Goal: Transaction & Acquisition: Purchase product/service

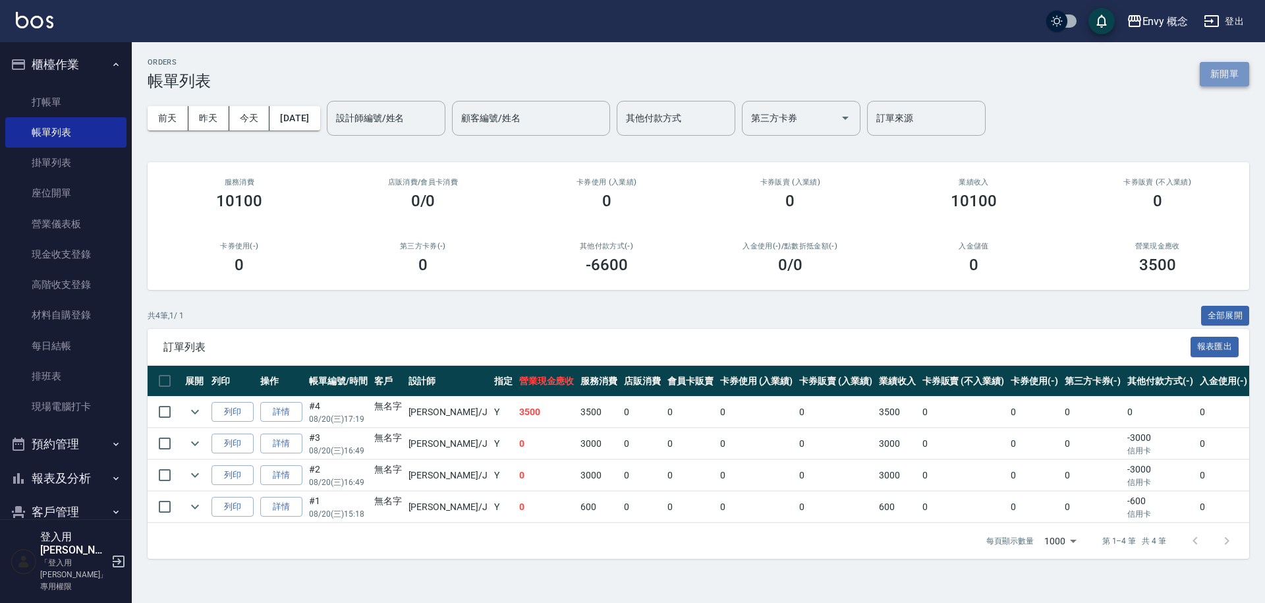
click at [1239, 78] on button "新開單" at bounding box center [1223, 74] width 49 height 24
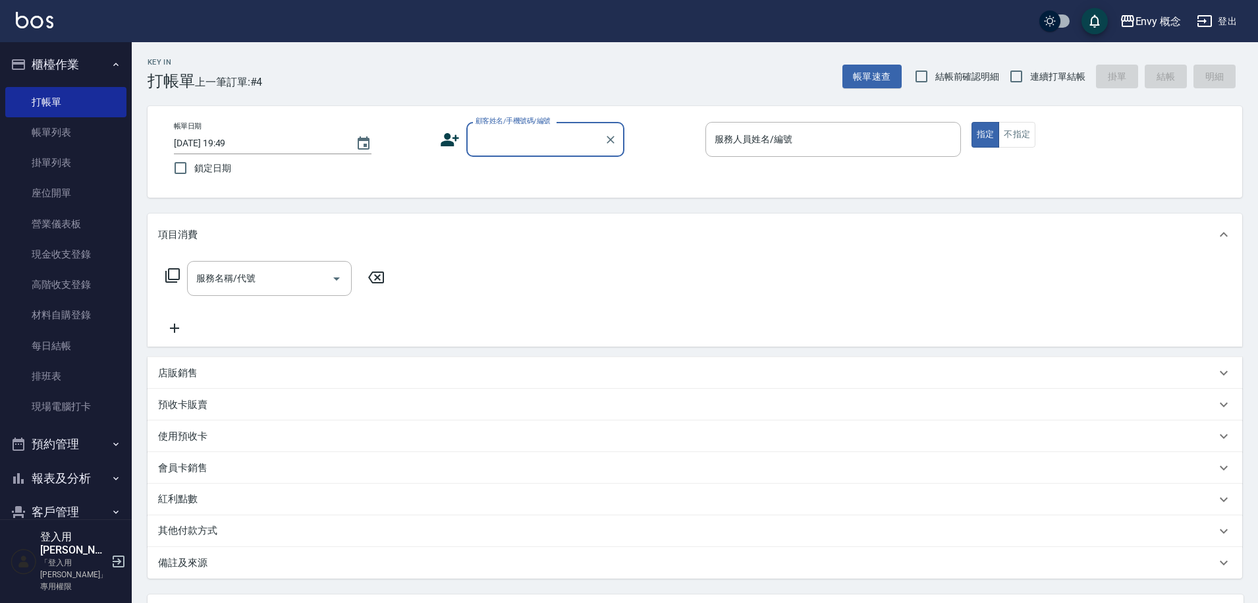
click at [508, 151] on div "顧客姓名/手機號碼/編號" at bounding box center [545, 139] width 158 height 35
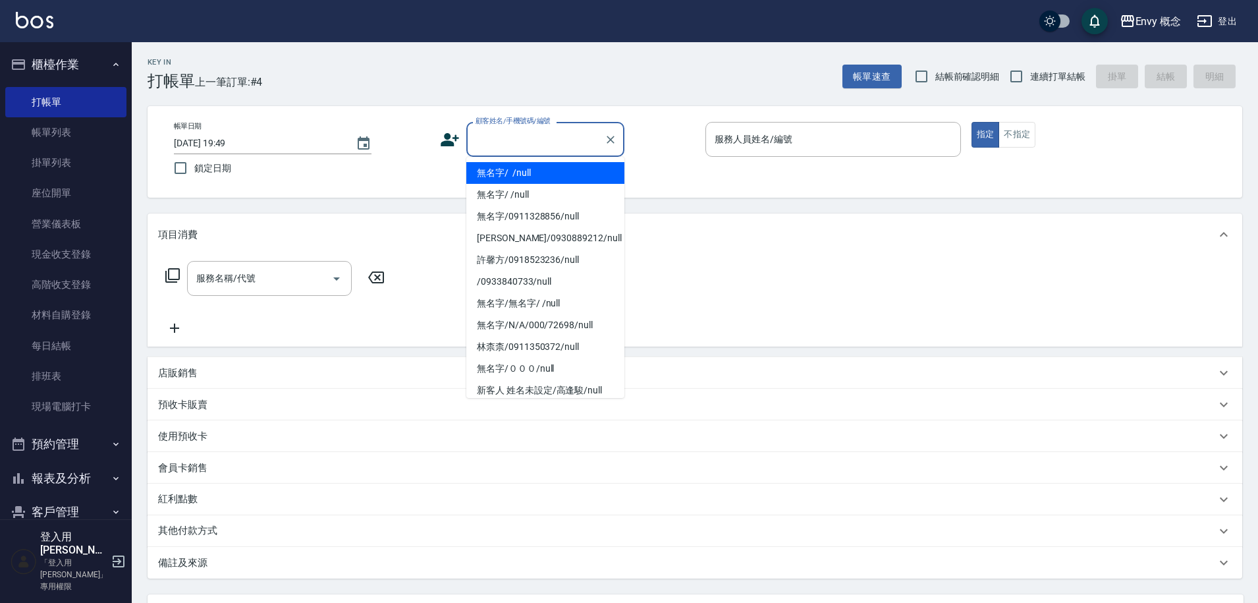
click at [518, 172] on li "無名字/ /null" at bounding box center [545, 173] width 158 height 22
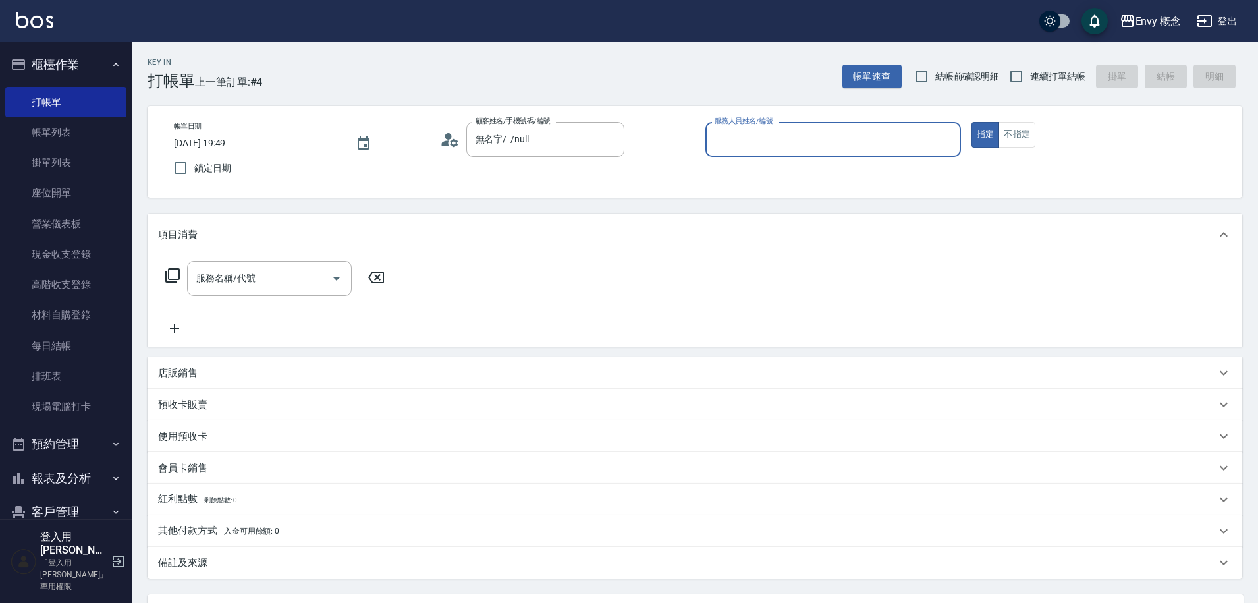
type input "無名字/ /null"
click at [57, 264] on link "現金收支登錄" at bounding box center [65, 254] width 121 height 30
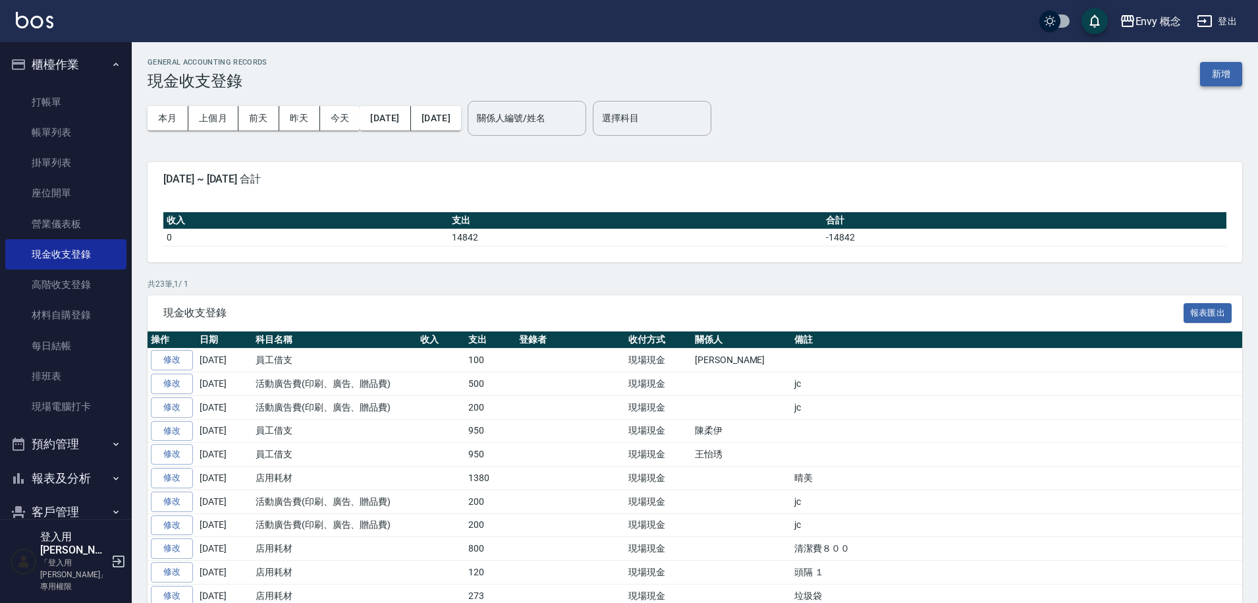
click at [1205, 72] on button "新增" at bounding box center [1221, 74] width 42 height 24
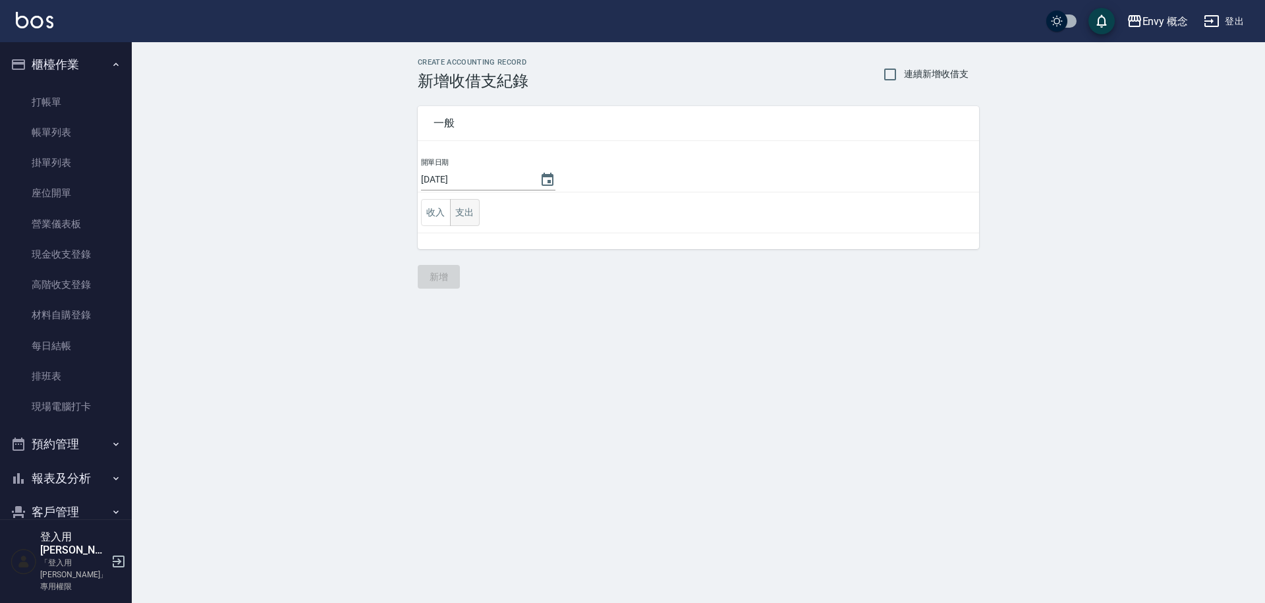
click at [474, 208] on button "支出" at bounding box center [465, 212] width 30 height 27
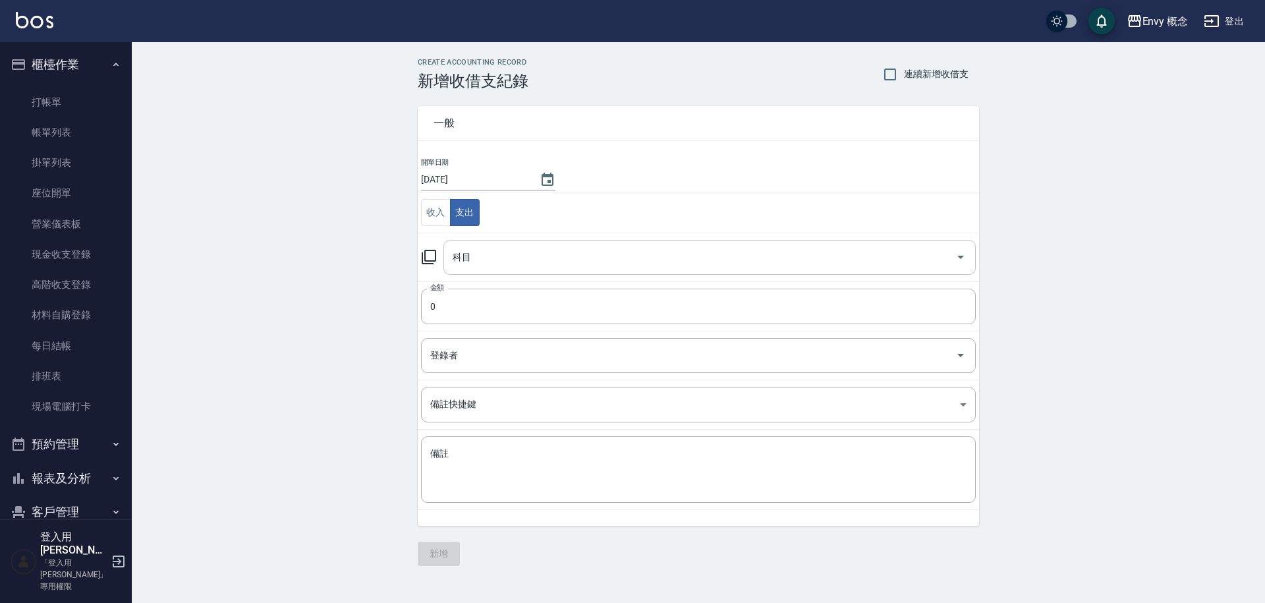
click at [477, 252] on input "科目" at bounding box center [699, 257] width 501 height 23
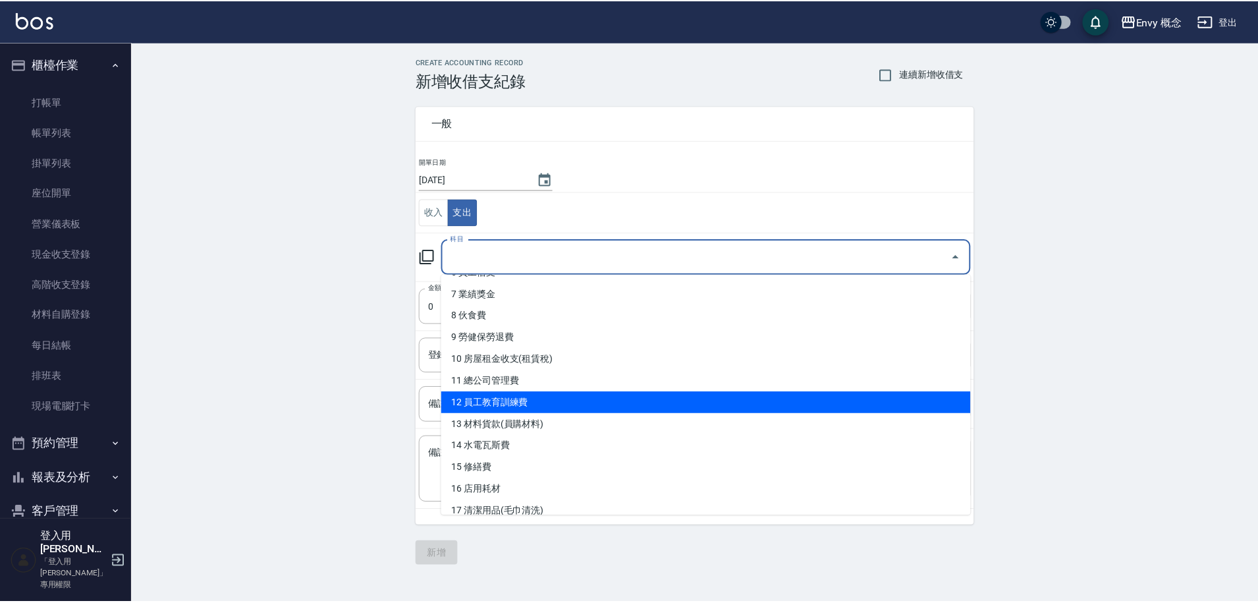
scroll to position [169, 0]
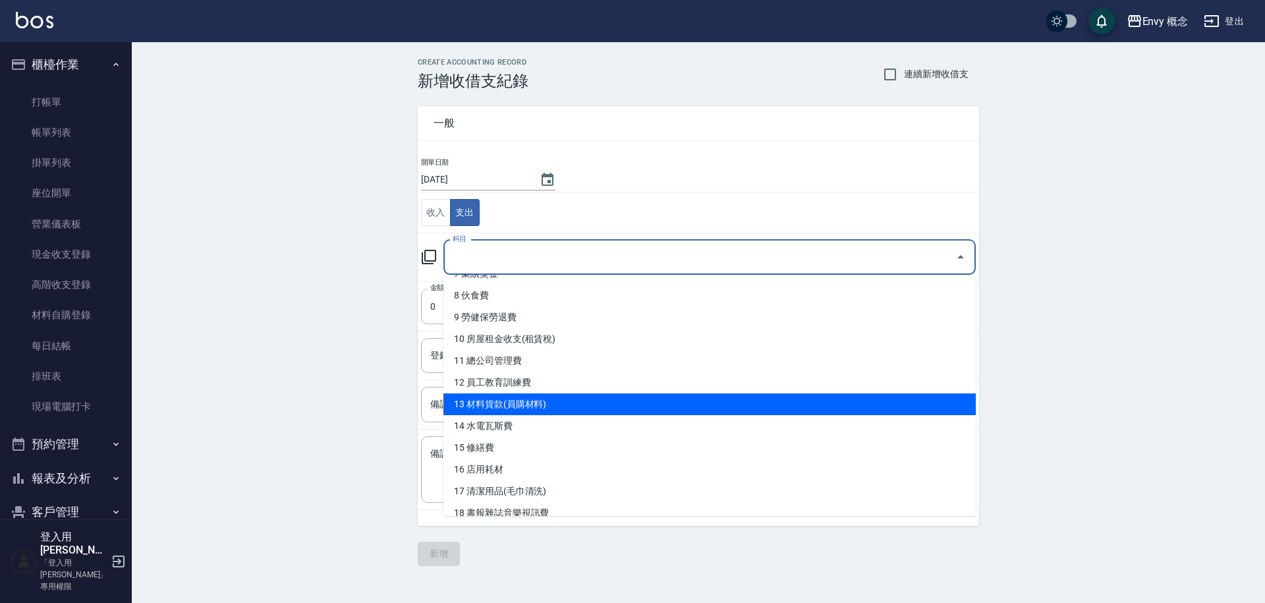
click at [551, 402] on li "13 材料貨款(員購材料)" at bounding box center [709, 404] width 532 height 22
type input "13 材料貨款(員購材料)"
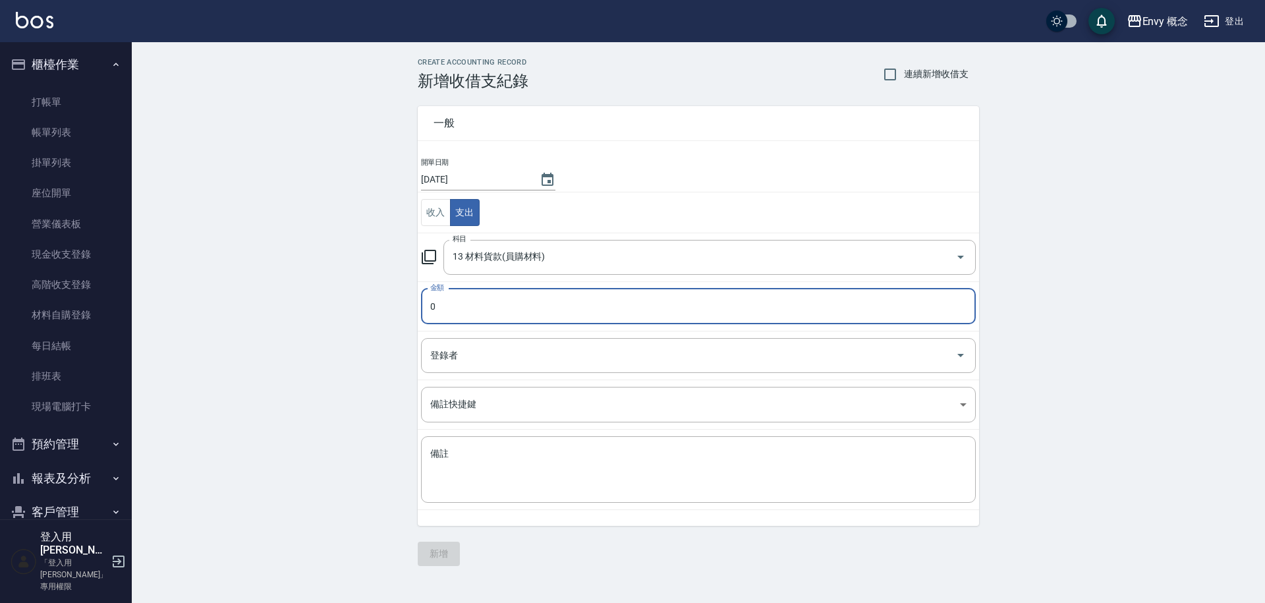
drag, startPoint x: 455, startPoint y: 306, endPoint x: 423, endPoint y: 308, distance: 31.7
click at [423, 308] on input "0" at bounding box center [698, 306] width 555 height 36
type input "280"
click at [452, 360] on input "登錄者" at bounding box center [688, 355] width 523 height 23
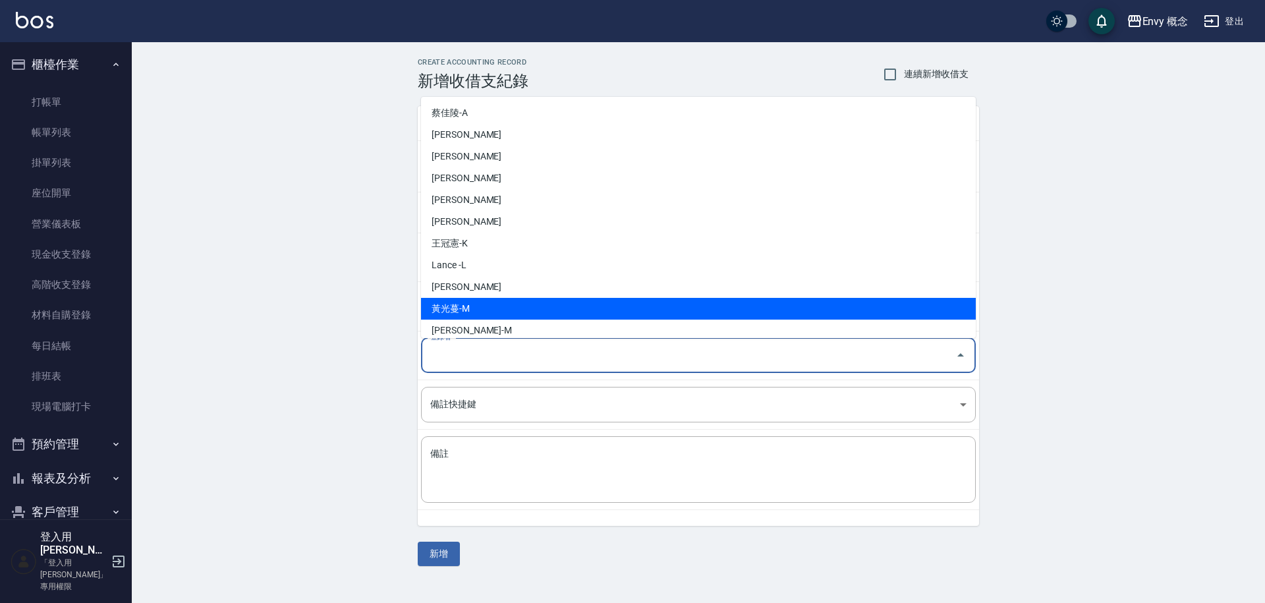
click at [328, 393] on div "CREATE ACCOUNTING RECORD 新增收借支紀錄 連續新增收借支 一般 開單日期 2025/08/20 收入 支出 科目 13 材料貨款(員購…" at bounding box center [698, 311] width 1133 height 539
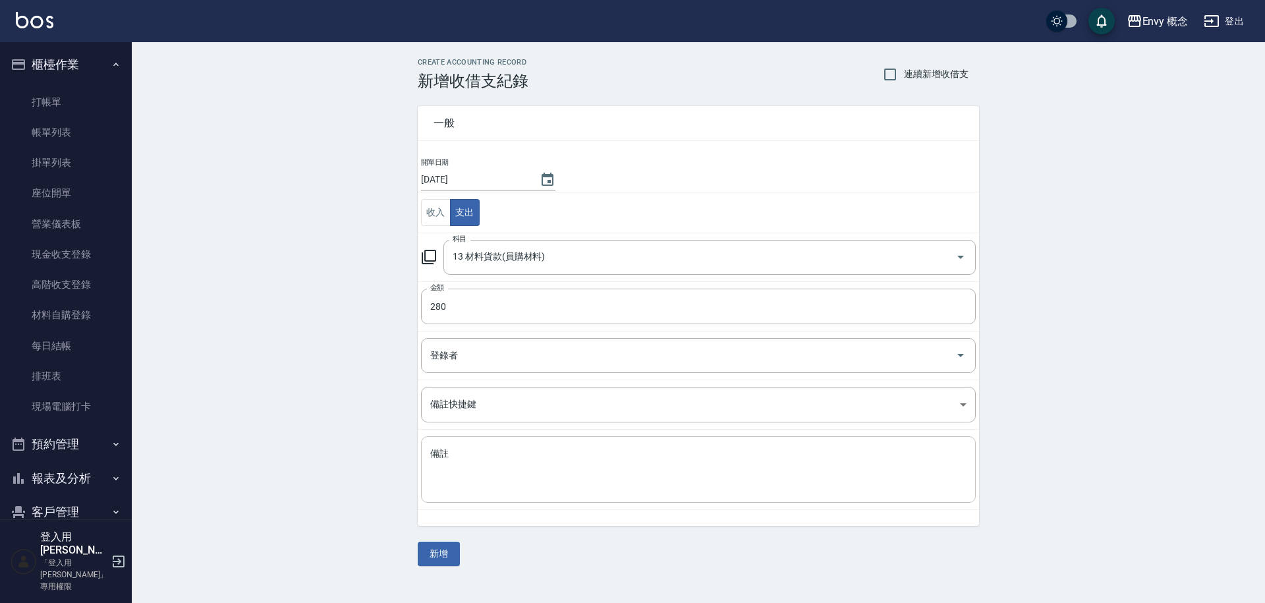
click at [461, 458] on textarea "備註" at bounding box center [698, 469] width 536 height 45
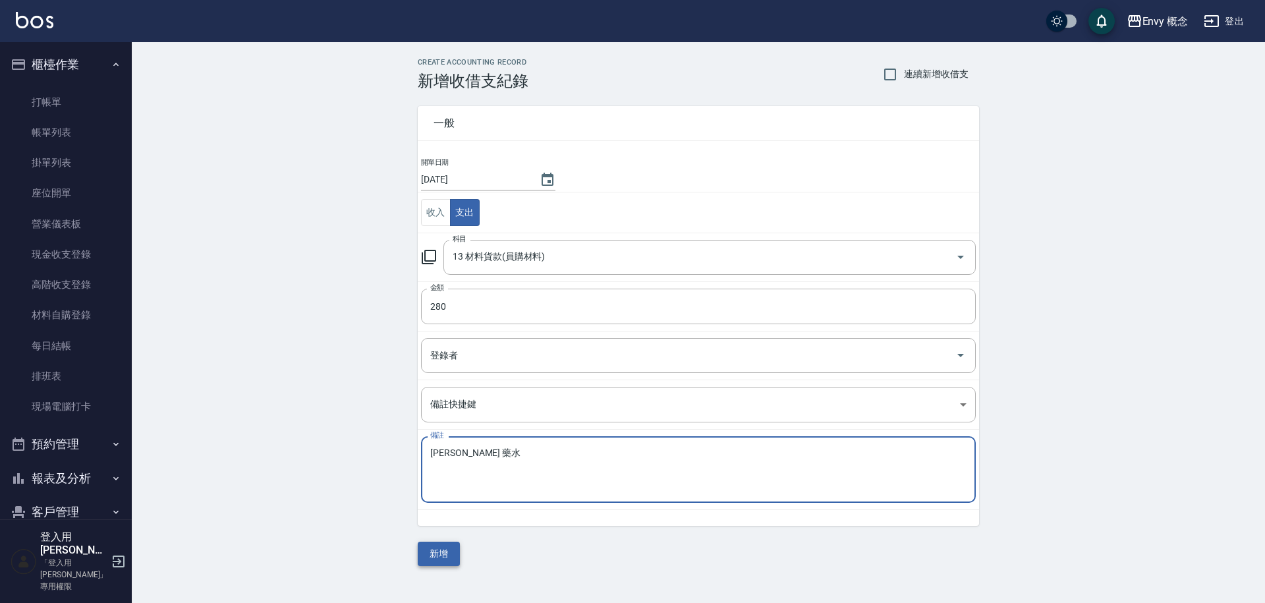
type textarea "tim 藥水"
click at [434, 559] on button "新增" at bounding box center [439, 553] width 42 height 24
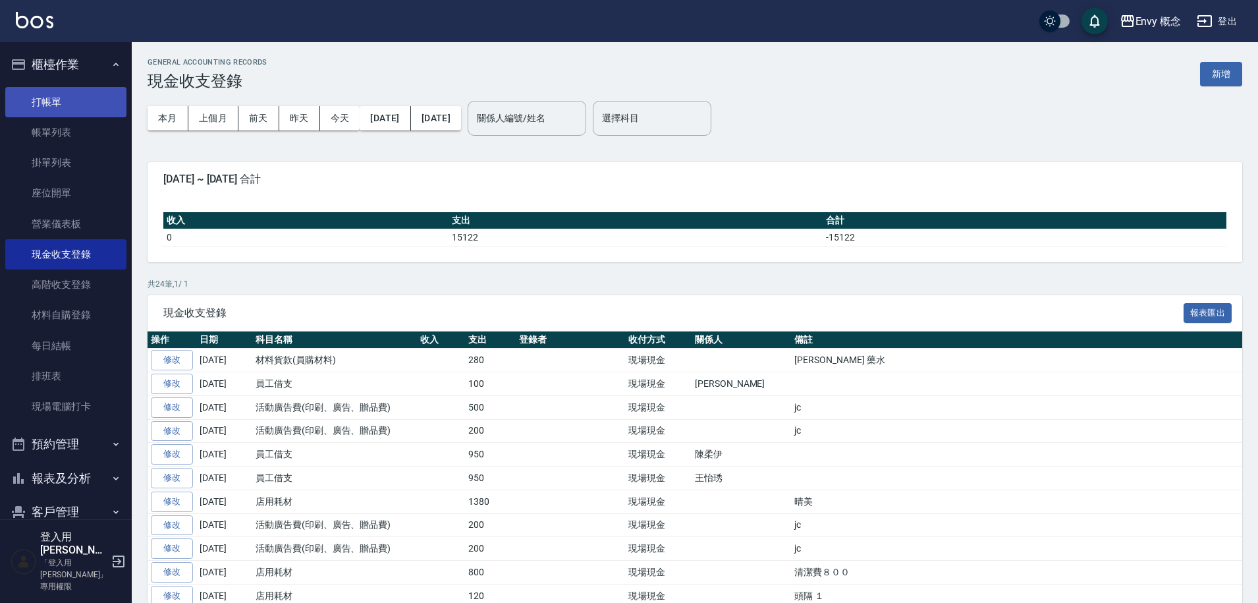
click at [92, 101] on link "打帳單" at bounding box center [65, 102] width 121 height 30
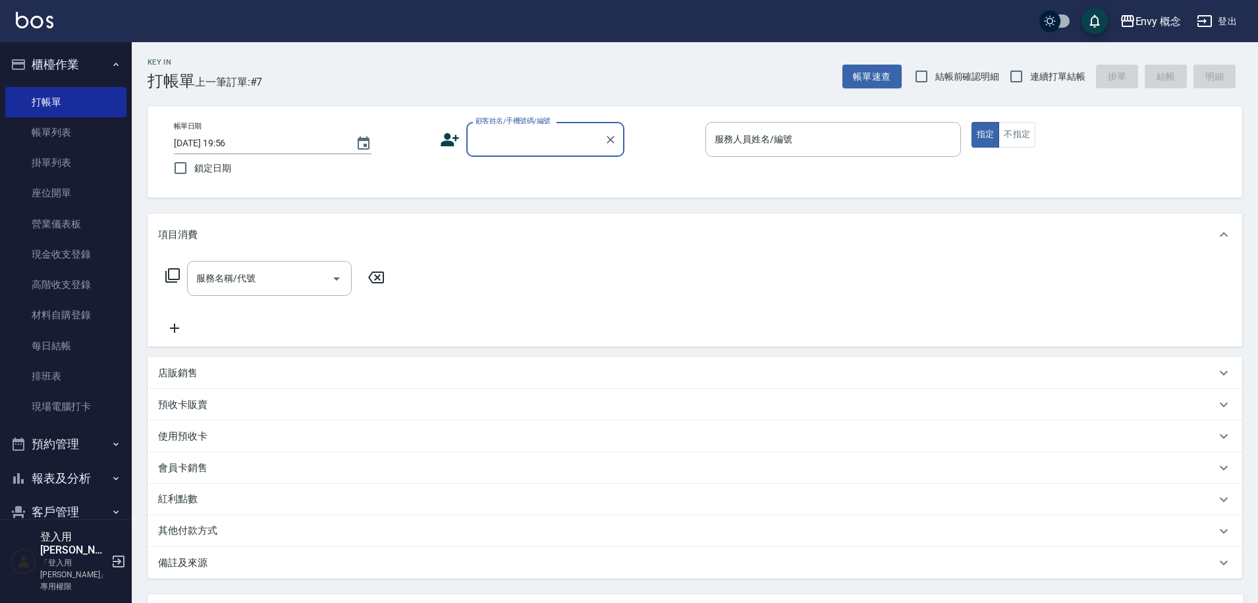
click at [545, 135] on input "顧客姓名/手機號碼/編號" at bounding box center [535, 139] width 126 height 23
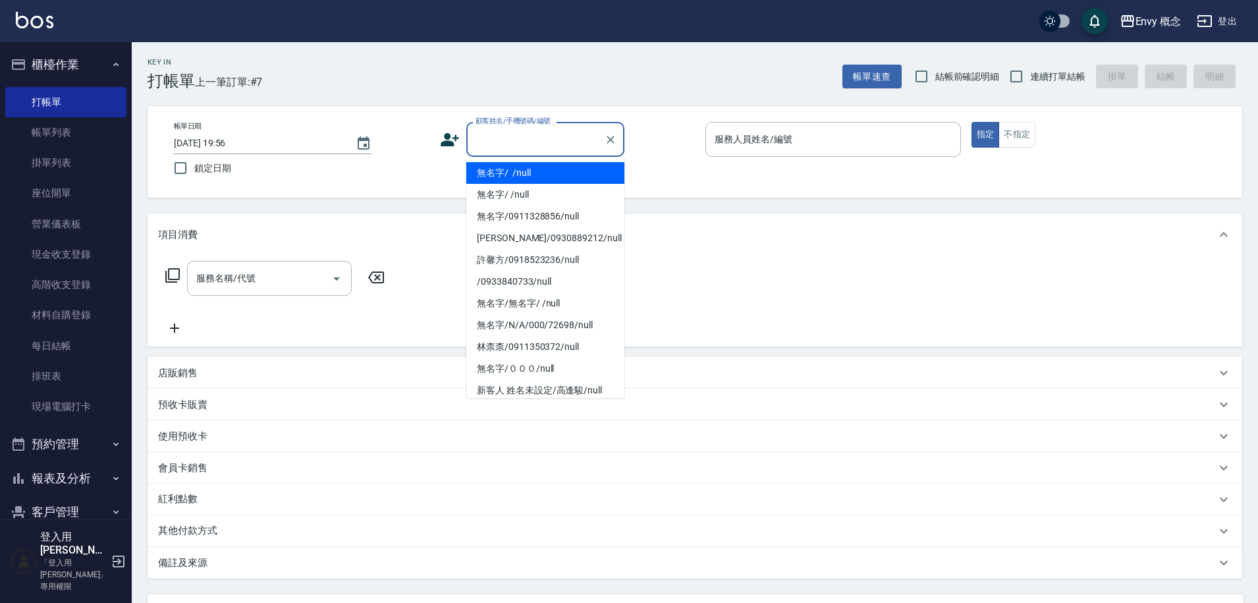
click at [551, 174] on li "無名字/ /null" at bounding box center [545, 173] width 158 height 22
type input "無名字/ /null"
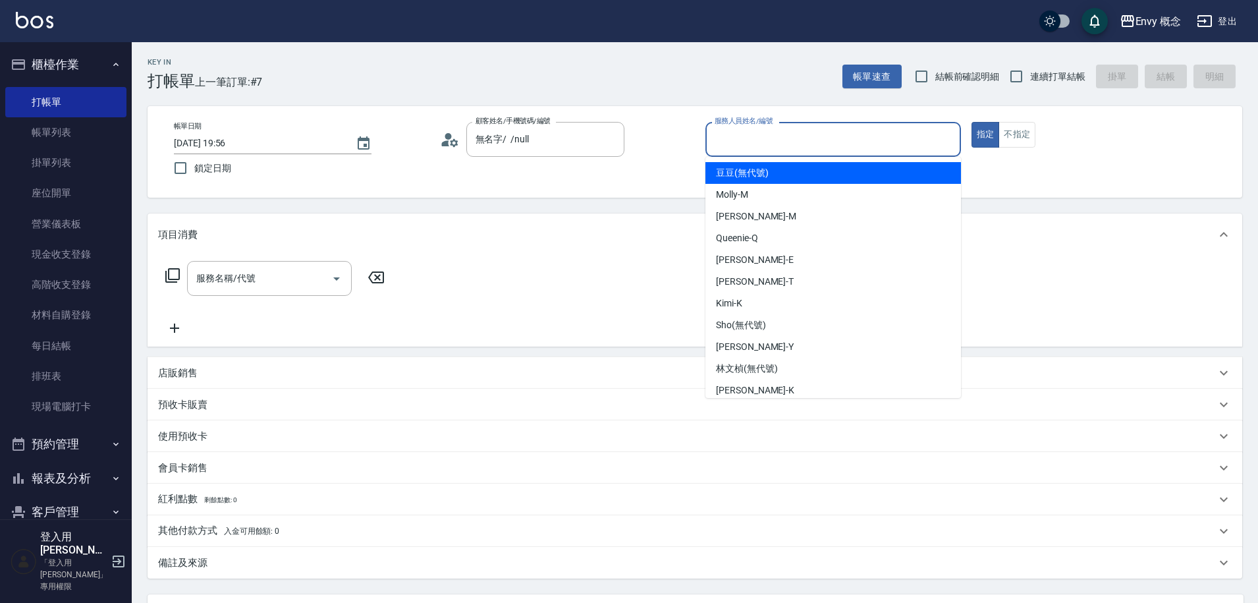
click at [764, 135] on input "服務人員姓名/編號" at bounding box center [833, 139] width 244 height 23
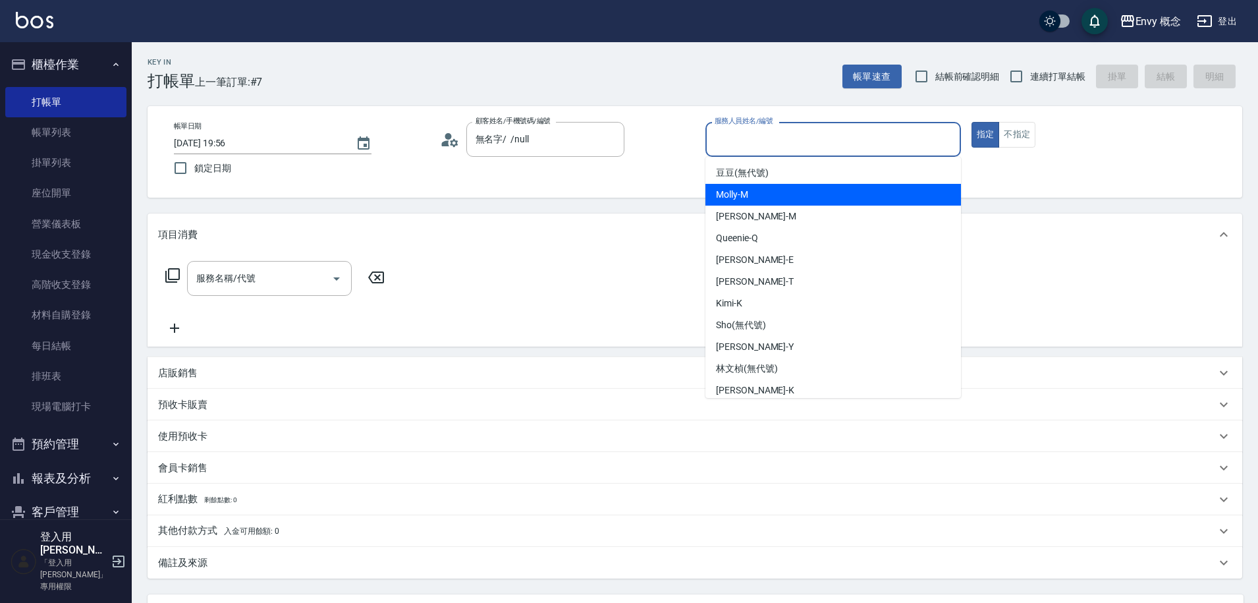
click at [827, 196] on div "Molly -M" at bounding box center [833, 195] width 256 height 22
type input "Molly-M"
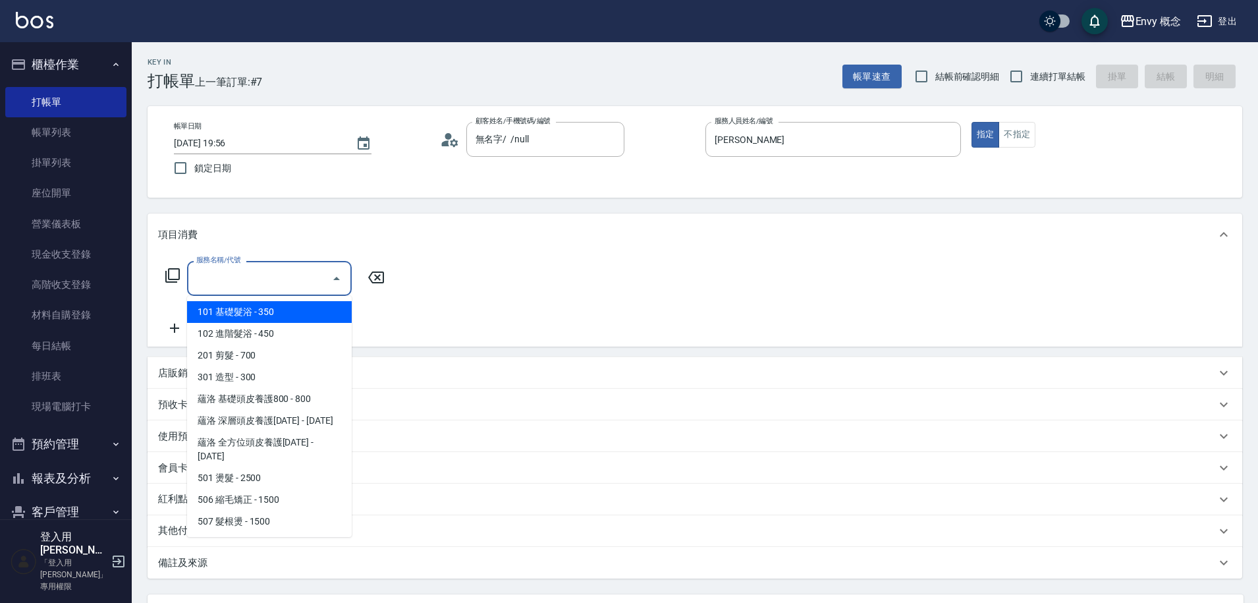
click at [258, 280] on input "服務名稱/代號" at bounding box center [259, 278] width 133 height 23
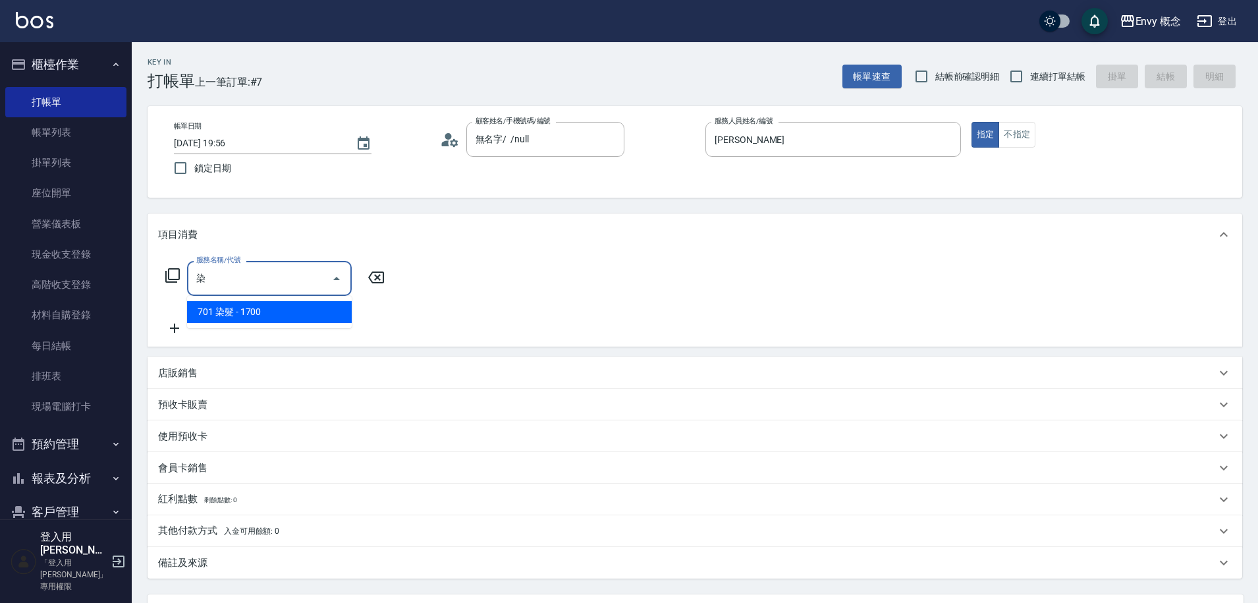
click at [263, 309] on span "701 染髮 - 1700" at bounding box center [269, 312] width 165 height 22
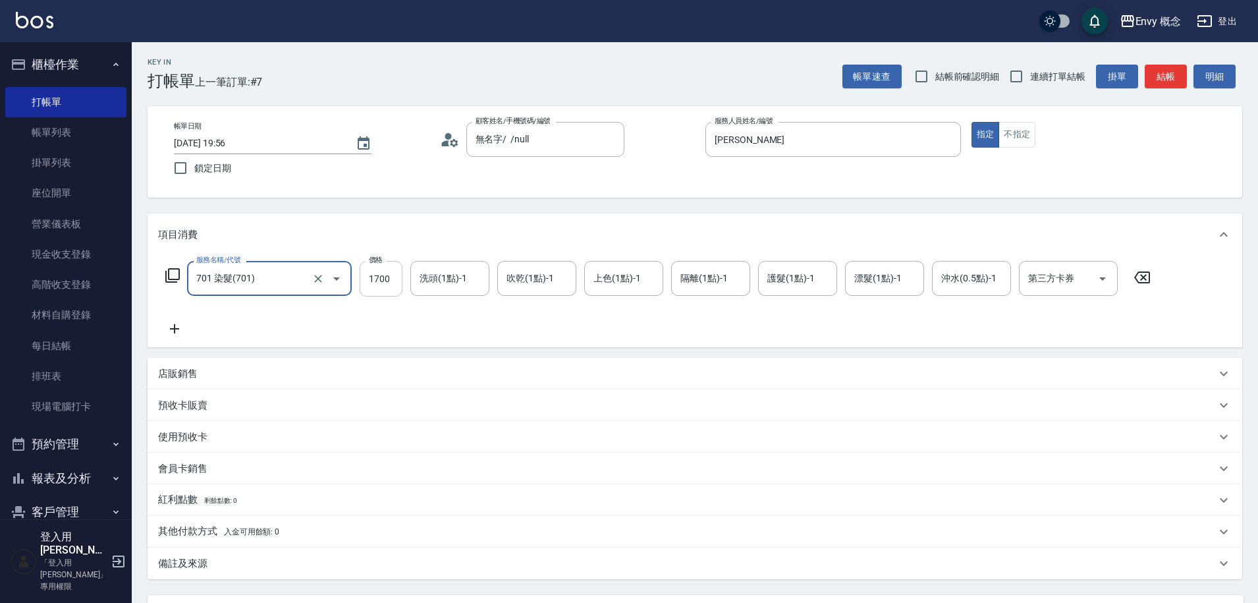
type input "701 染髮(701)"
click at [383, 275] on input "1700" at bounding box center [381, 279] width 43 height 36
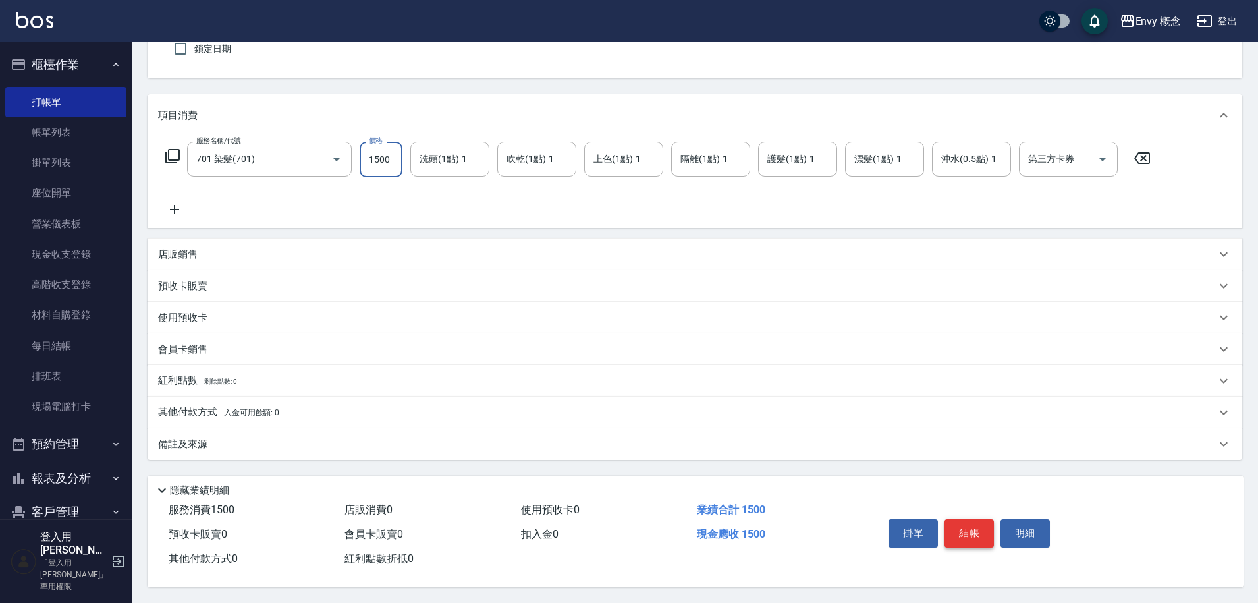
type input "1500"
click at [973, 526] on button "結帳" at bounding box center [968, 533] width 49 height 28
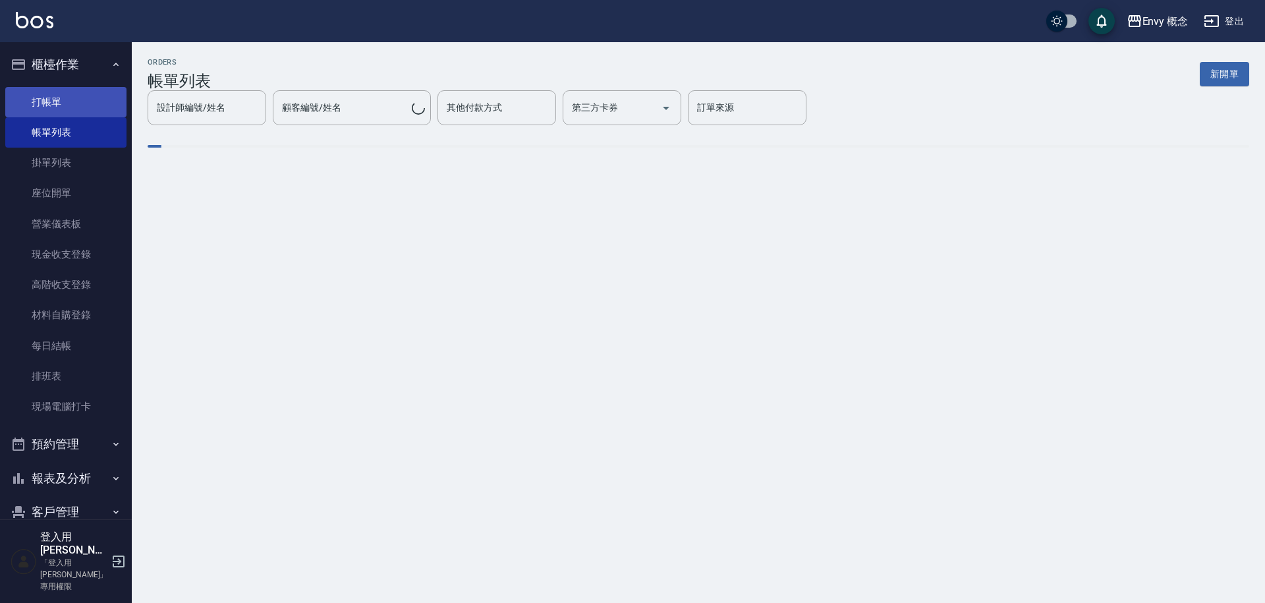
click at [99, 102] on link "打帳單" at bounding box center [65, 102] width 121 height 30
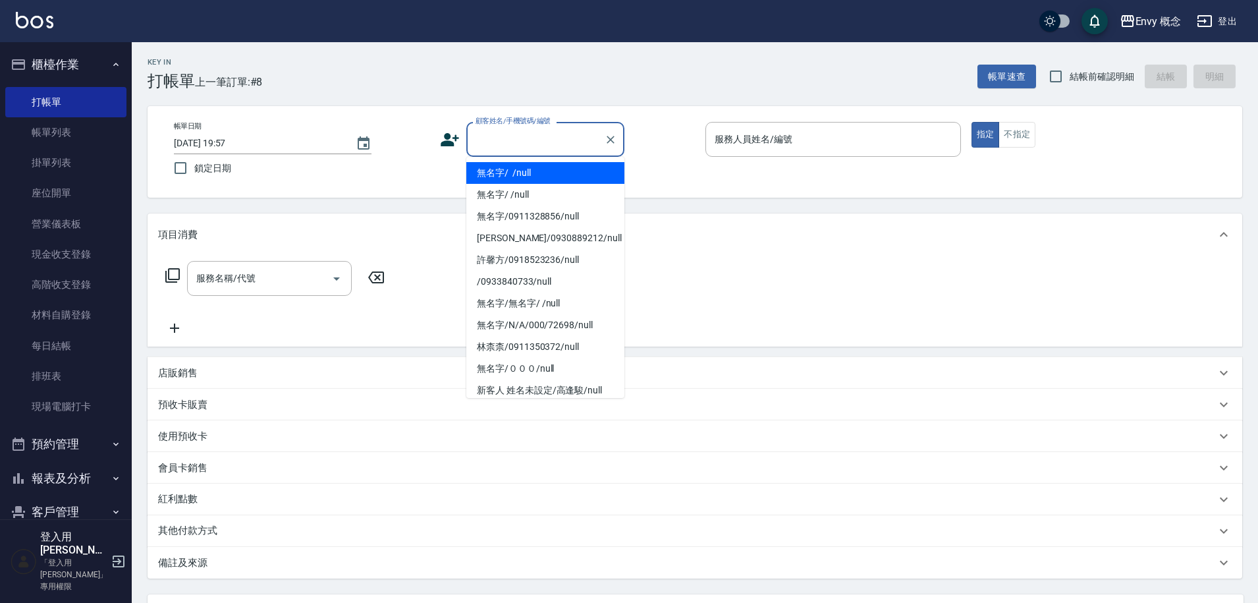
click at [493, 143] on input "顧客姓名/手機號碼/編號" at bounding box center [535, 139] width 126 height 23
click at [518, 168] on li "無名字/ /null" at bounding box center [545, 173] width 158 height 22
type input "無名字/ /null"
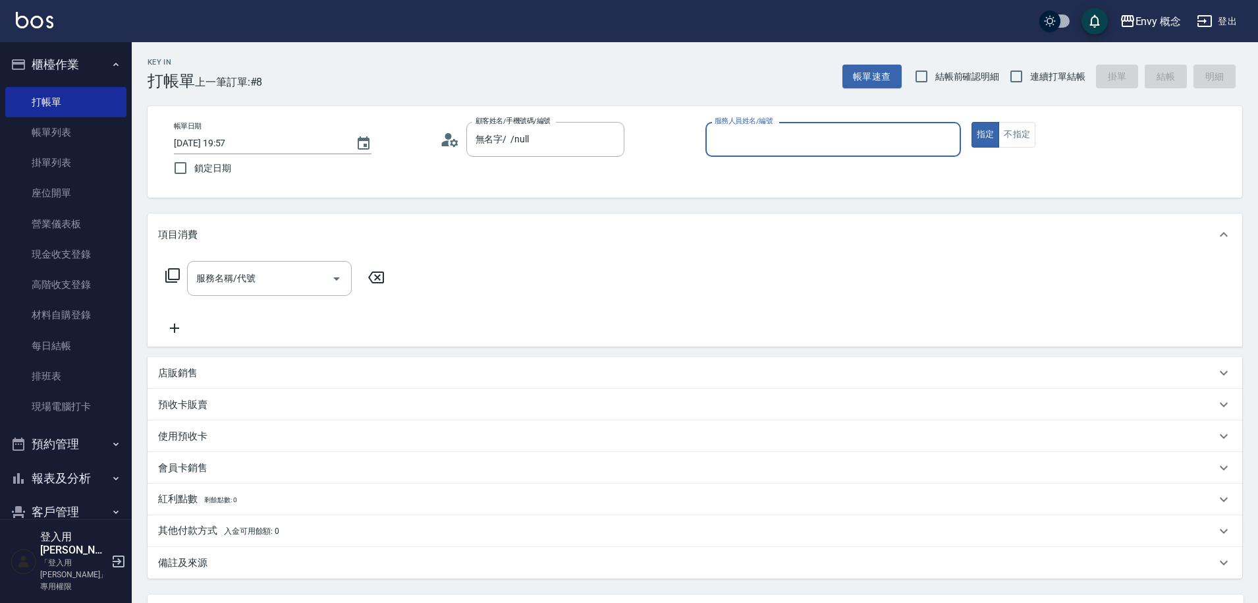
click at [746, 135] on div "服務人員姓名/編號 服務人員姓名/編號" at bounding box center [833, 139] width 256 height 35
click at [773, 148] on input "服務人員姓名/編號" at bounding box center [833, 139] width 244 height 23
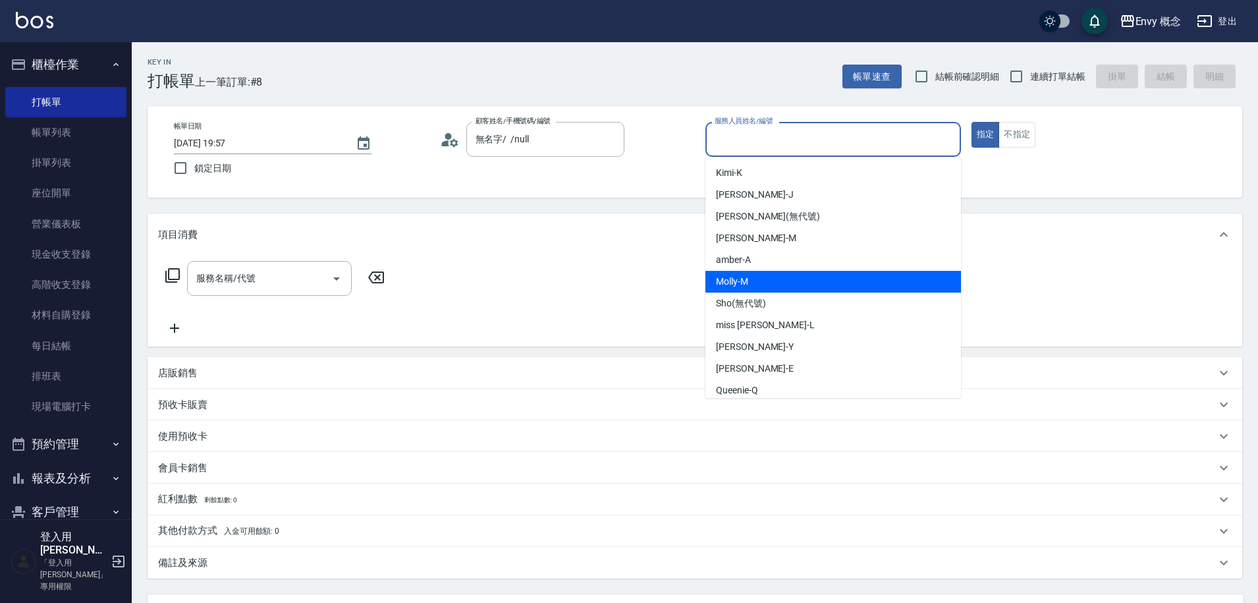
click at [769, 281] on div "Molly -M" at bounding box center [833, 282] width 256 height 22
type input "Molly-M"
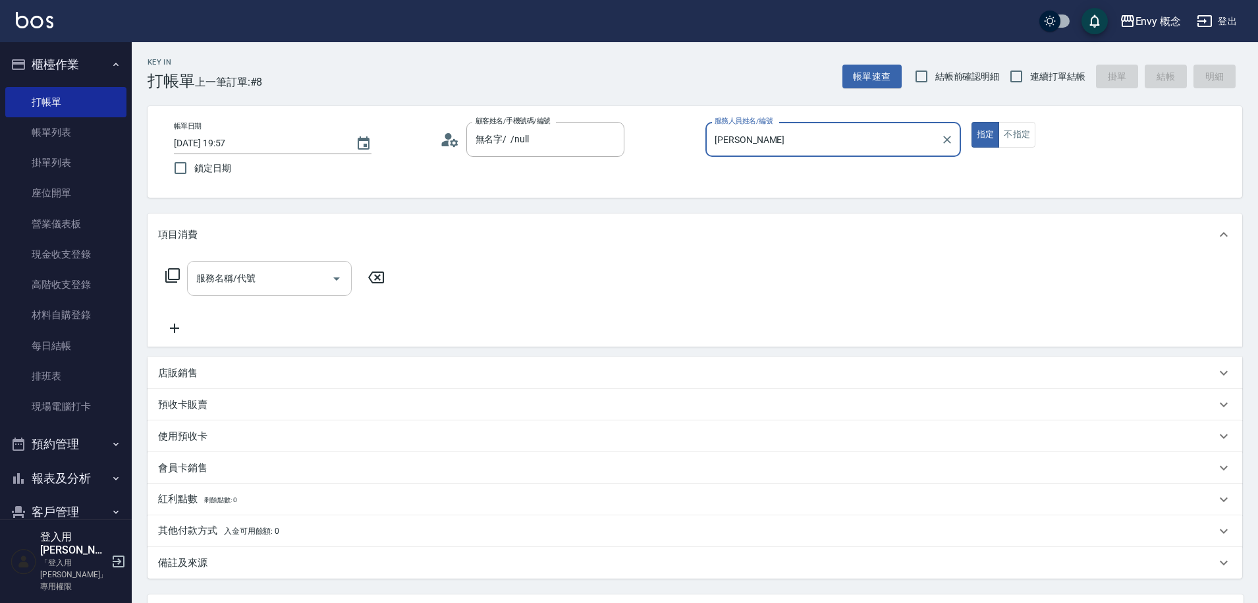
click at [307, 275] on input "服務名稱/代號" at bounding box center [259, 278] width 133 height 23
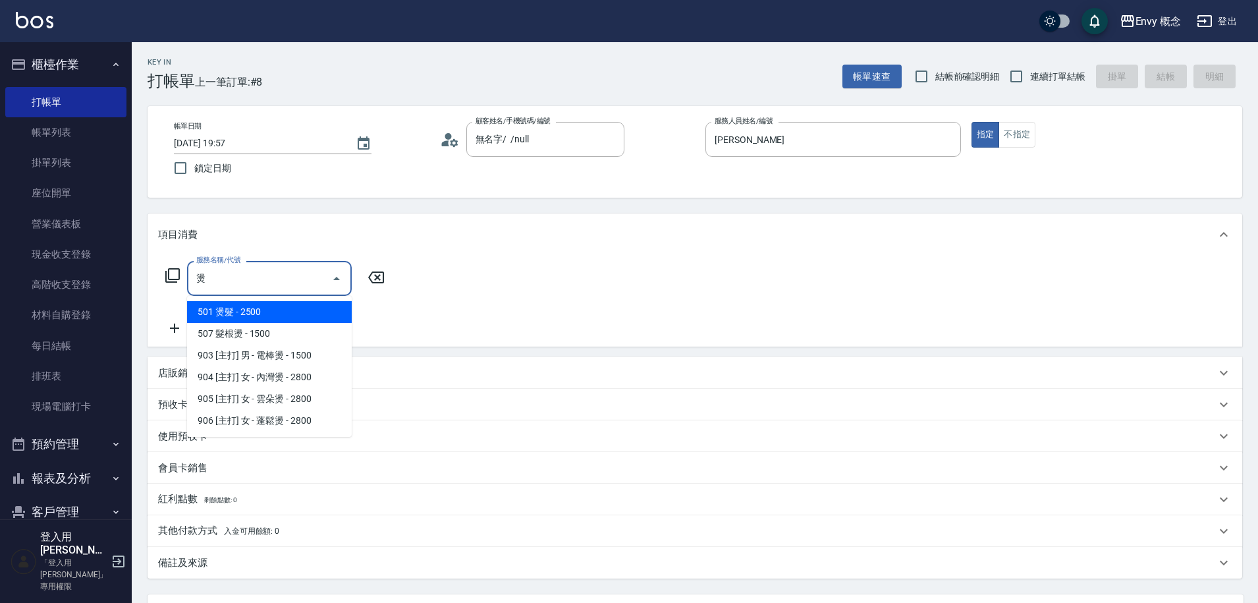
click at [274, 304] on span "501 燙髮 - 2500" at bounding box center [269, 312] width 165 height 22
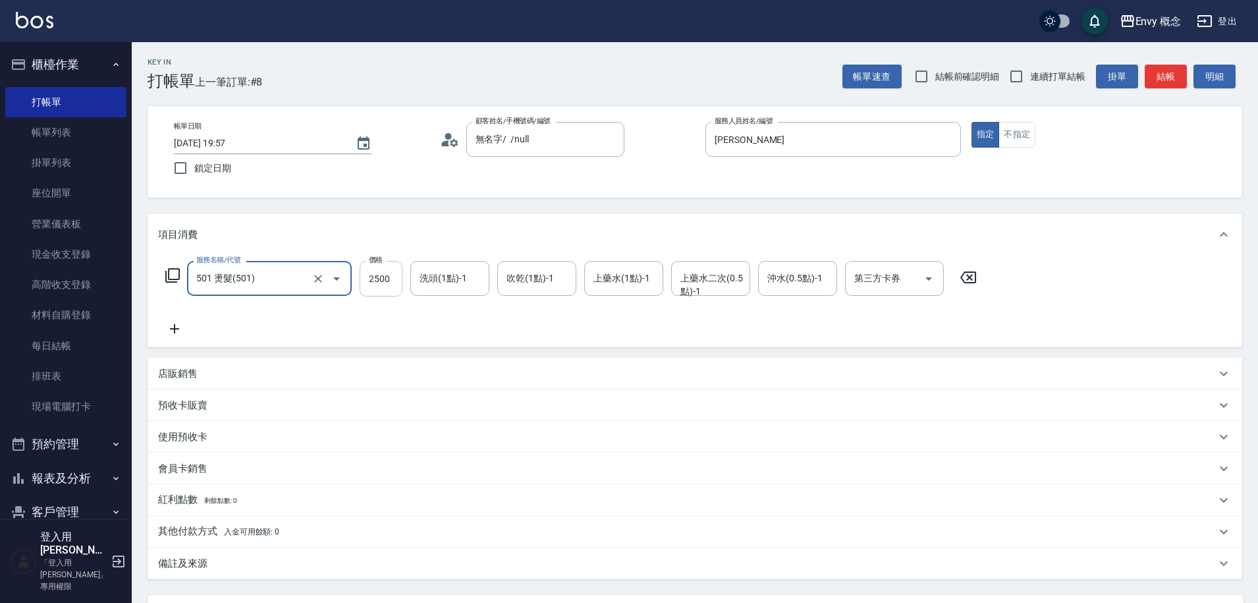
type input "501 燙髮(501)"
click at [389, 276] on input "2500" at bounding box center [381, 279] width 43 height 36
type input "7500"
click at [259, 531] on span "入金可用餘額: 0" at bounding box center [252, 531] width 56 height 9
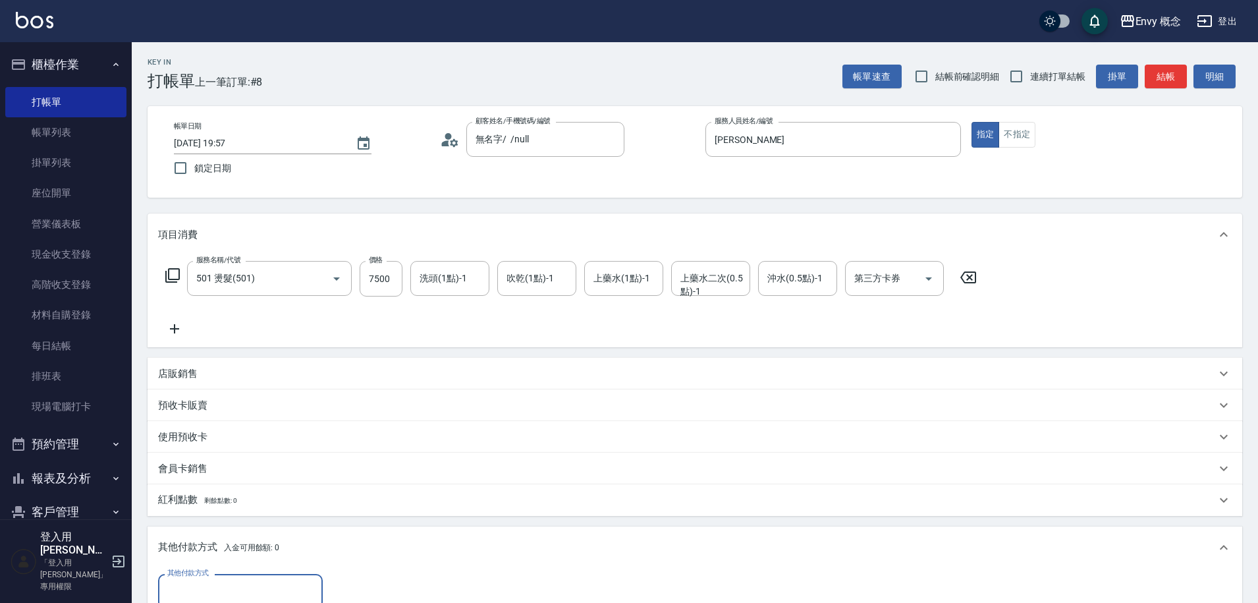
click at [271, 582] on input "其他付款方式" at bounding box center [240, 591] width 153 height 23
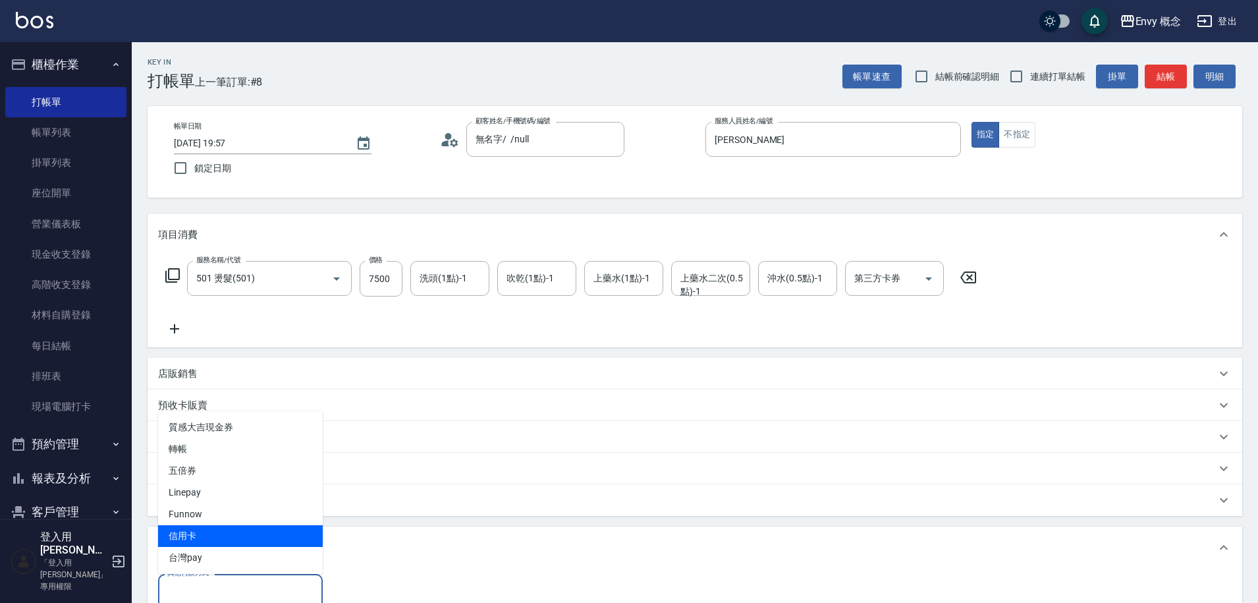
click at [273, 541] on span "信用卡" at bounding box center [240, 536] width 165 height 22
type input "信用卡"
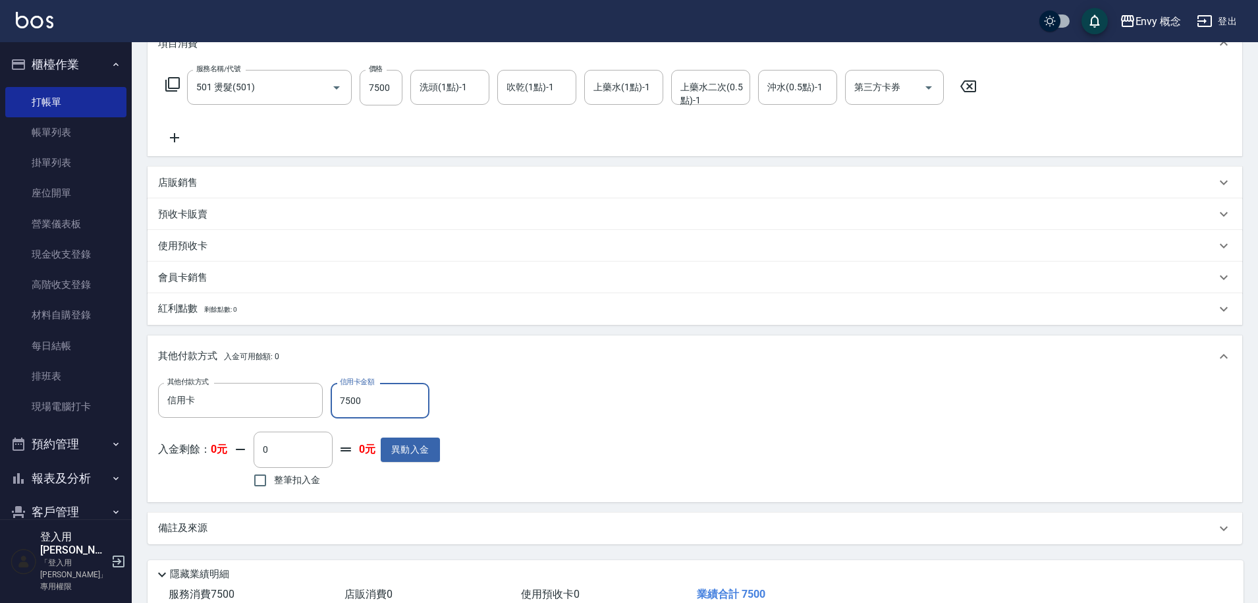
scroll to position [281, 0]
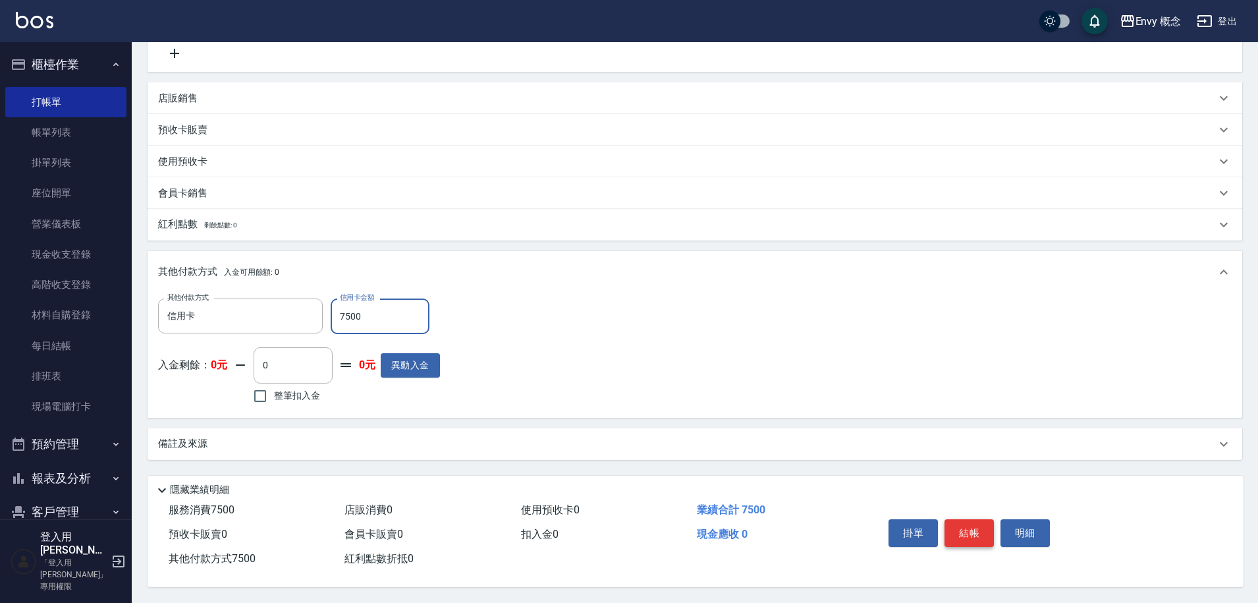
type input "7500"
click at [974, 525] on button "結帳" at bounding box center [968, 533] width 49 height 28
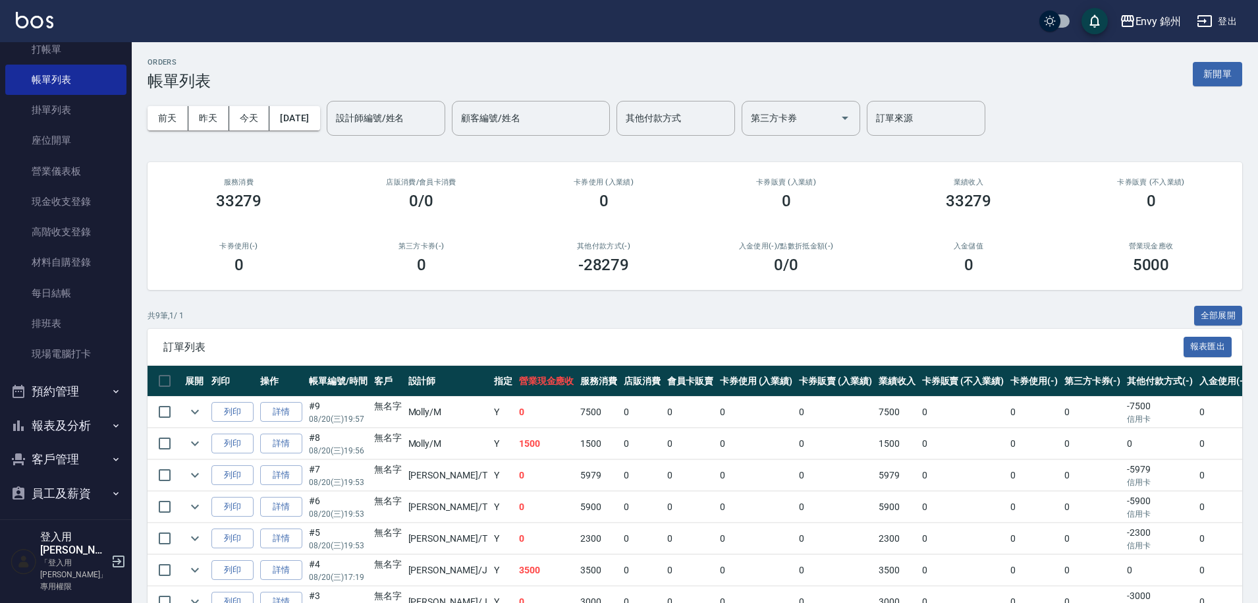
scroll to position [170, 0]
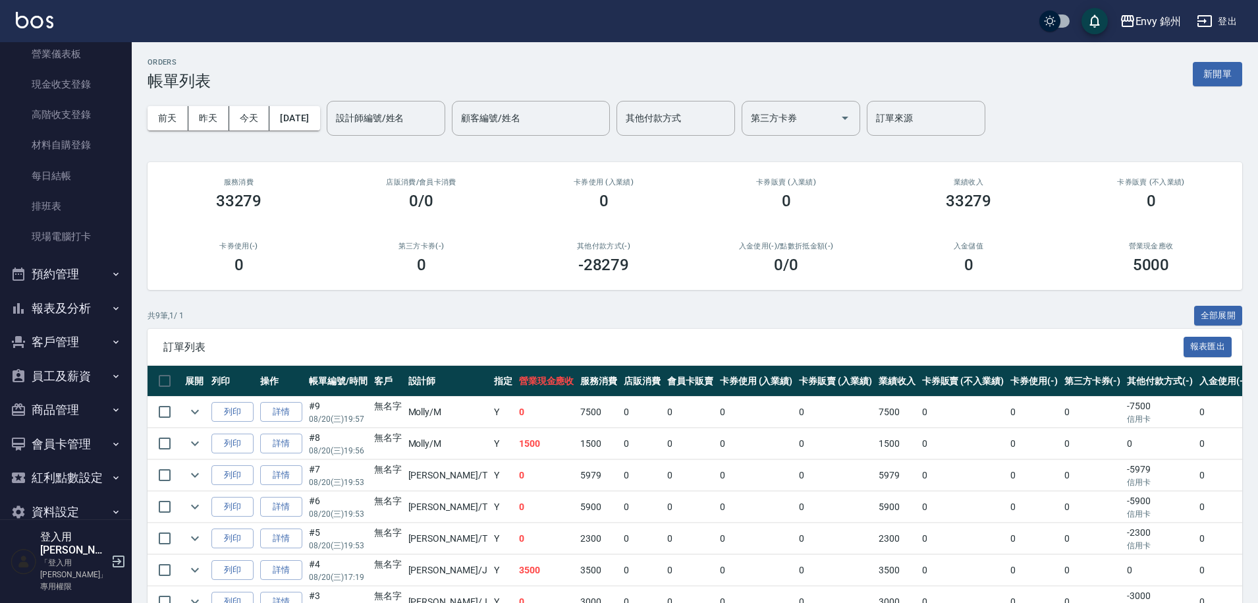
click at [69, 310] on button "報表及分析" at bounding box center [65, 308] width 121 height 34
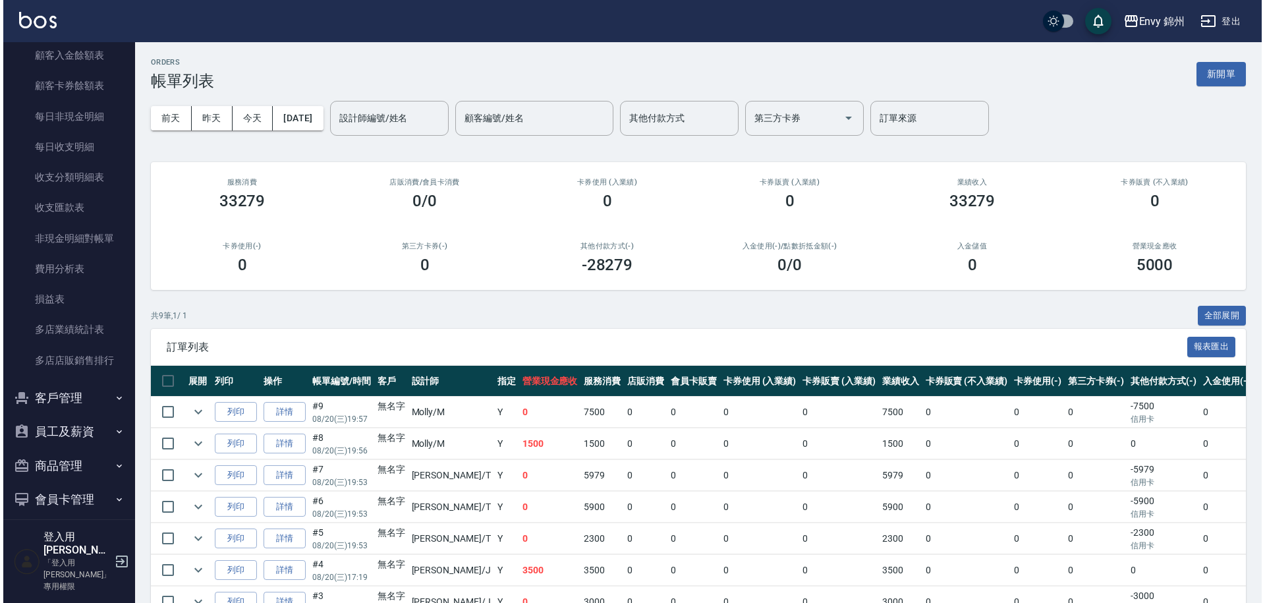
scroll to position [1292, 0]
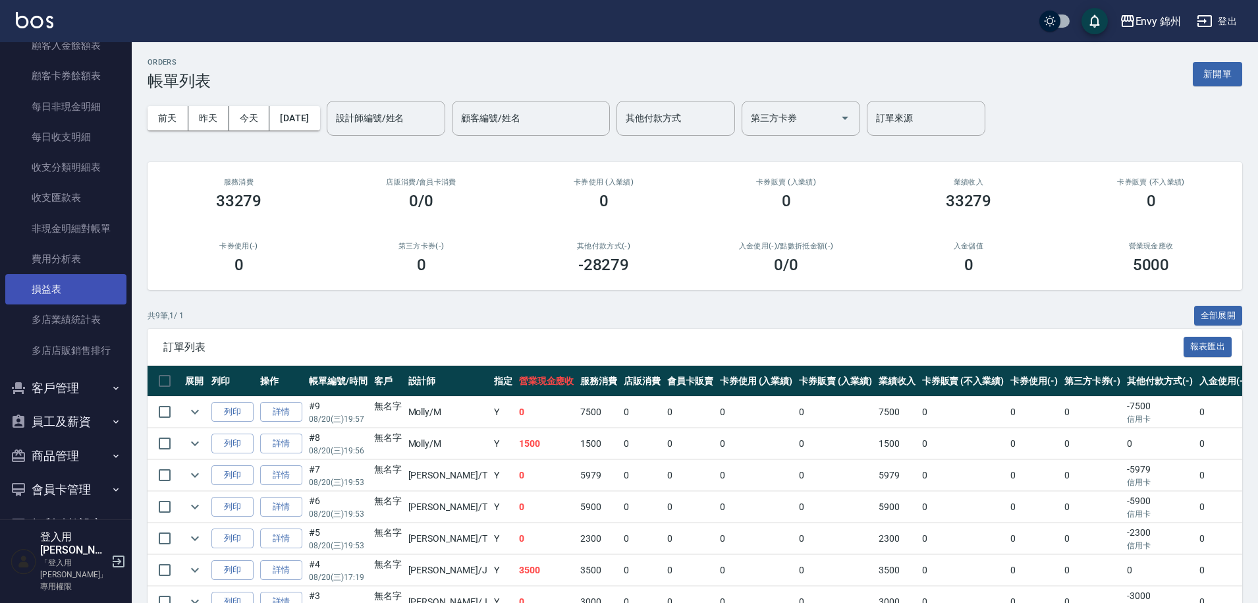
click at [74, 294] on link "損益表" at bounding box center [65, 289] width 121 height 30
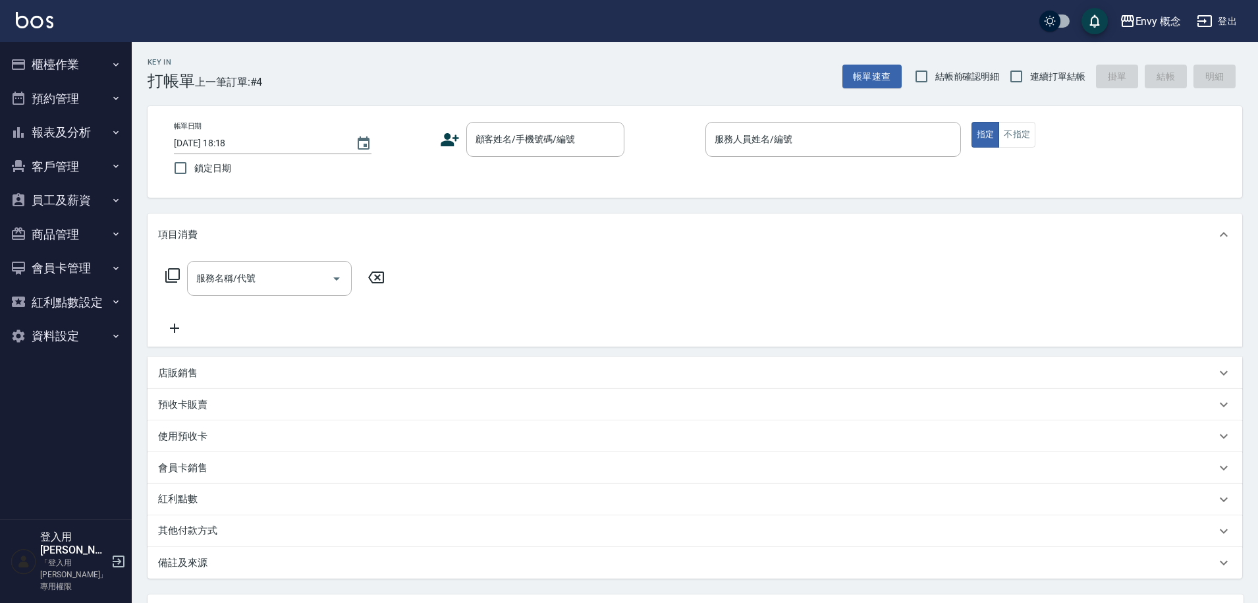
click at [75, 62] on button "櫃檯作業" at bounding box center [65, 64] width 121 height 34
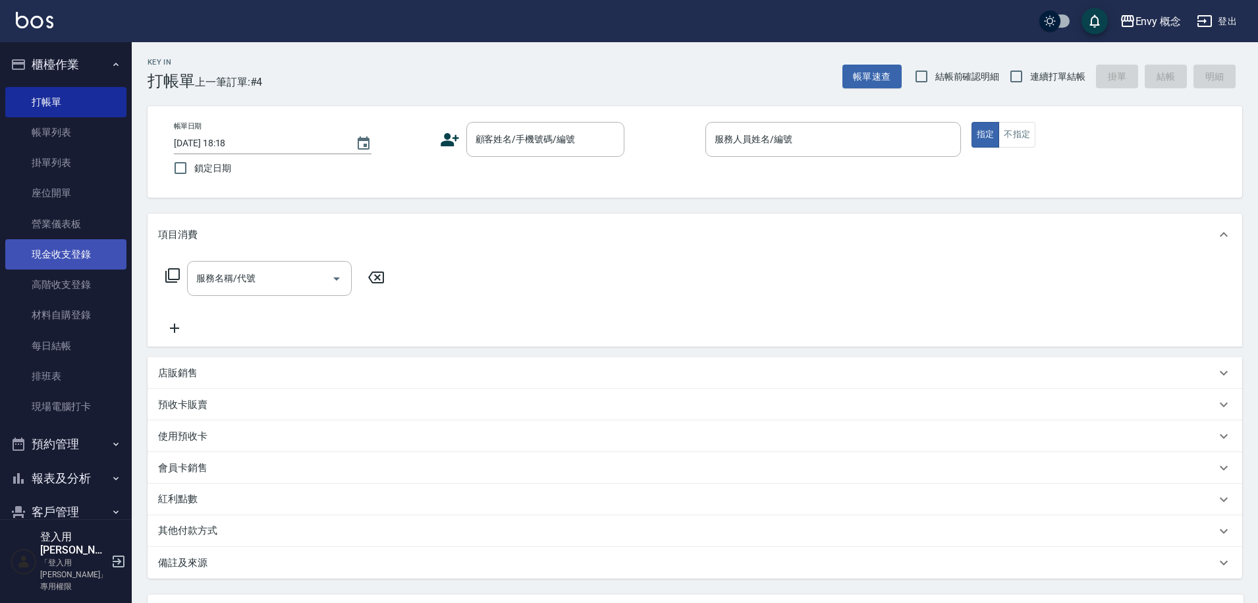
click at [83, 258] on link "現金收支登錄" at bounding box center [65, 254] width 121 height 30
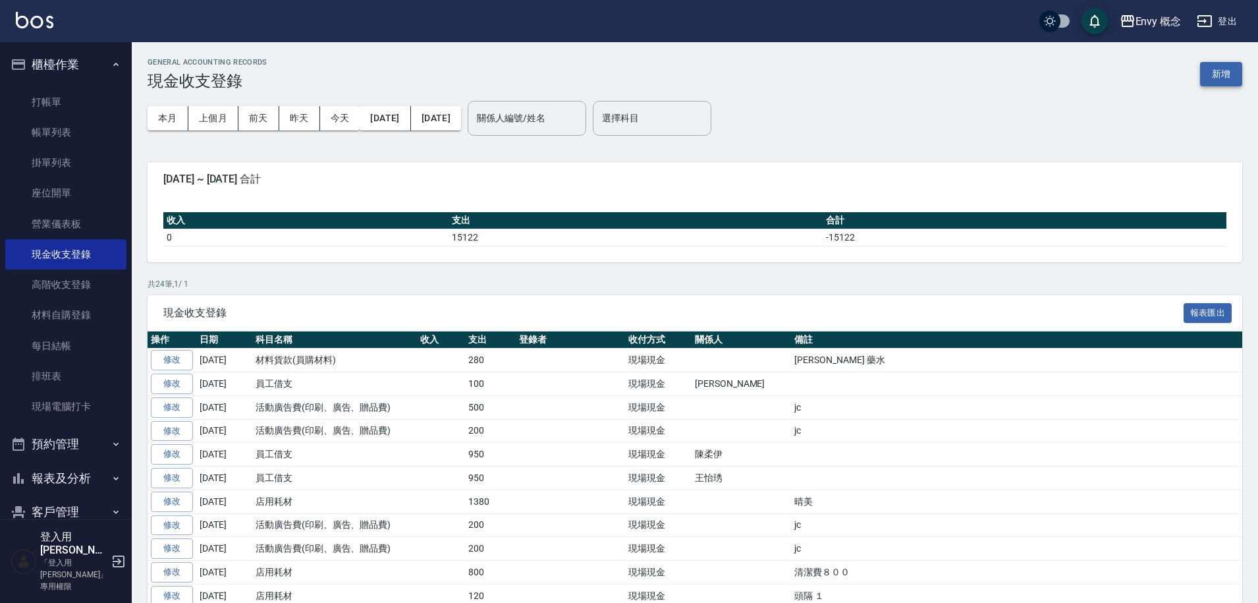
click at [1222, 70] on button "新增" at bounding box center [1221, 74] width 42 height 24
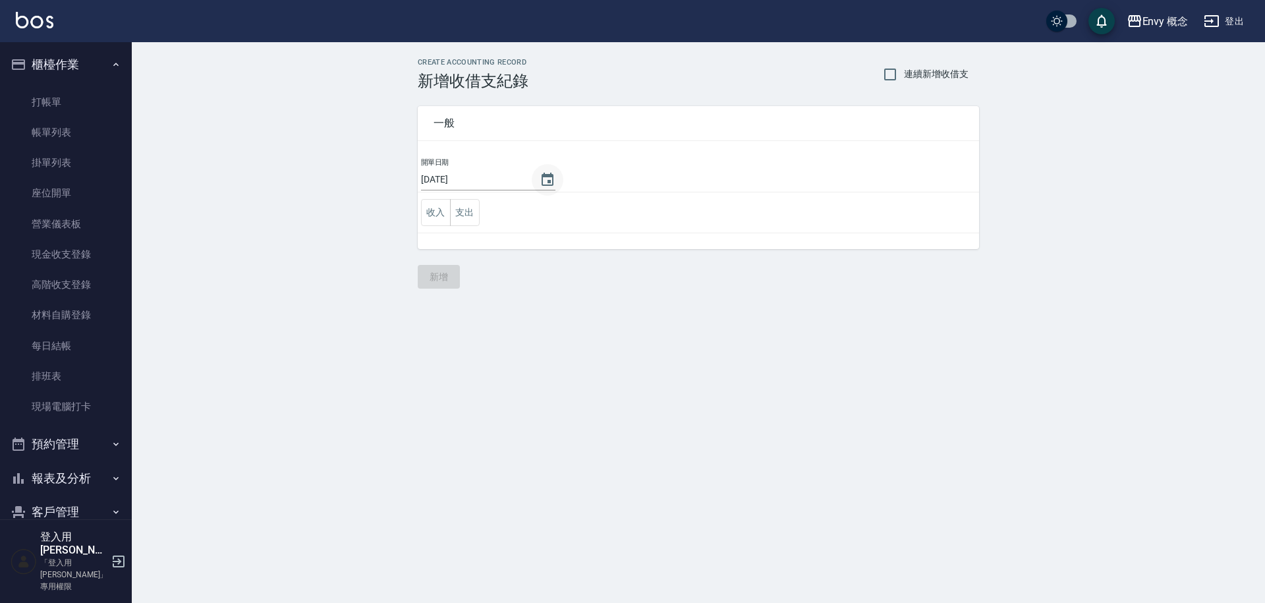
click at [541, 186] on icon "Choose date, selected date is 2025-08-20" at bounding box center [547, 180] width 16 height 16
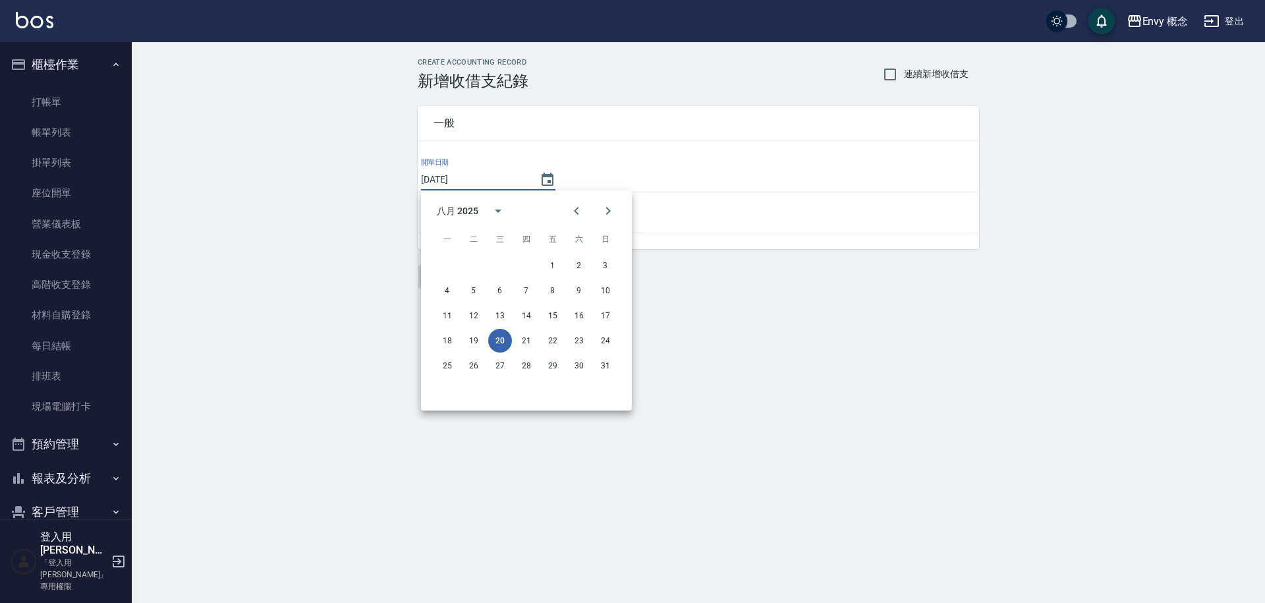
click at [313, 202] on div "CREATE ACCOUNTING RECORD 新增收借支紀錄 連續新增收借支 一般 開單日期 2025/08/20 收入 支出 新增" at bounding box center [698, 173] width 1133 height 262
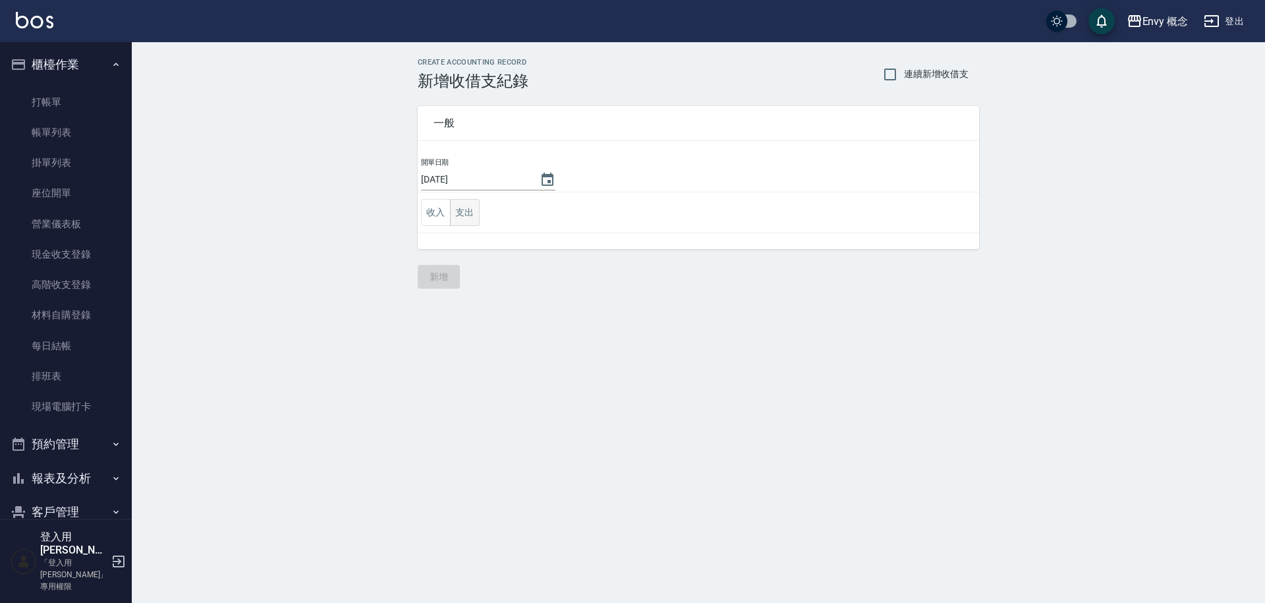
click at [458, 206] on button "支出" at bounding box center [465, 212] width 30 height 27
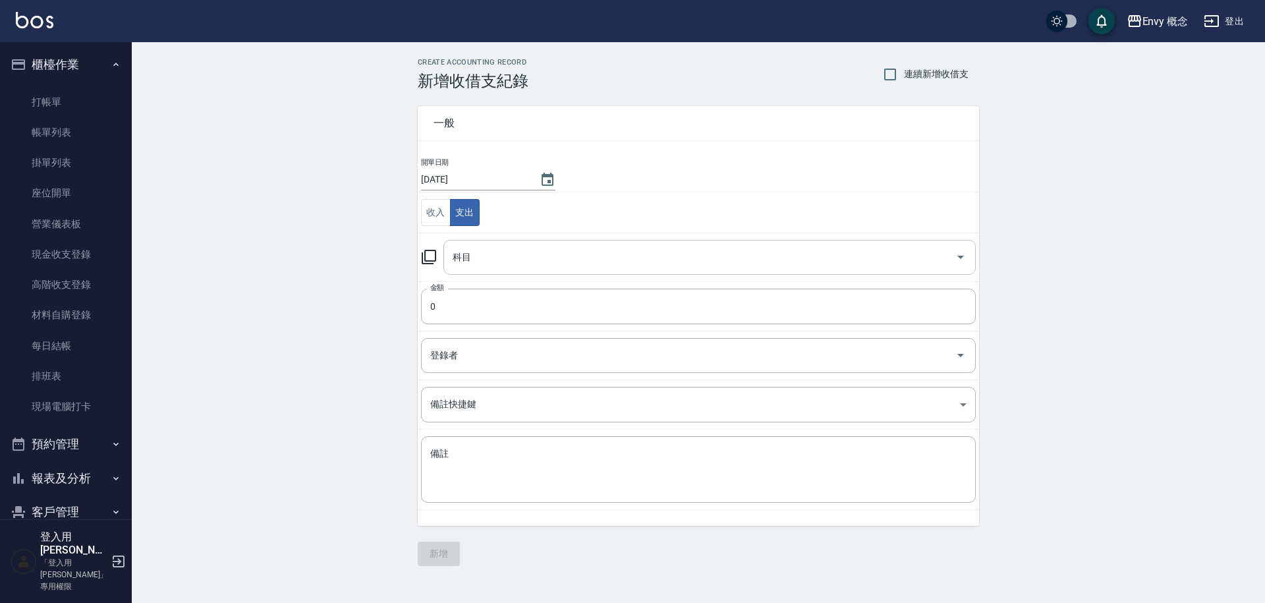
click at [475, 248] on input "科目" at bounding box center [699, 257] width 501 height 23
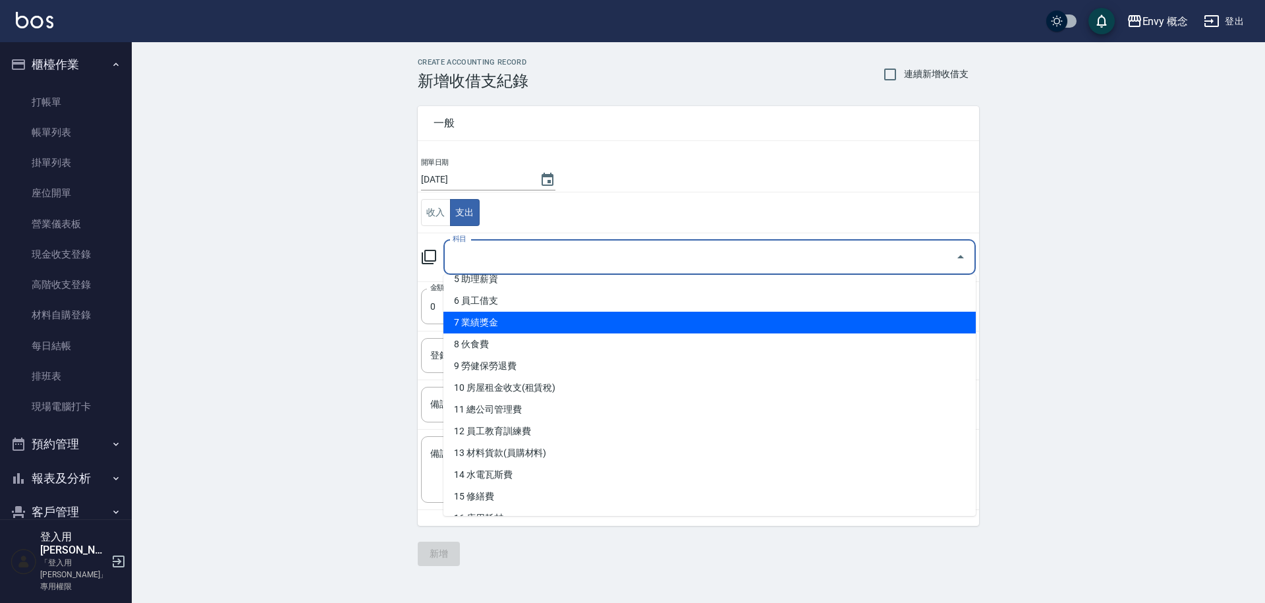
scroll to position [136, 0]
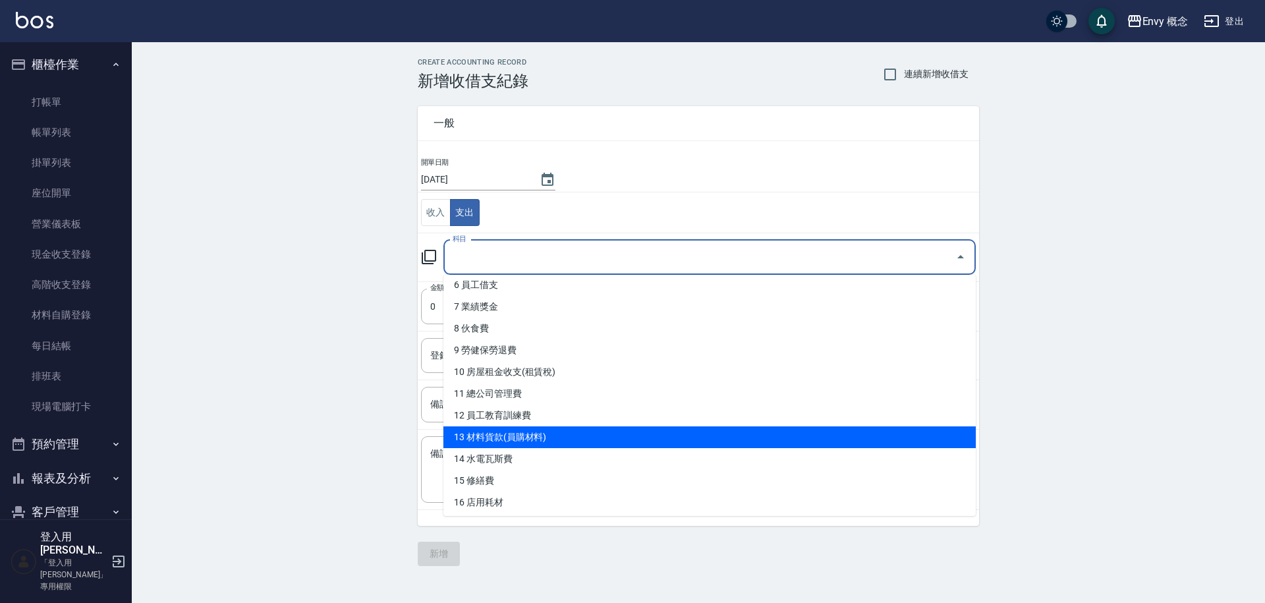
click at [556, 439] on li "13 材料貨款(員購材料)" at bounding box center [709, 437] width 532 height 22
type input "13 材料貨款(員購材料)"
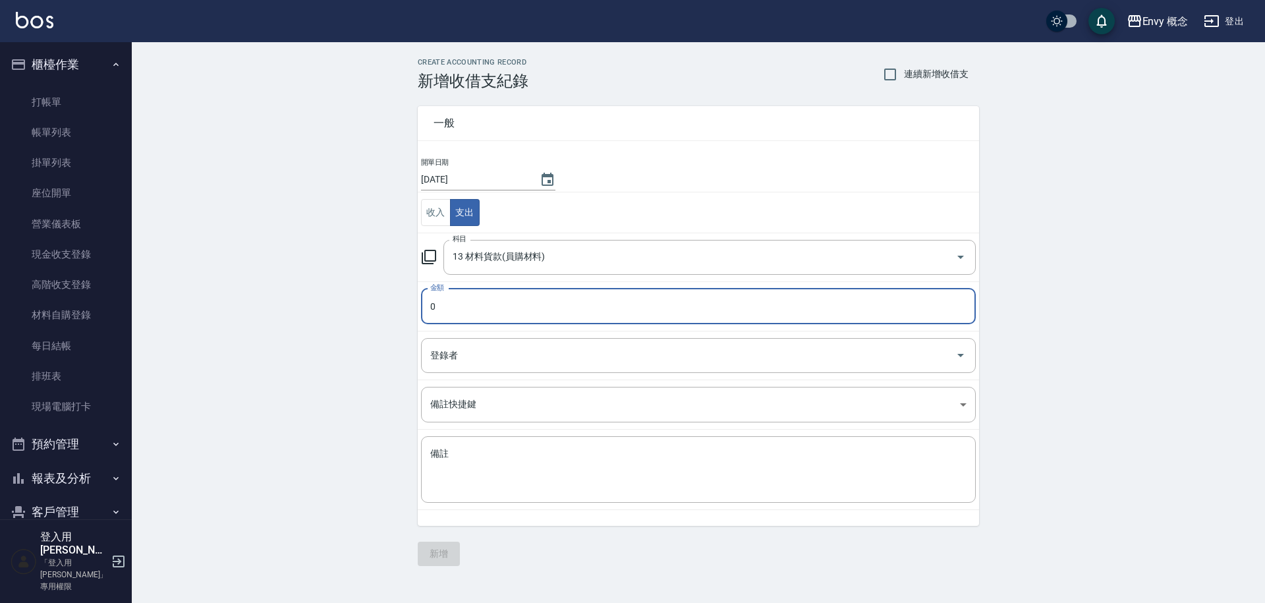
drag, startPoint x: 444, startPoint y: 311, endPoint x: 411, endPoint y: 302, distance: 34.0
click at [412, 302] on div "一般 開單日期 2025/08/20 收入 支出 科目 13 材料貨款(員購材料) 科目 金額 0 金額 登錄者 登錄者 備註快捷鍵 ​ 備註快捷鍵 備註 x…" at bounding box center [690, 307] width 577 height 435
type input "105"
click at [432, 344] on div "登錄者 登錄者" at bounding box center [698, 355] width 555 height 35
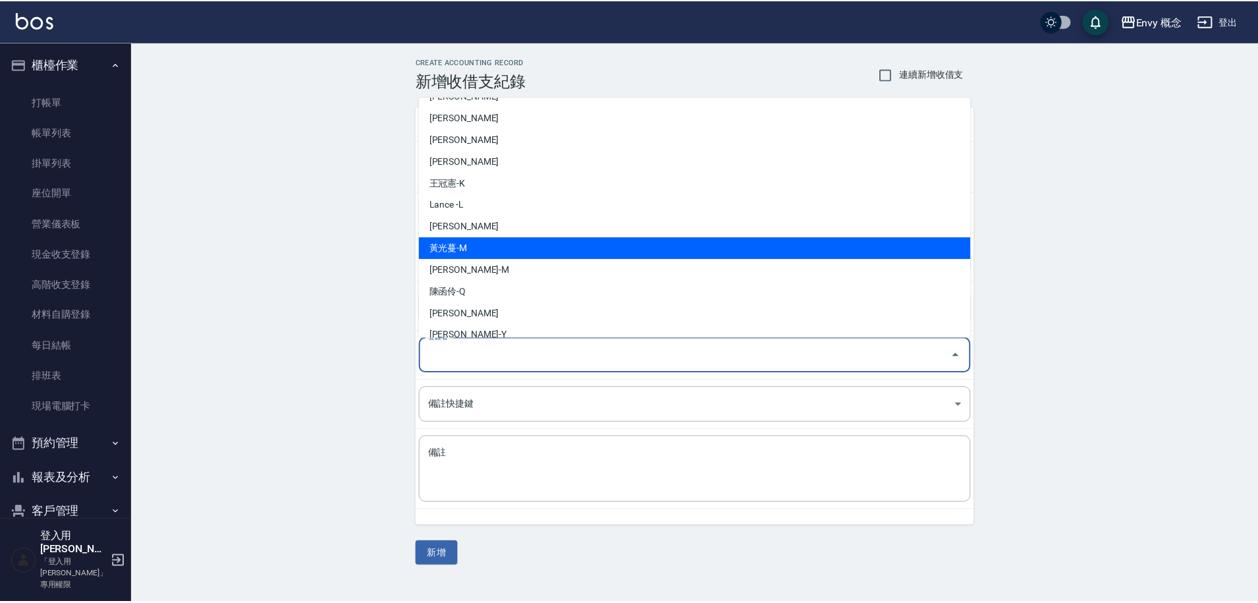
scroll to position [248, 0]
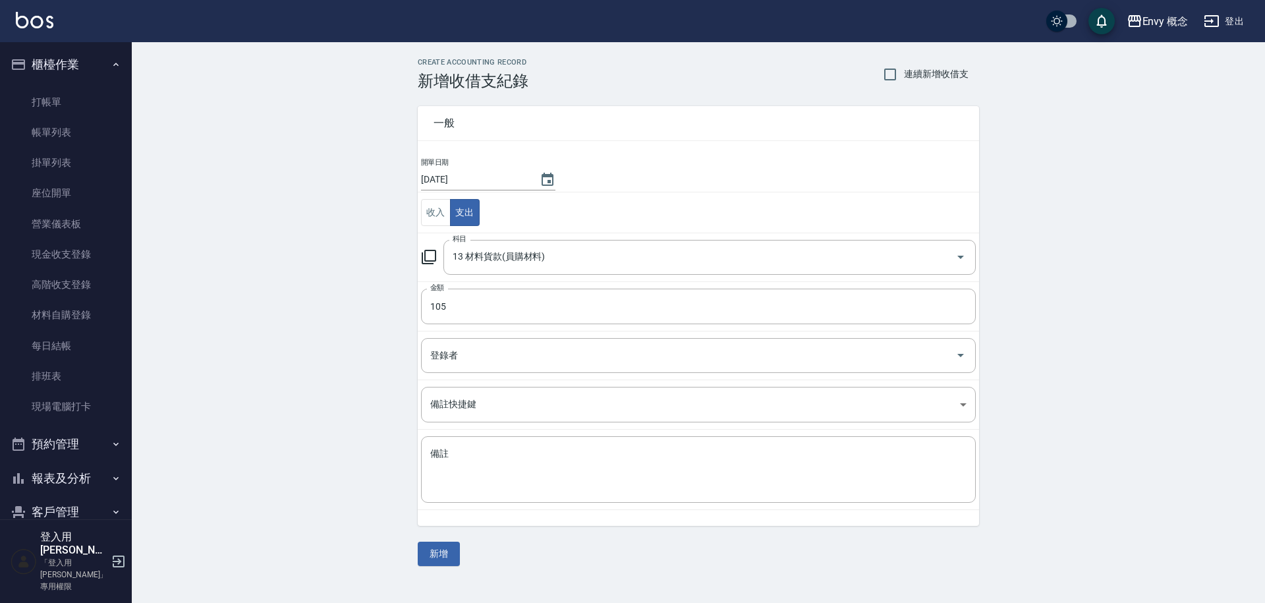
drag, startPoint x: 315, startPoint y: 412, endPoint x: 373, endPoint y: 423, distance: 59.7
click at [315, 411] on div "CREATE ACCOUNTING RECORD 新增收借支紀錄 連續新增收借支 一般 開單日期 2025/08/20 收入 支出 科目 13 材料貨款(員購…" at bounding box center [698, 311] width 1133 height 539
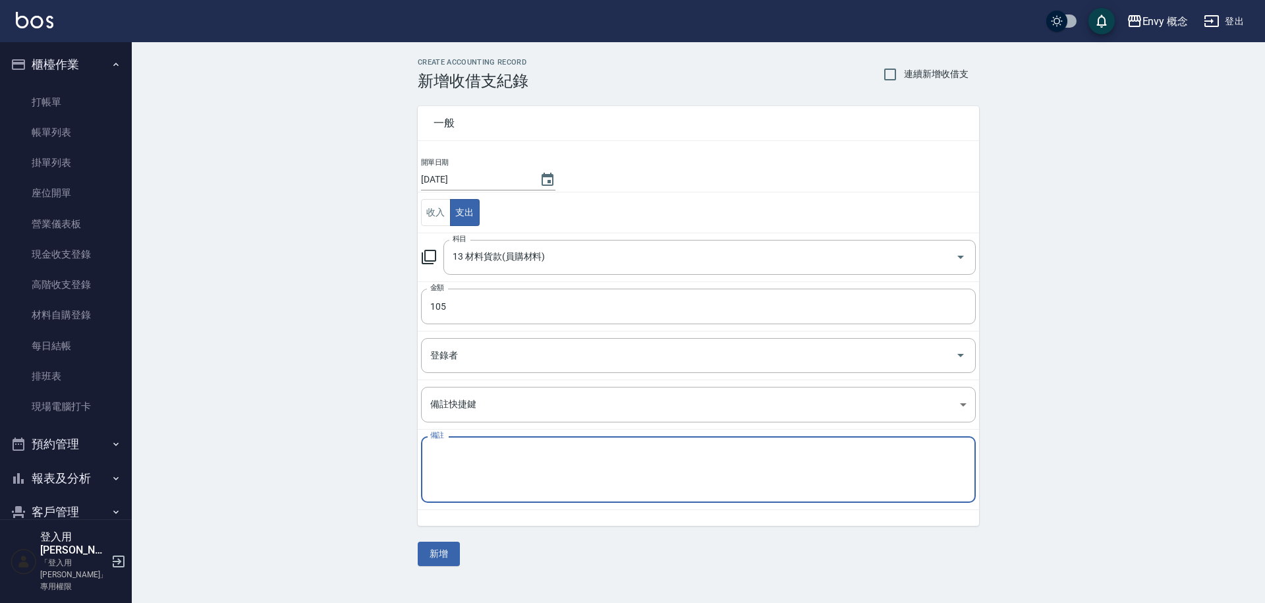
click at [500, 465] on textarea "備註" at bounding box center [698, 469] width 536 height 45
type textarea "爽"
type textarea "雙氧105 錦州"
click at [441, 552] on button "新增" at bounding box center [439, 553] width 42 height 24
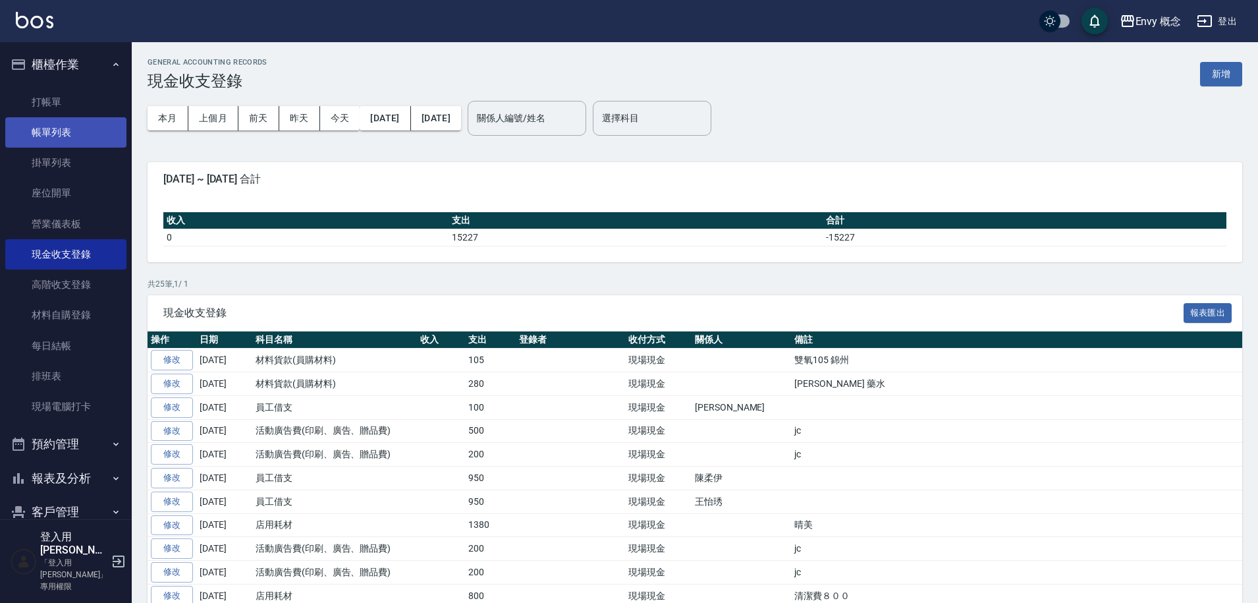
click at [63, 130] on link "帳單列表" at bounding box center [65, 132] width 121 height 30
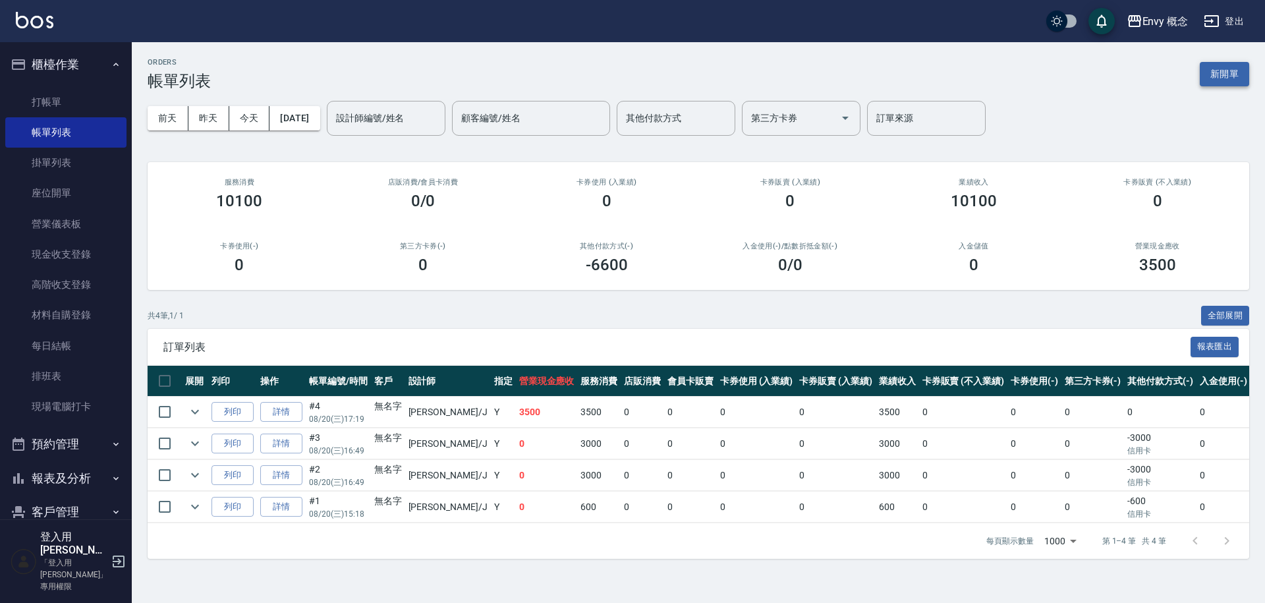
click at [1220, 66] on button "新開單" at bounding box center [1223, 74] width 49 height 24
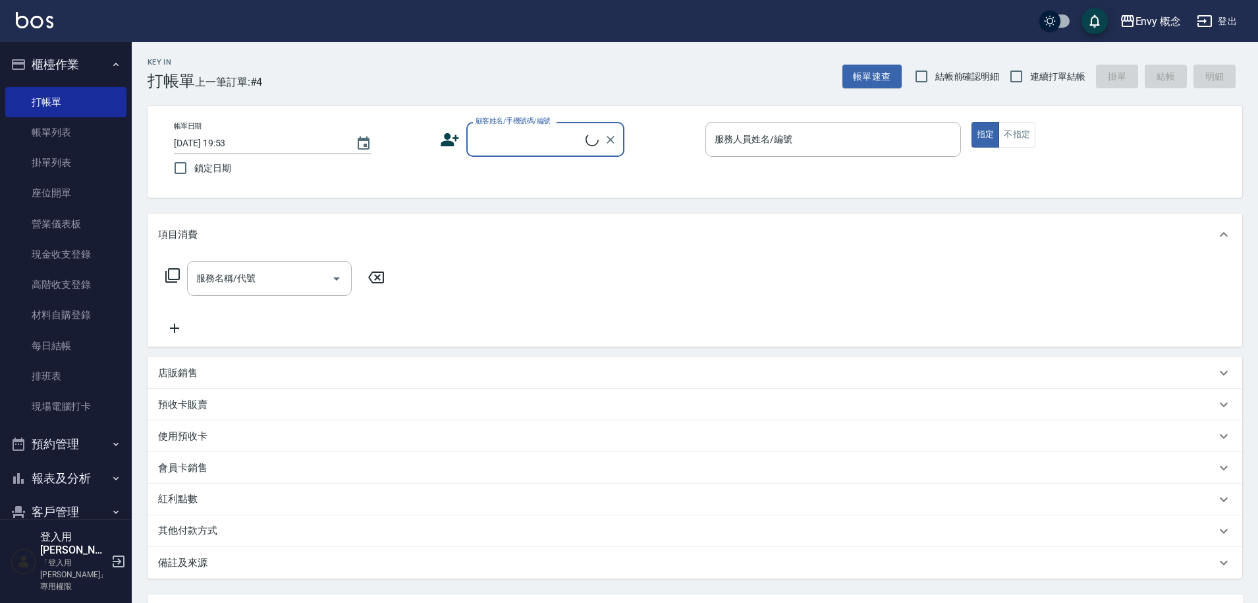
click at [543, 140] on input "顧客姓名/手機號碼/編號" at bounding box center [528, 139] width 113 height 23
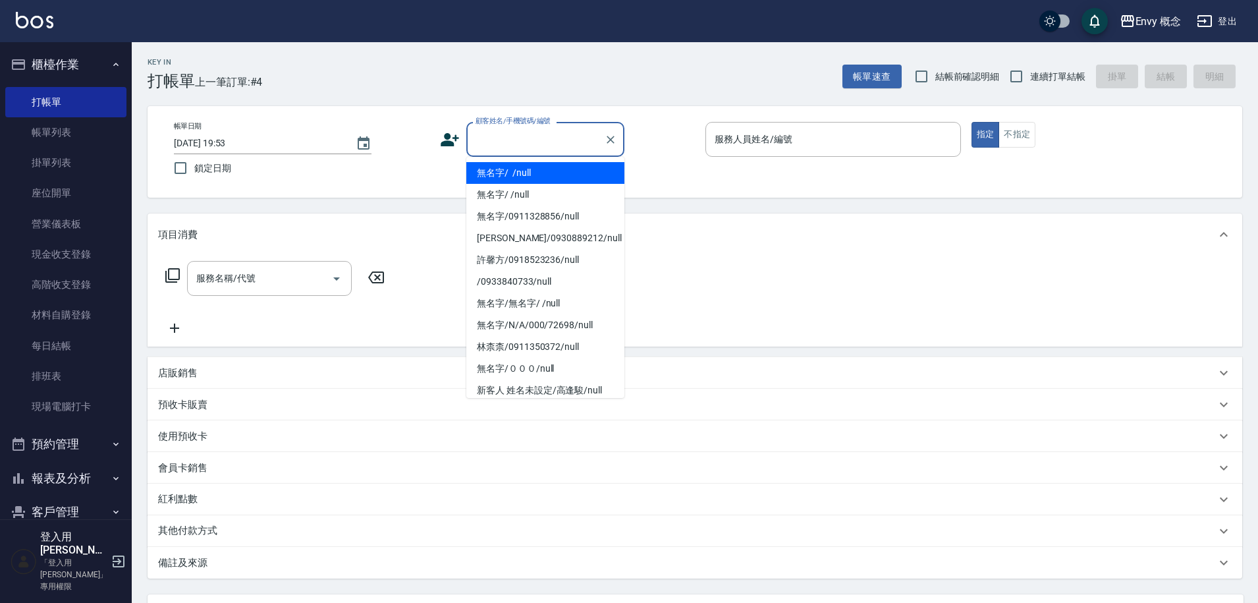
drag, startPoint x: 530, startPoint y: 167, endPoint x: 702, endPoint y: 163, distance: 172.6
click at [530, 167] on li "無名字/ /null" at bounding box center [545, 173] width 158 height 22
type input "無名字/ /null"
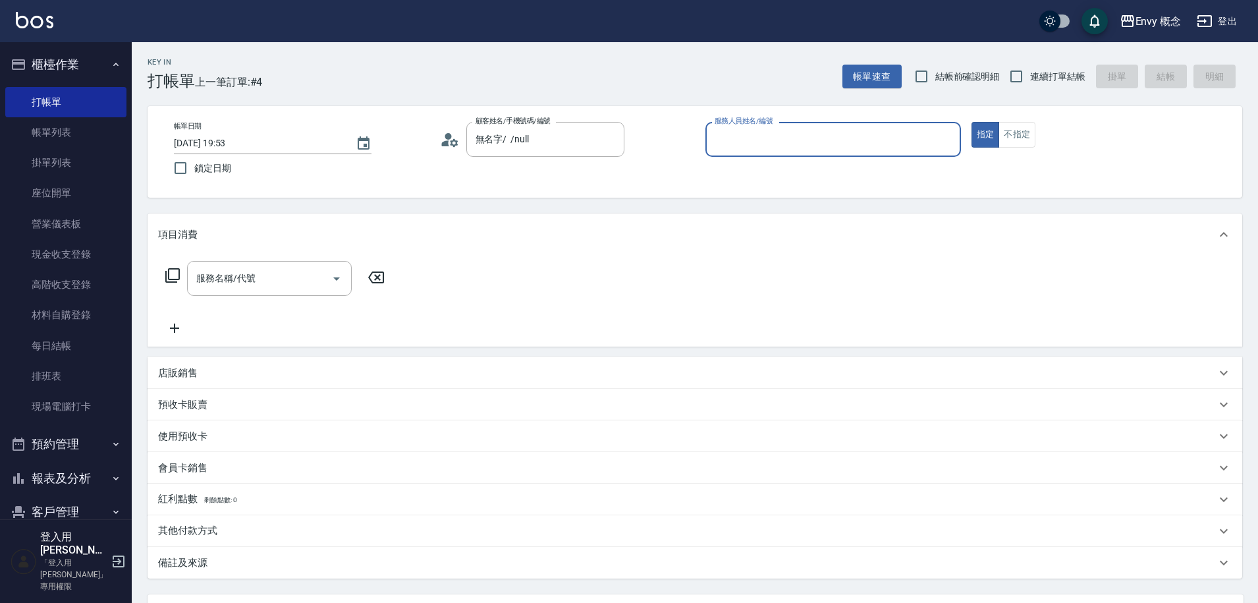
click at [763, 145] on input "服務人員姓名/編號" at bounding box center [833, 139] width 244 height 23
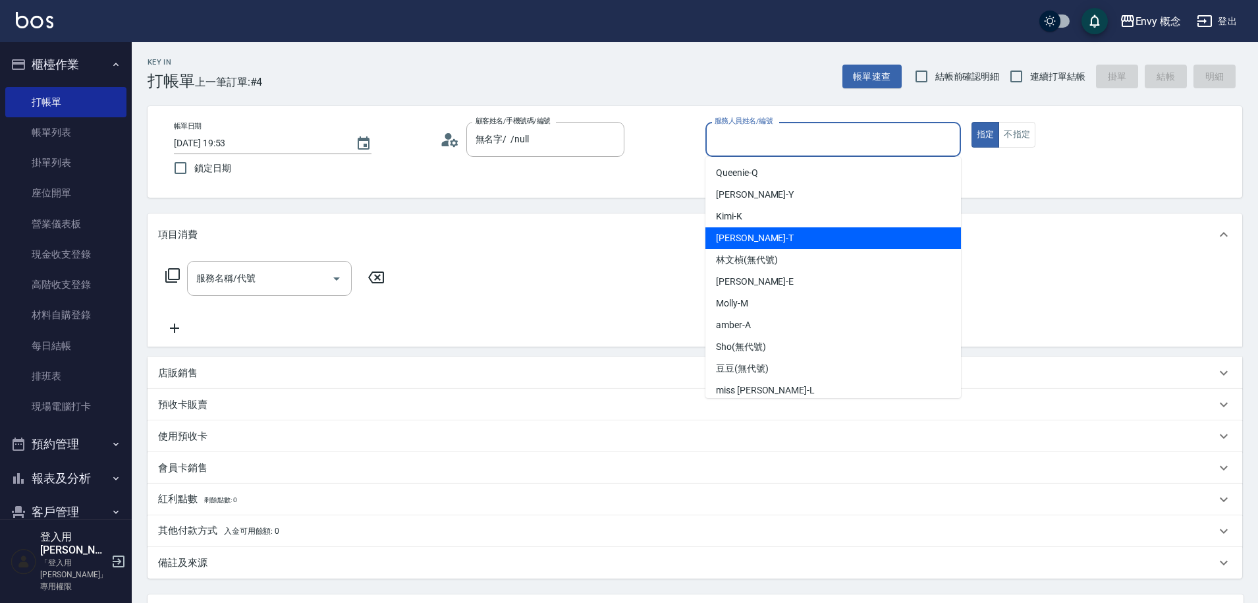
click at [772, 244] on div "Tim -T" at bounding box center [833, 238] width 256 height 22
type input "Tim-T"
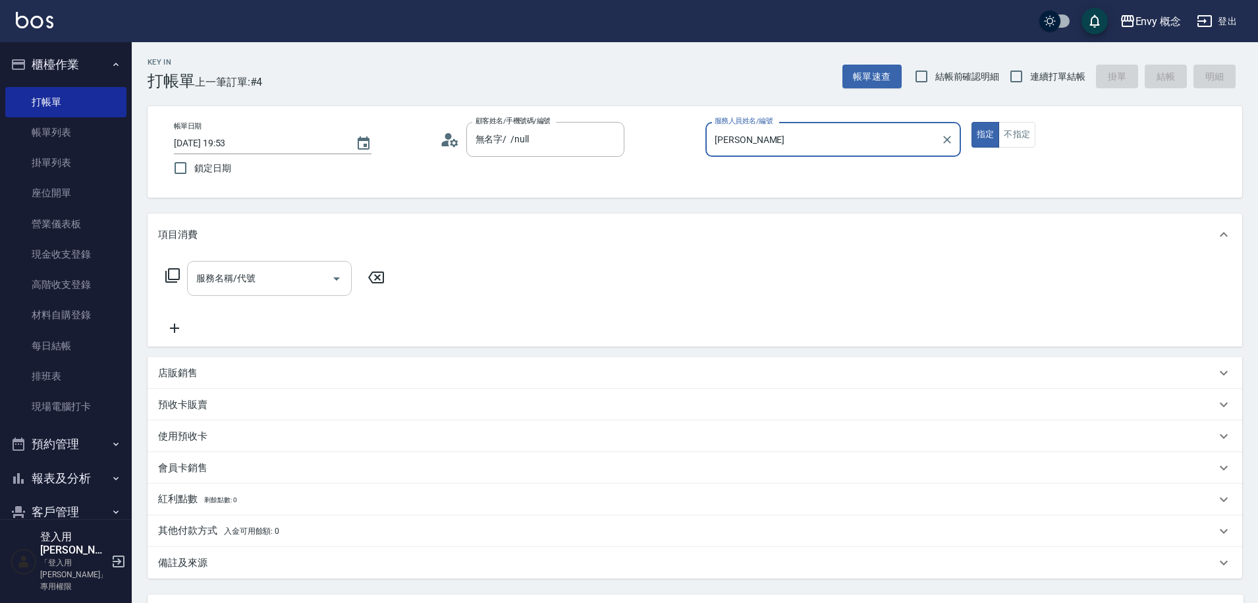
click at [269, 271] on input "服務名稱/代號" at bounding box center [259, 278] width 133 height 23
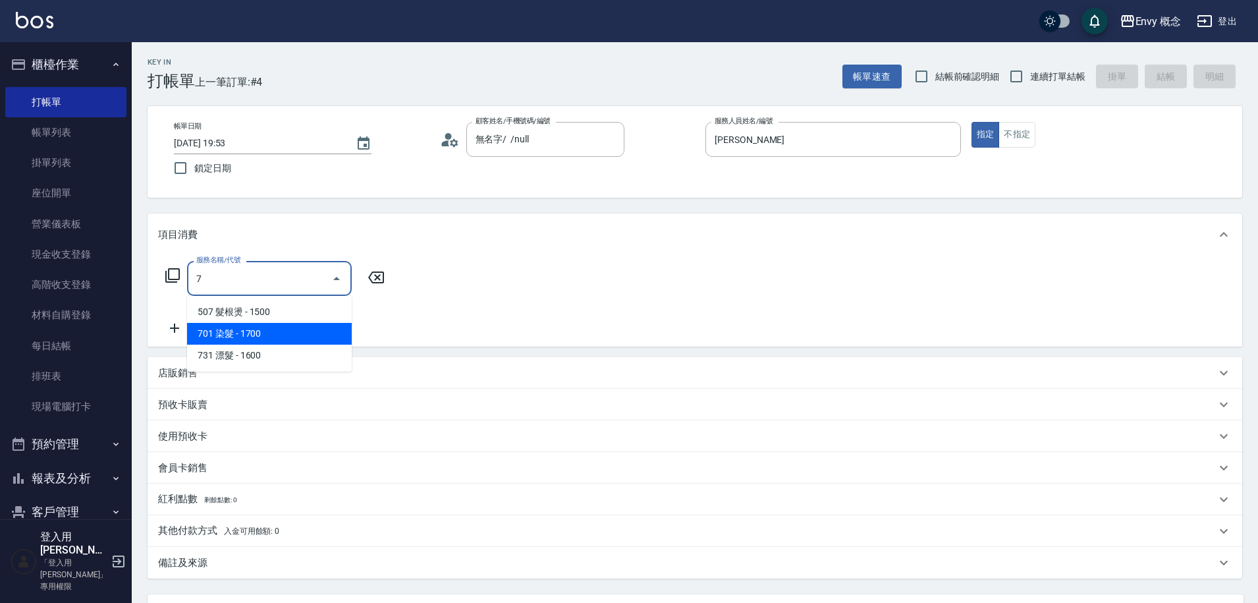
click at [250, 335] on span "701 染髮 - 1700" at bounding box center [269, 334] width 165 height 22
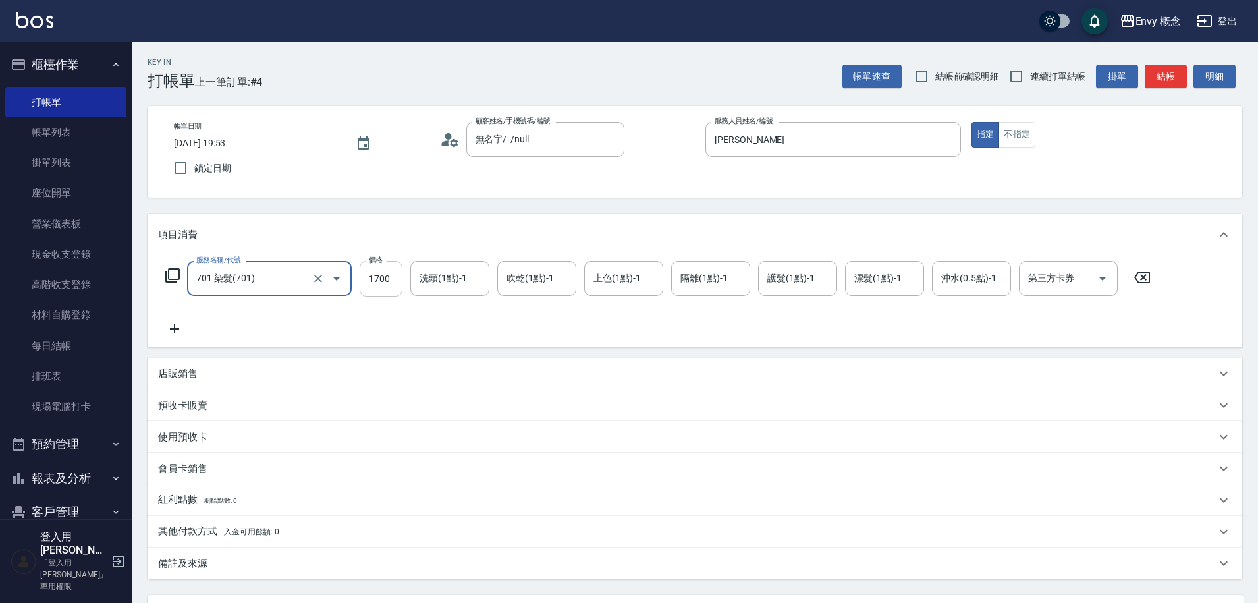
type input "701 染髮(701)"
click at [393, 277] on input "1700" at bounding box center [381, 279] width 43 height 36
type input "2300"
click at [195, 531] on p "其他付款方式 入金可用餘額: 0" at bounding box center [218, 531] width 121 height 14
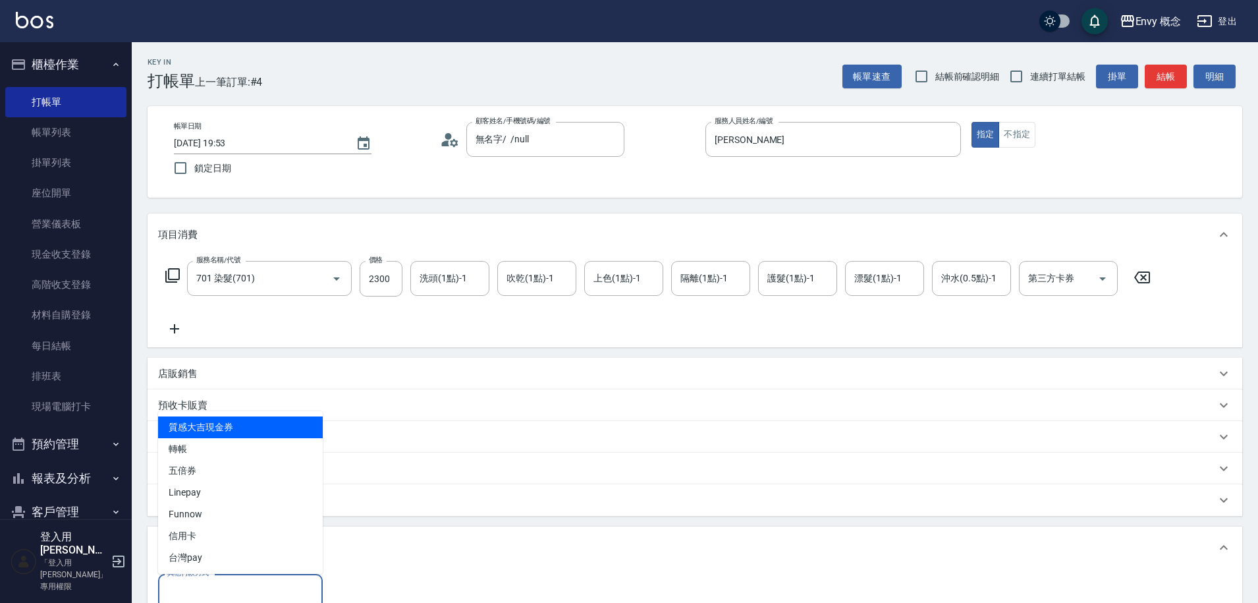
click at [209, 584] on input "其他付款方式" at bounding box center [240, 591] width 153 height 23
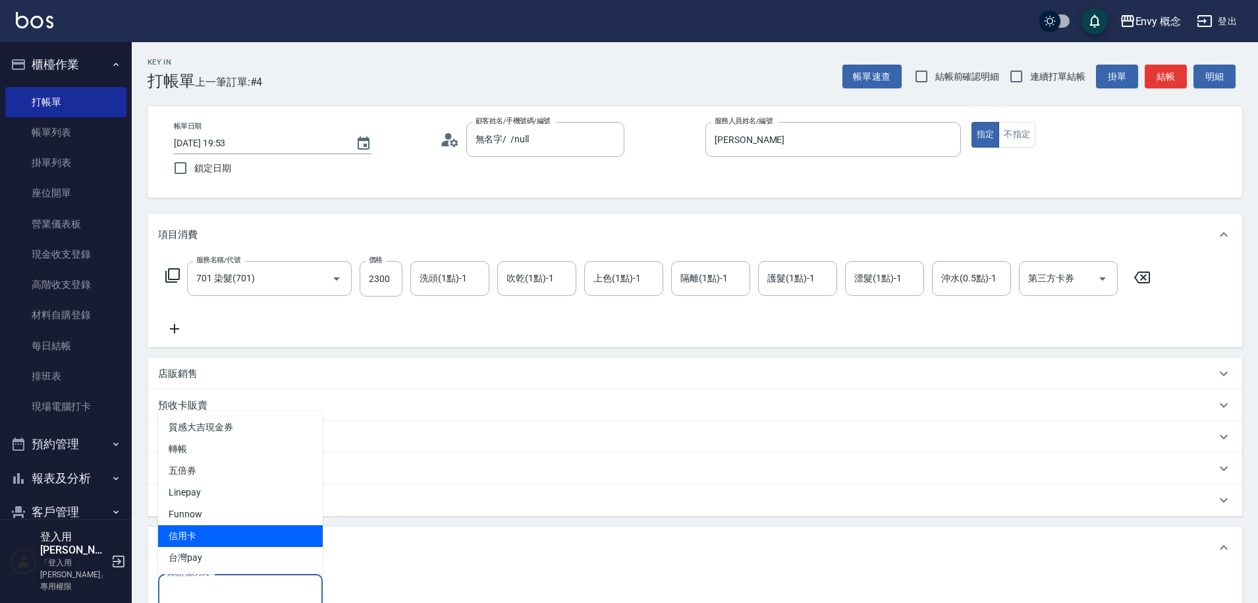
click at [219, 530] on span "信用卡" at bounding box center [240, 536] width 165 height 22
type input "信用卡"
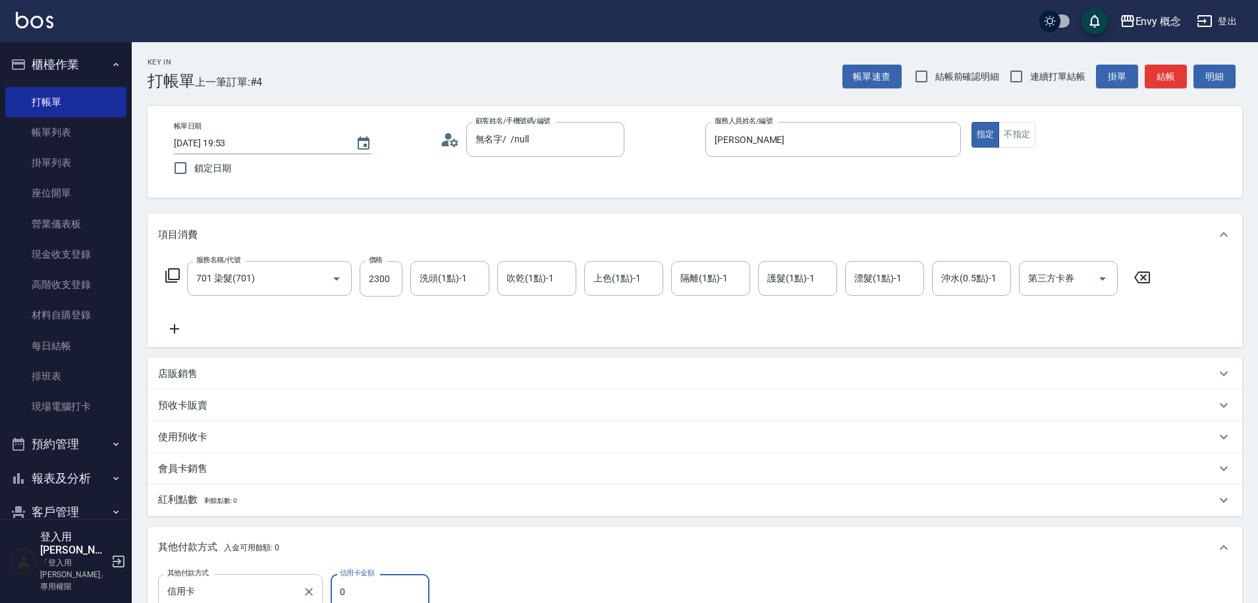
scroll to position [7, 0]
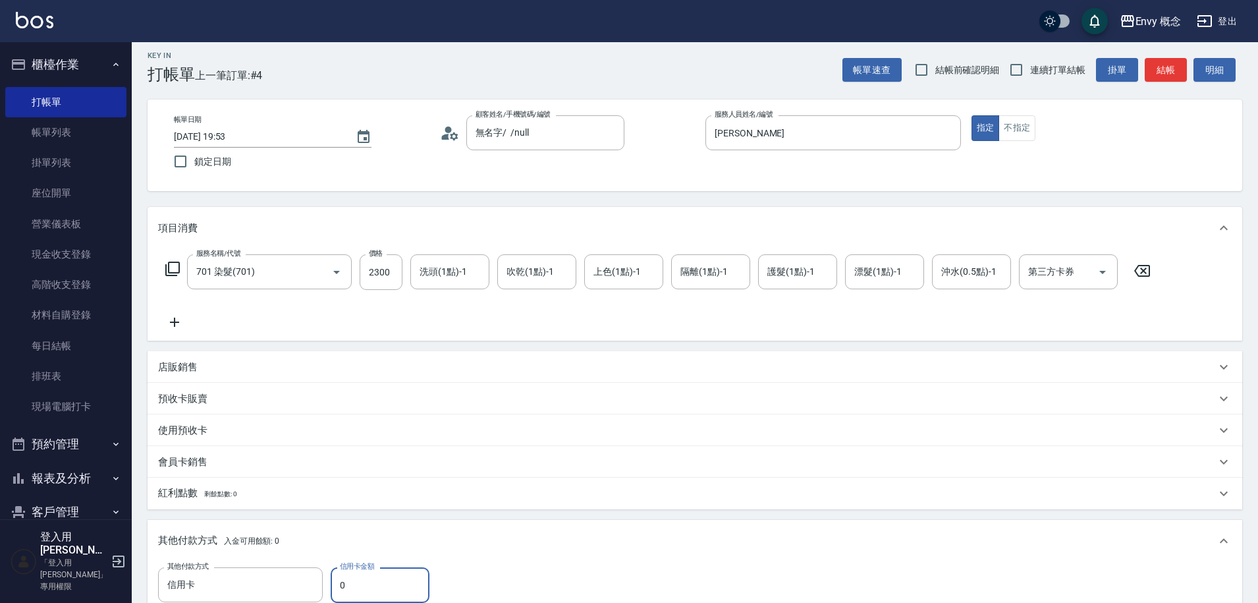
drag, startPoint x: 353, startPoint y: 585, endPoint x: 330, endPoint y: 580, distance: 23.6
click at [331, 580] on input "0" at bounding box center [380, 585] width 99 height 36
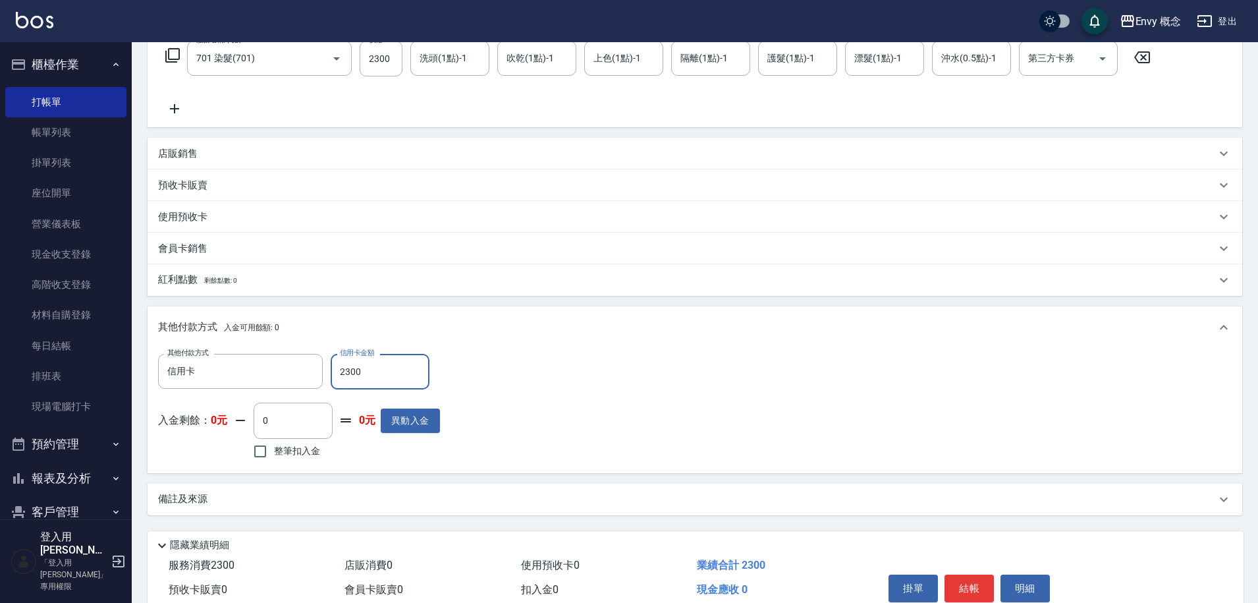
scroll to position [281, 0]
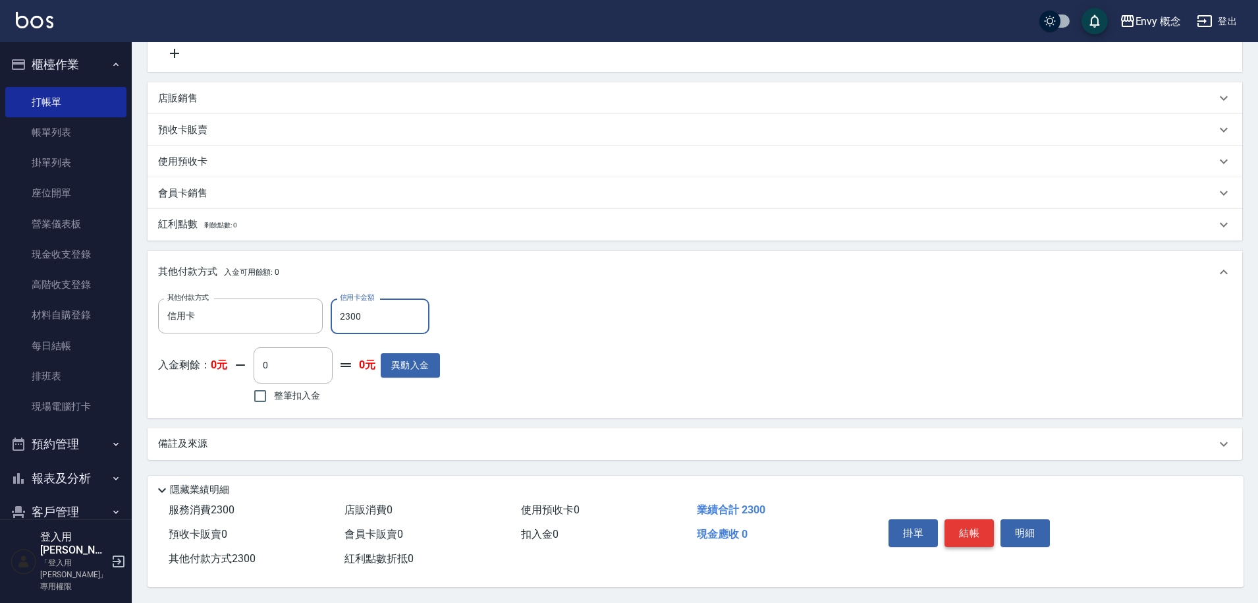
type input "2300"
click at [960, 535] on button "結帳" at bounding box center [968, 533] width 49 height 28
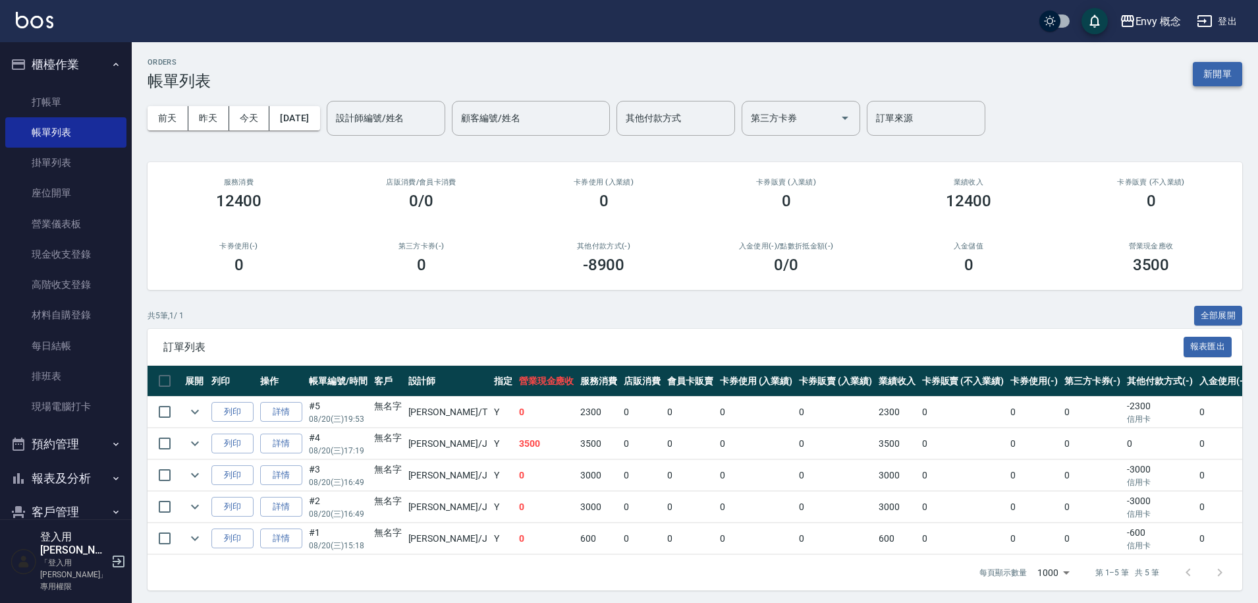
click at [1205, 73] on button "新開單" at bounding box center [1217, 74] width 49 height 24
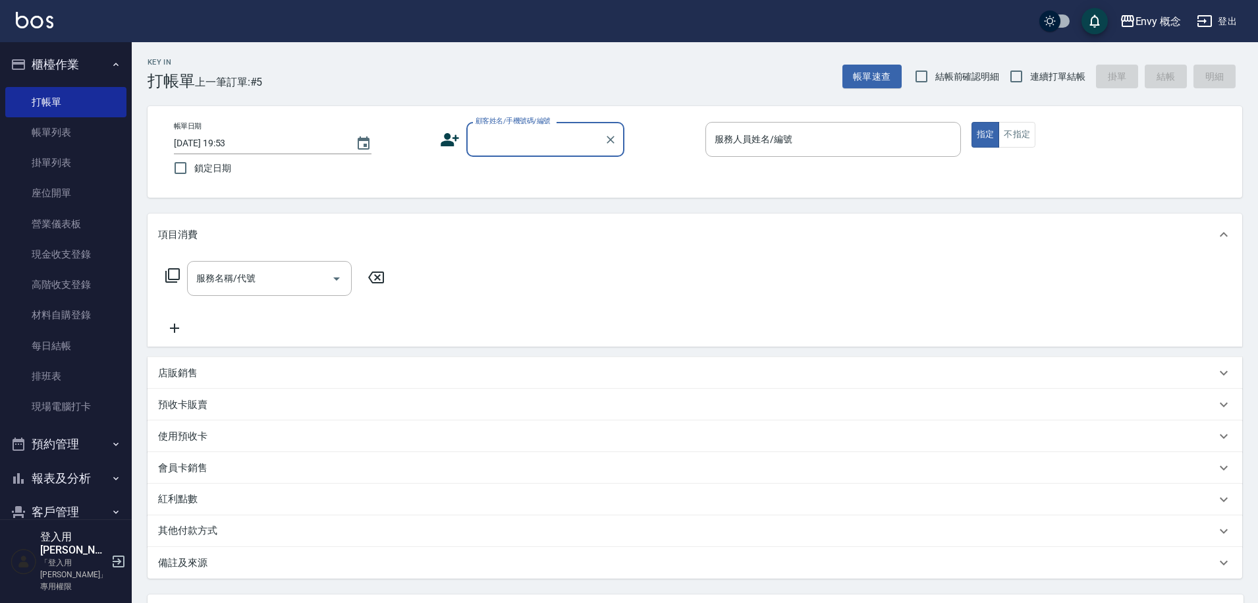
click at [510, 140] on input "顧客姓名/手機號碼/編號" at bounding box center [535, 139] width 126 height 23
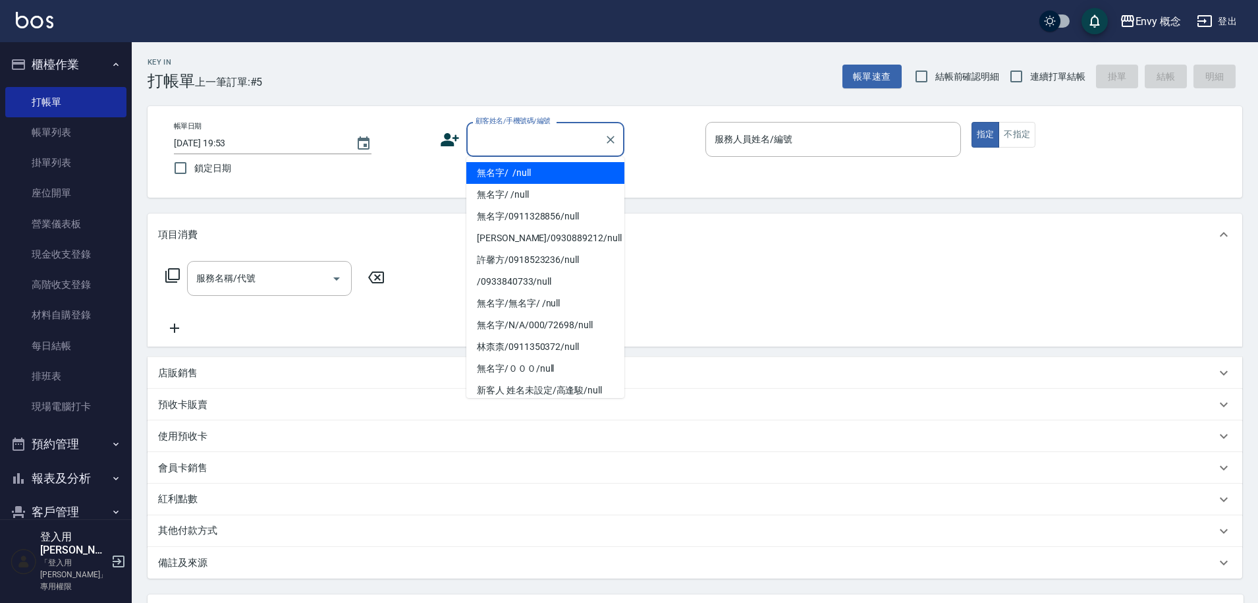
click at [514, 169] on li "無名字/ /null" at bounding box center [545, 173] width 158 height 22
type input "無名字/ /null"
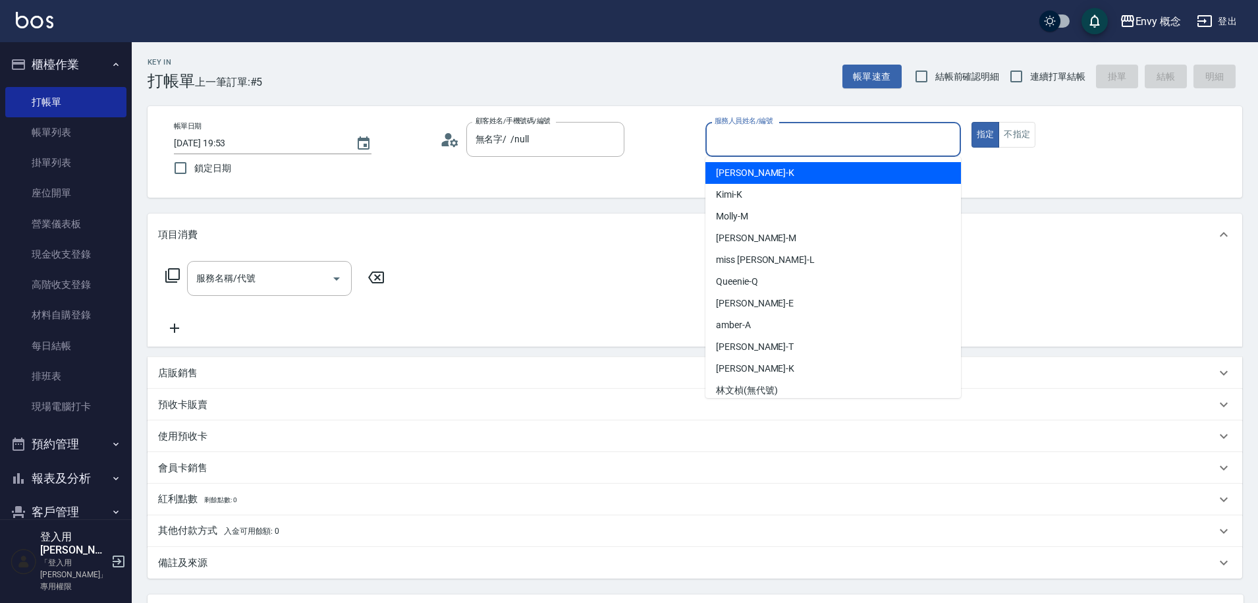
click at [753, 140] on input "服務人員姓名/編號" at bounding box center [833, 139] width 244 height 23
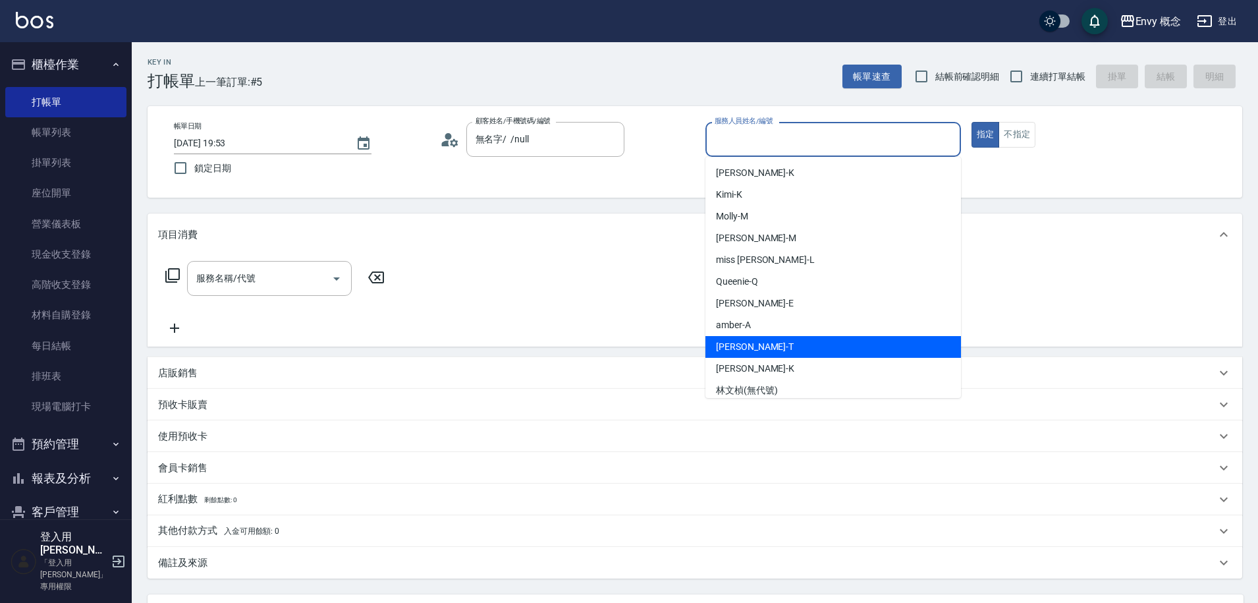
click at [755, 342] on div "Tim -T" at bounding box center [833, 347] width 256 height 22
type input "Tim-T"
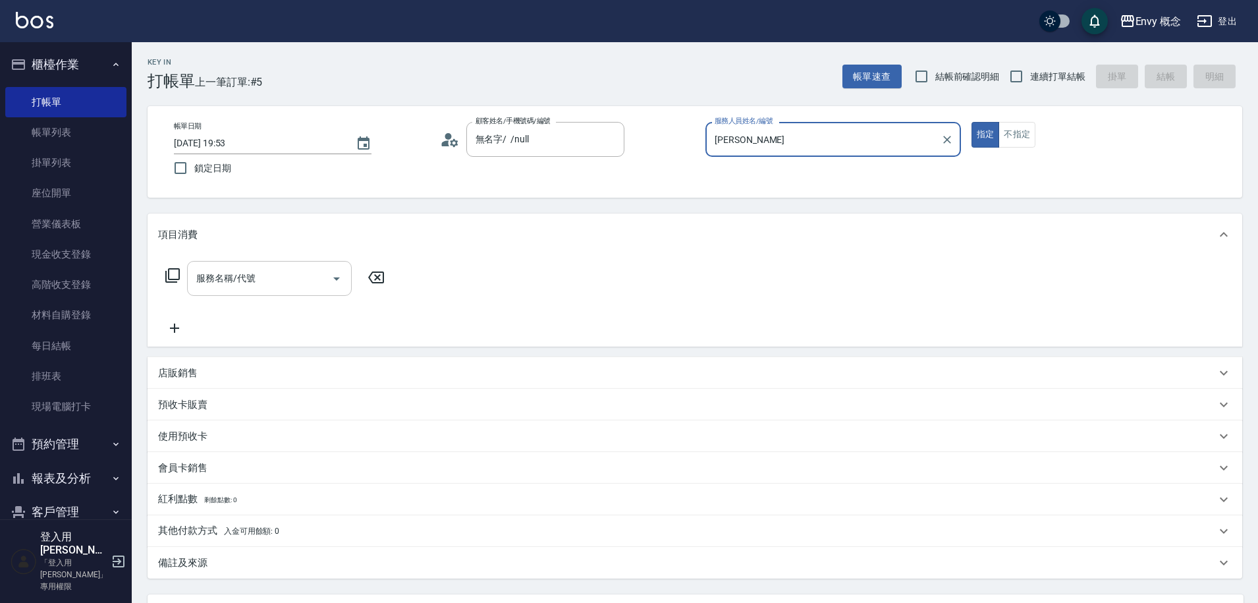
click at [232, 276] on div "服務名稱/代號 服務名稱/代號" at bounding box center [269, 278] width 165 height 35
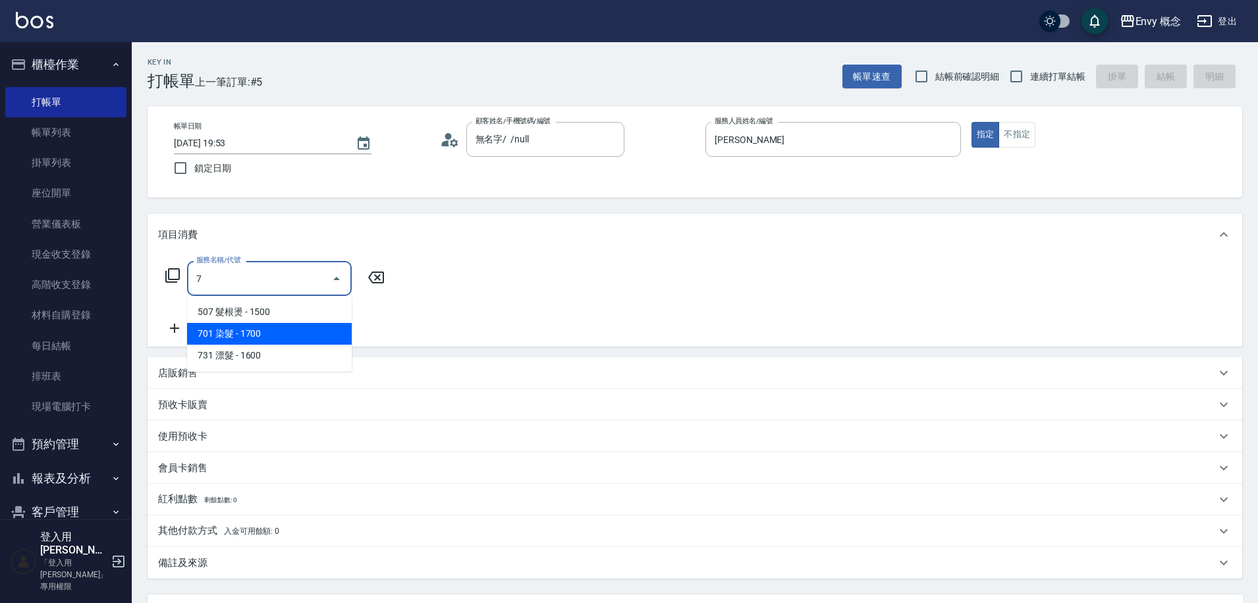
drag, startPoint x: 234, startPoint y: 330, endPoint x: 263, endPoint y: 323, distance: 30.4
click at [234, 329] on span "701 染髮 - 1700" at bounding box center [269, 334] width 165 height 22
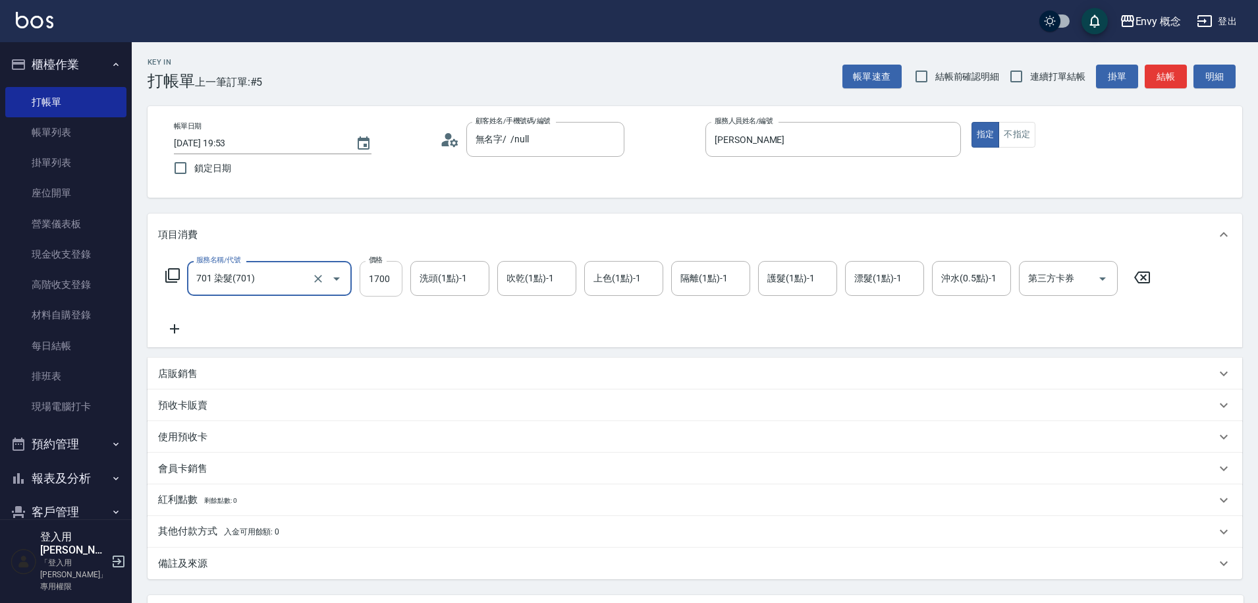
type input "701 染髮(701)"
click at [400, 279] on input "1700" at bounding box center [381, 279] width 43 height 36
type input "5900"
click at [208, 531] on p "其他付款方式 入金可用餘額: 0" at bounding box center [218, 531] width 121 height 14
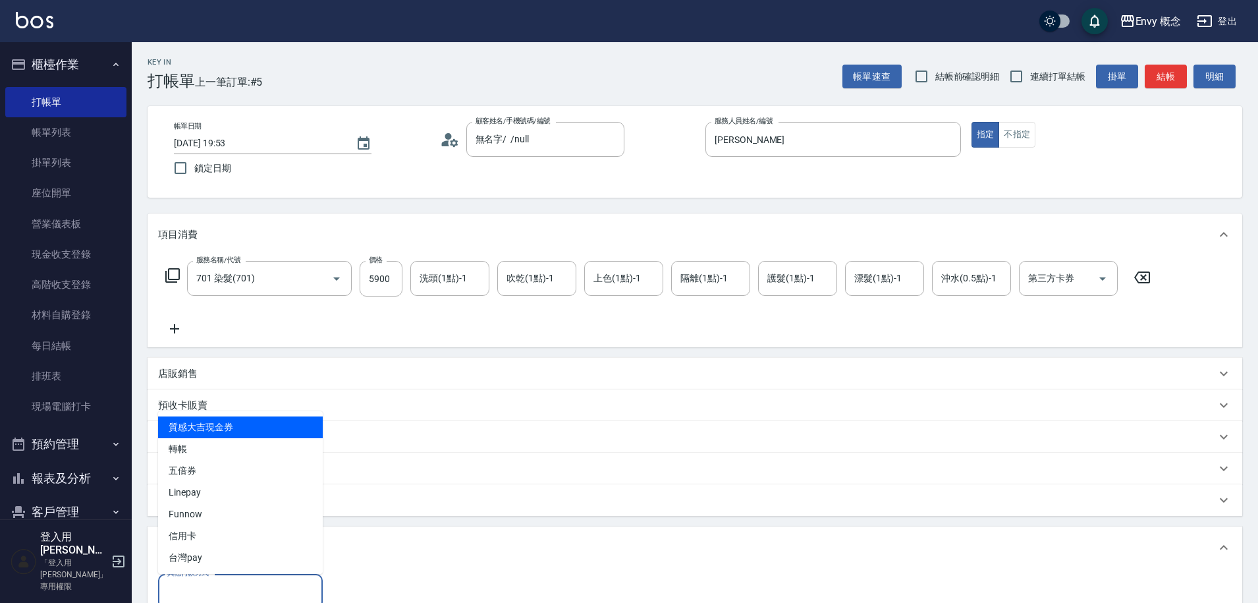
click at [205, 583] on input "其他付款方式" at bounding box center [240, 591] width 153 height 23
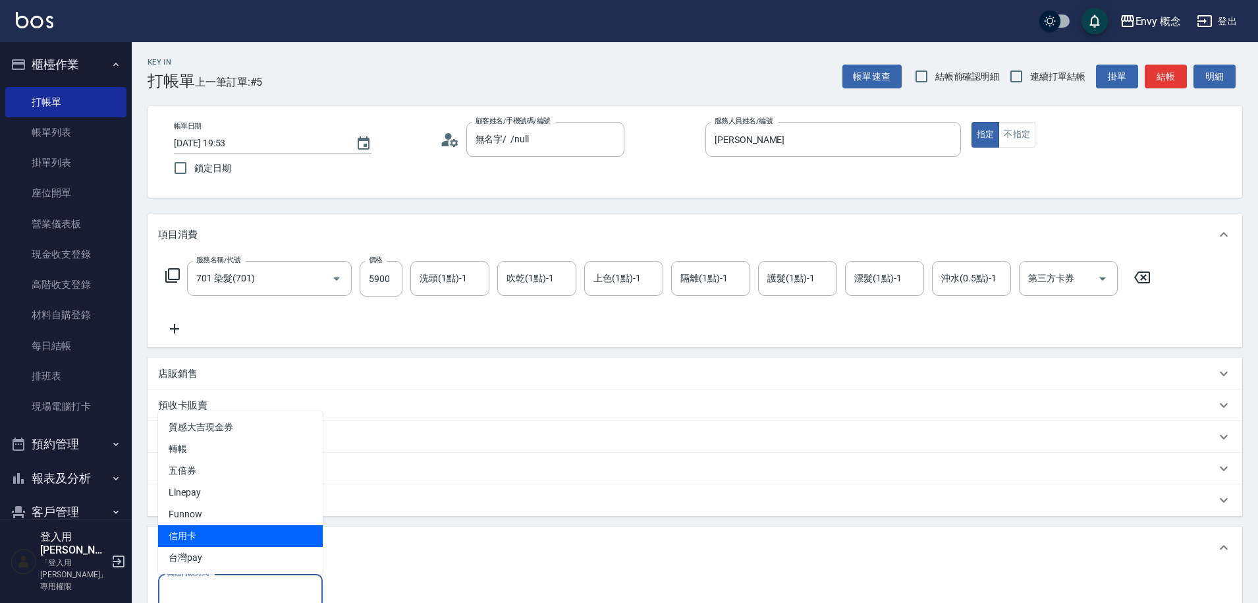
click at [213, 532] on span "信用卡" at bounding box center [240, 536] width 165 height 22
type input "信用卡"
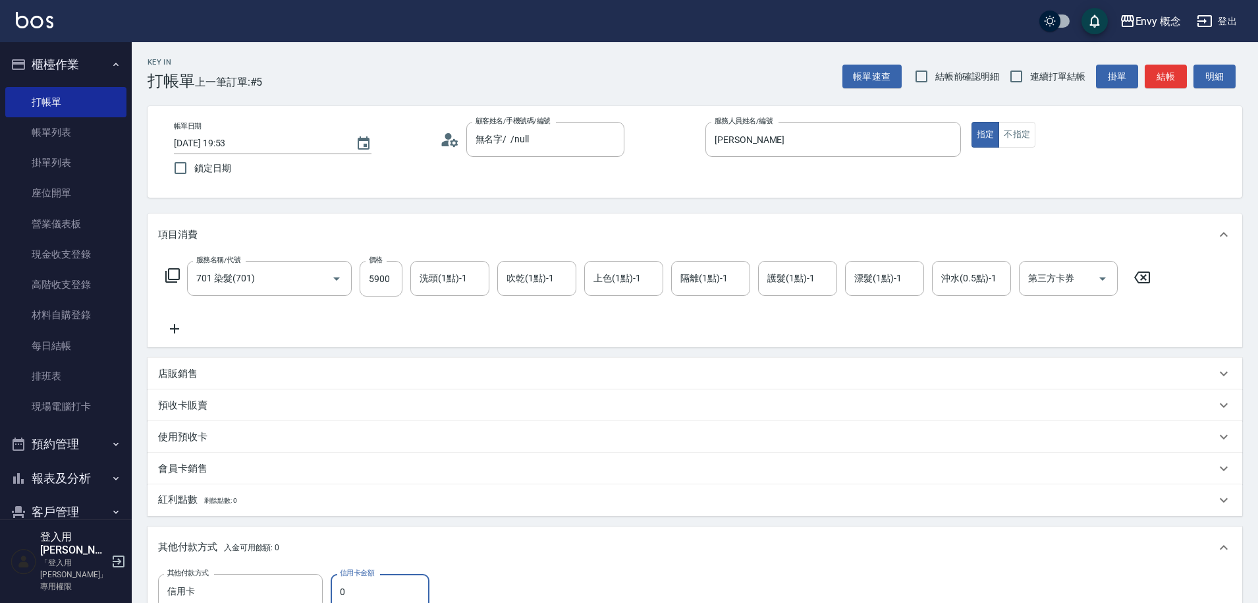
scroll to position [7, 0]
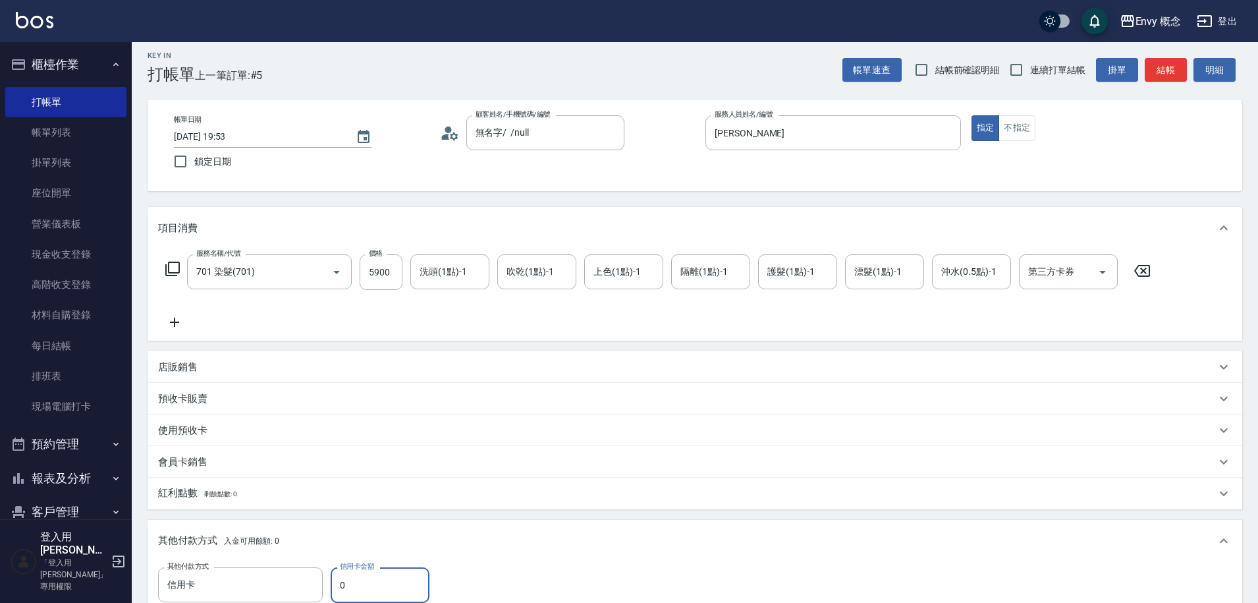
drag, startPoint x: 352, startPoint y: 580, endPoint x: 337, endPoint y: 582, distance: 15.9
click at [337, 582] on input "0" at bounding box center [380, 585] width 99 height 36
click at [351, 584] on input "596" at bounding box center [380, 585] width 99 height 36
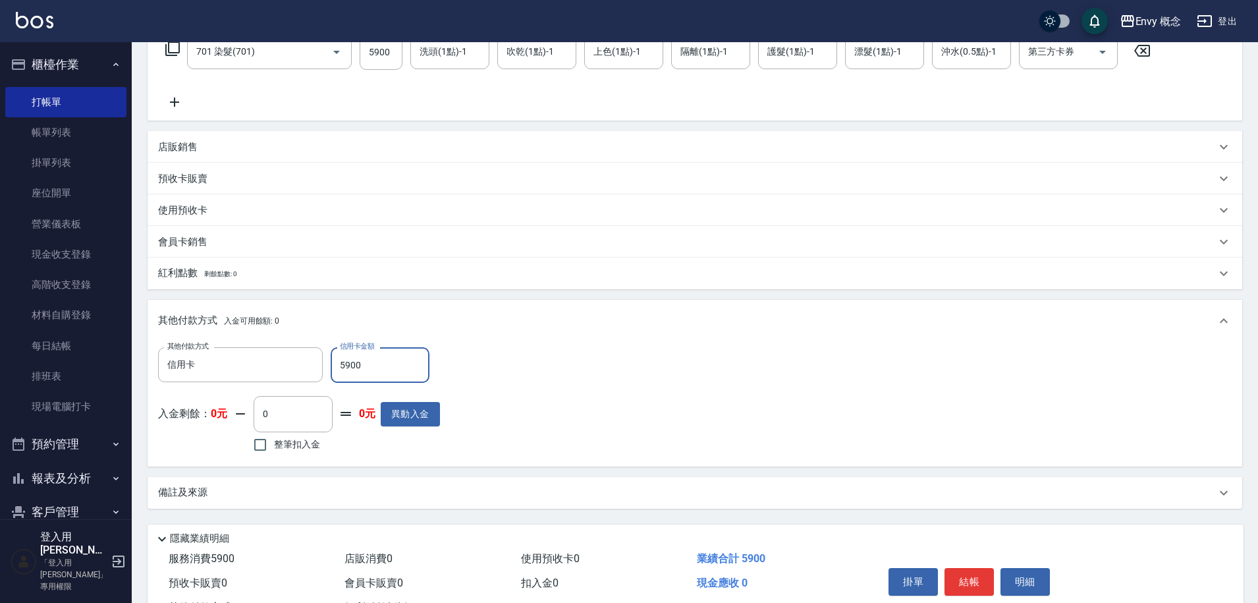
scroll to position [281, 0]
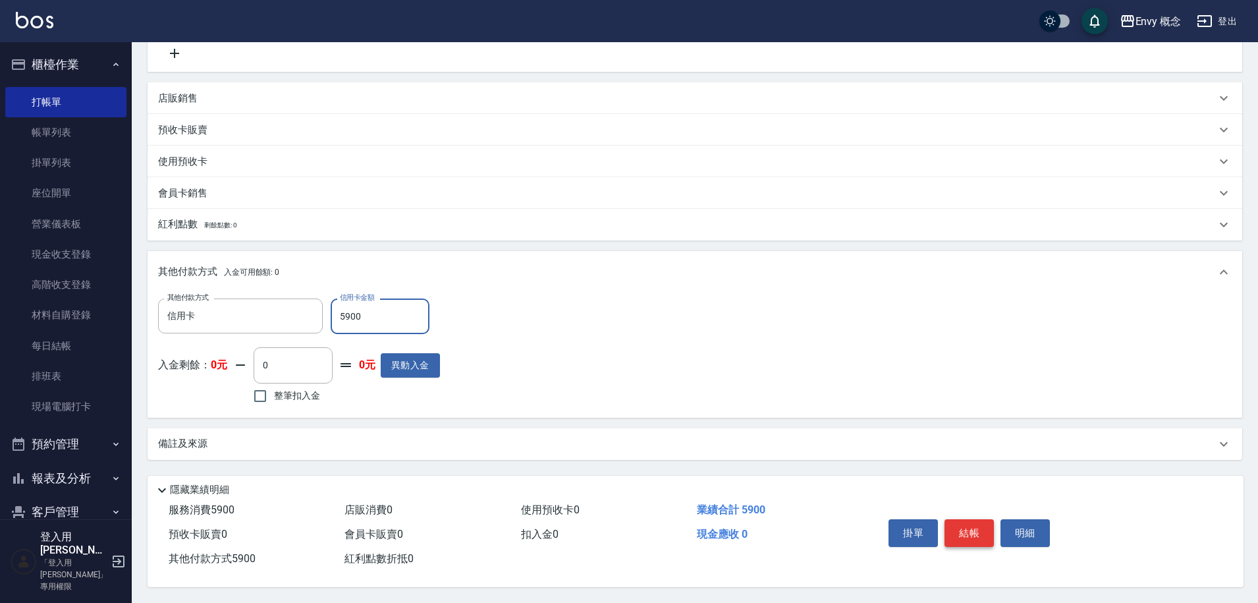
type input "5900"
click at [969, 522] on button "結帳" at bounding box center [968, 533] width 49 height 28
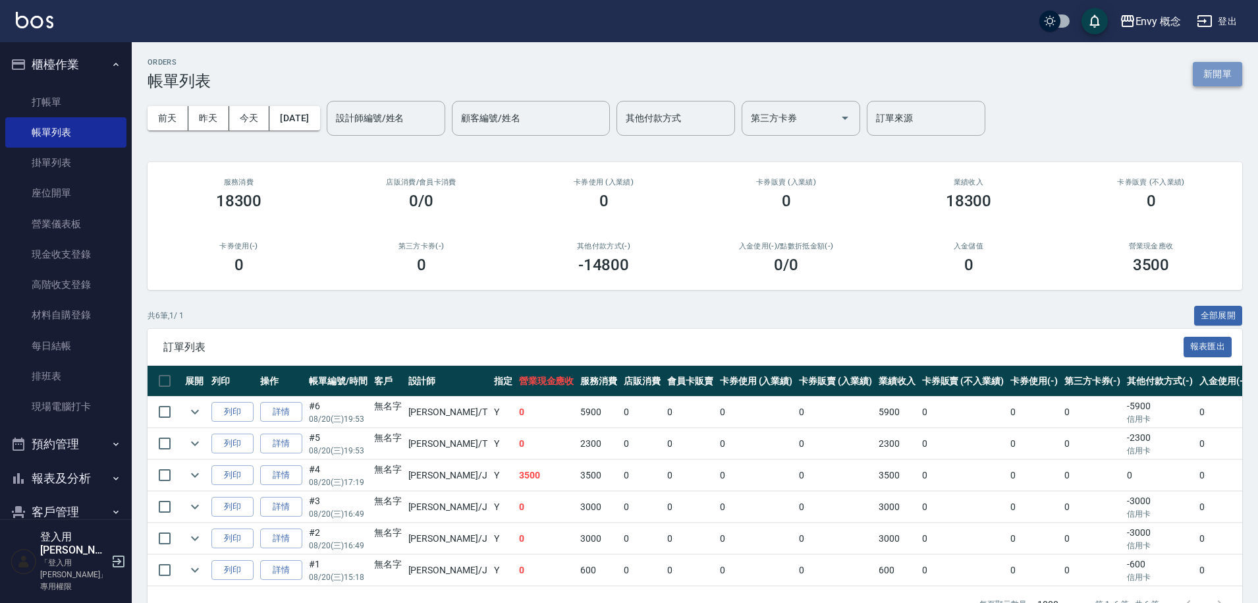
click at [1225, 76] on button "新開單" at bounding box center [1217, 74] width 49 height 24
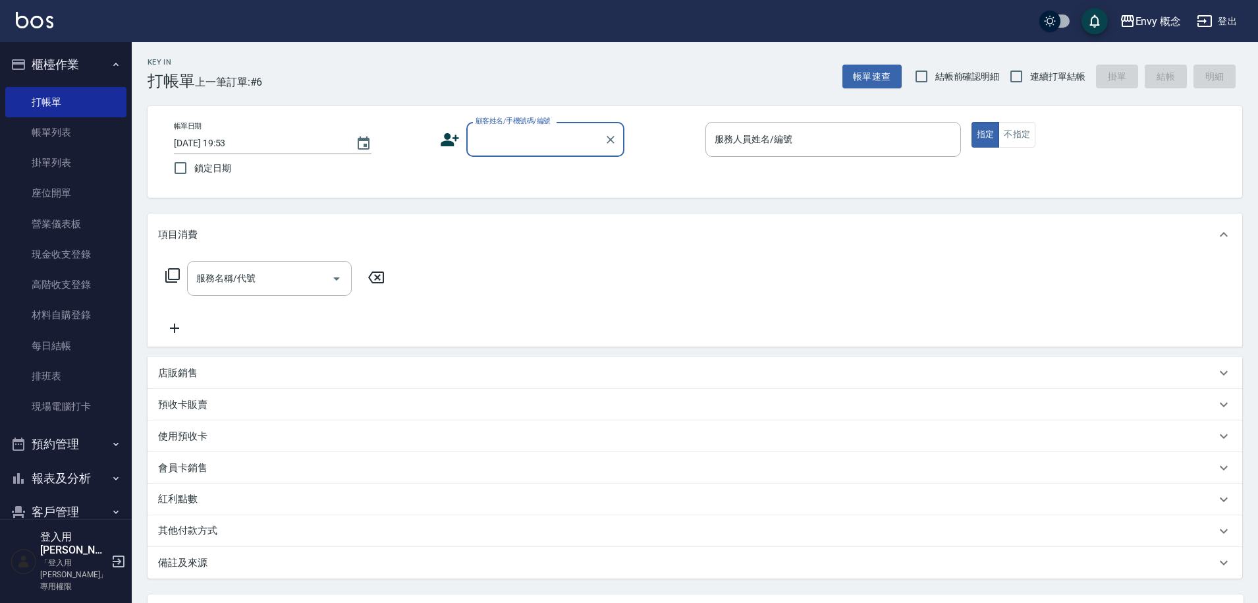
click at [515, 149] on input "顧客姓名/手機號碼/編號" at bounding box center [535, 139] width 126 height 23
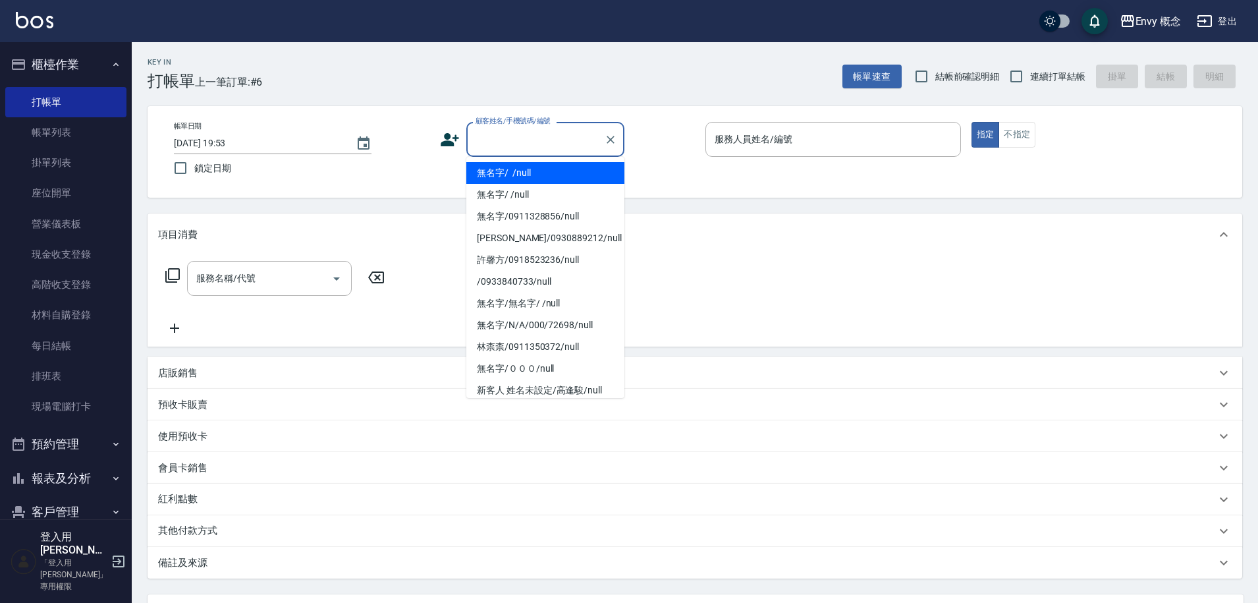
click at [520, 174] on li "無名字/ /null" at bounding box center [545, 173] width 158 height 22
type input "無名字/ /null"
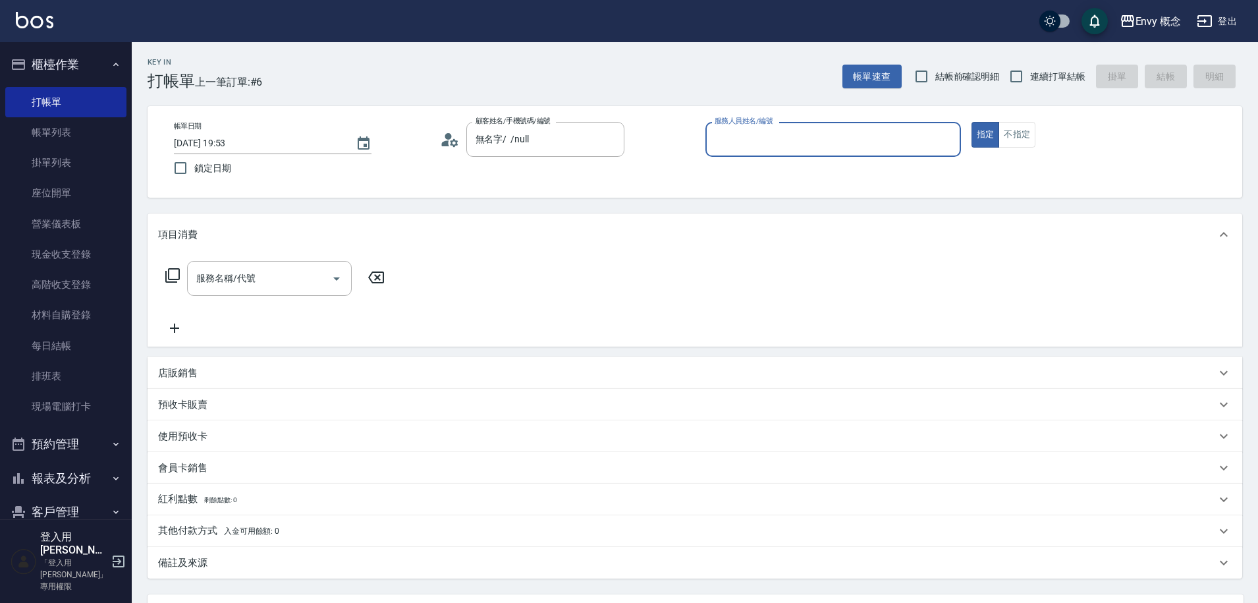
click at [764, 136] on input "服務人員姓名/編號" at bounding box center [833, 139] width 244 height 23
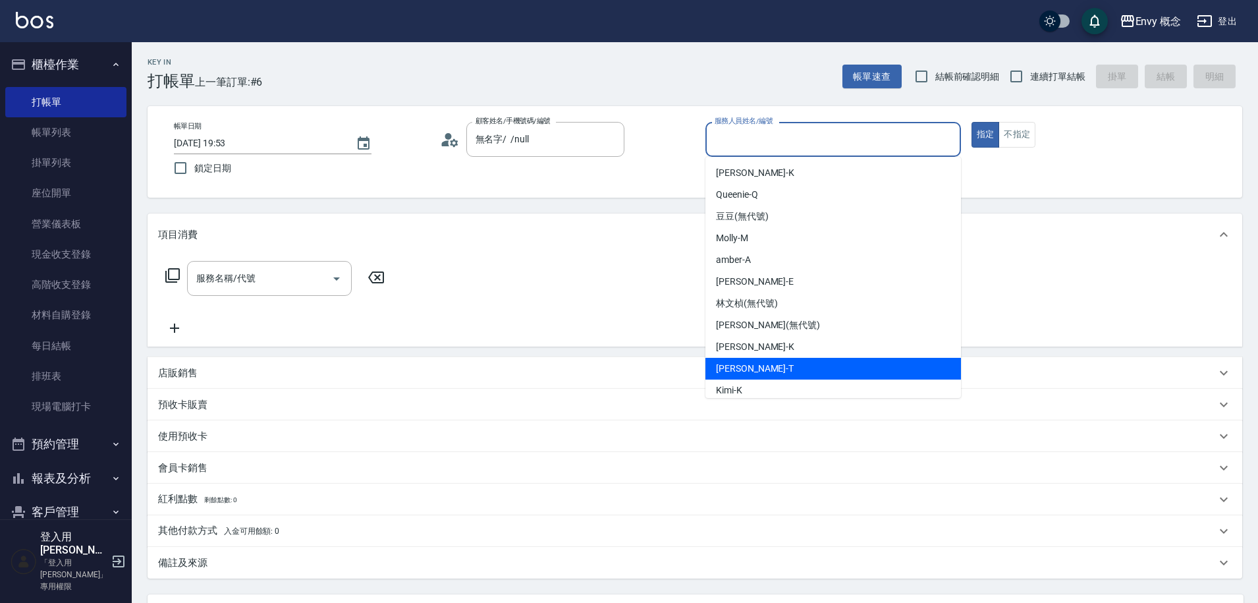
click at [780, 367] on div "Tim -T" at bounding box center [833, 369] width 256 height 22
type input "Tim-T"
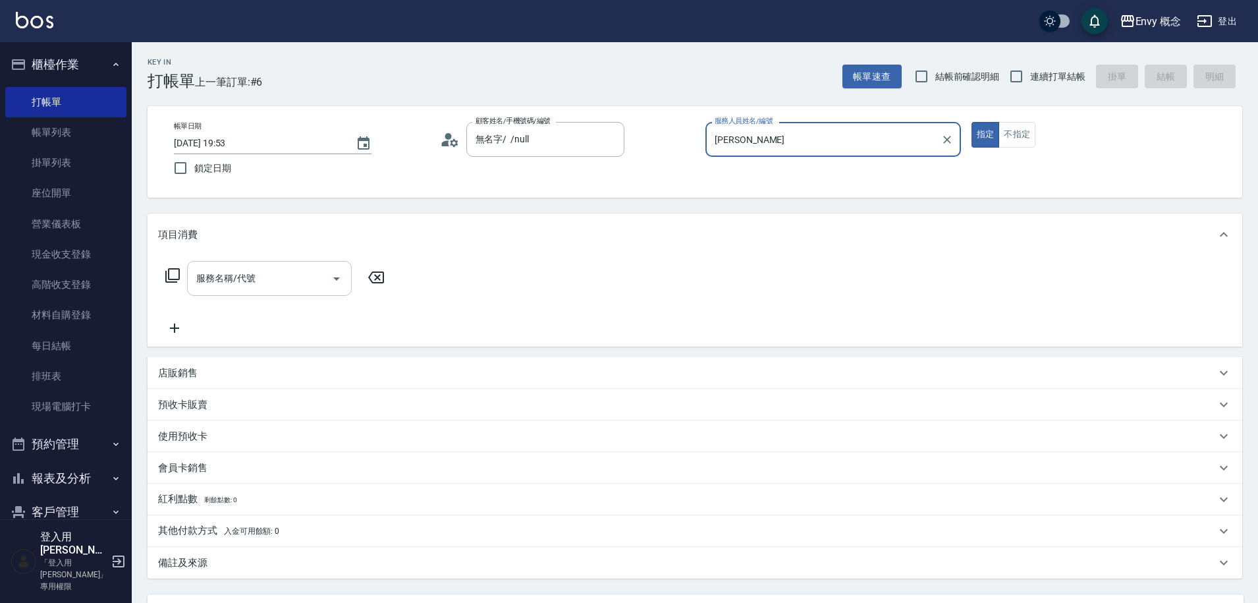
click at [274, 281] on input "服務名稱/代號" at bounding box center [259, 278] width 133 height 23
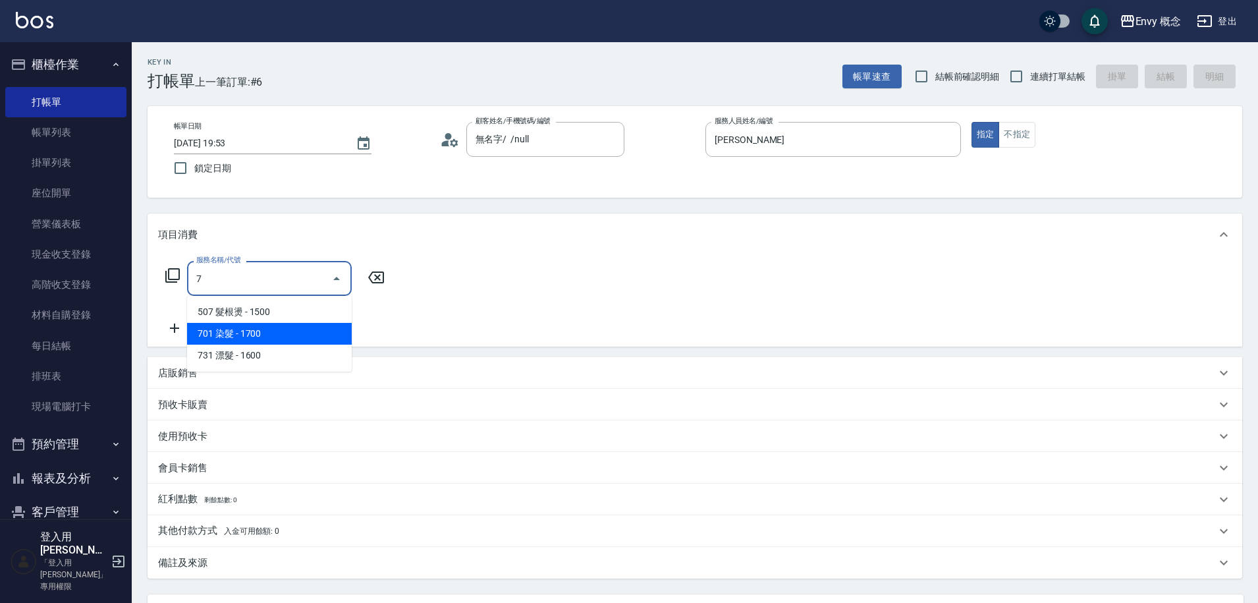
click at [253, 330] on span "701 染髮 - 1700" at bounding box center [269, 334] width 165 height 22
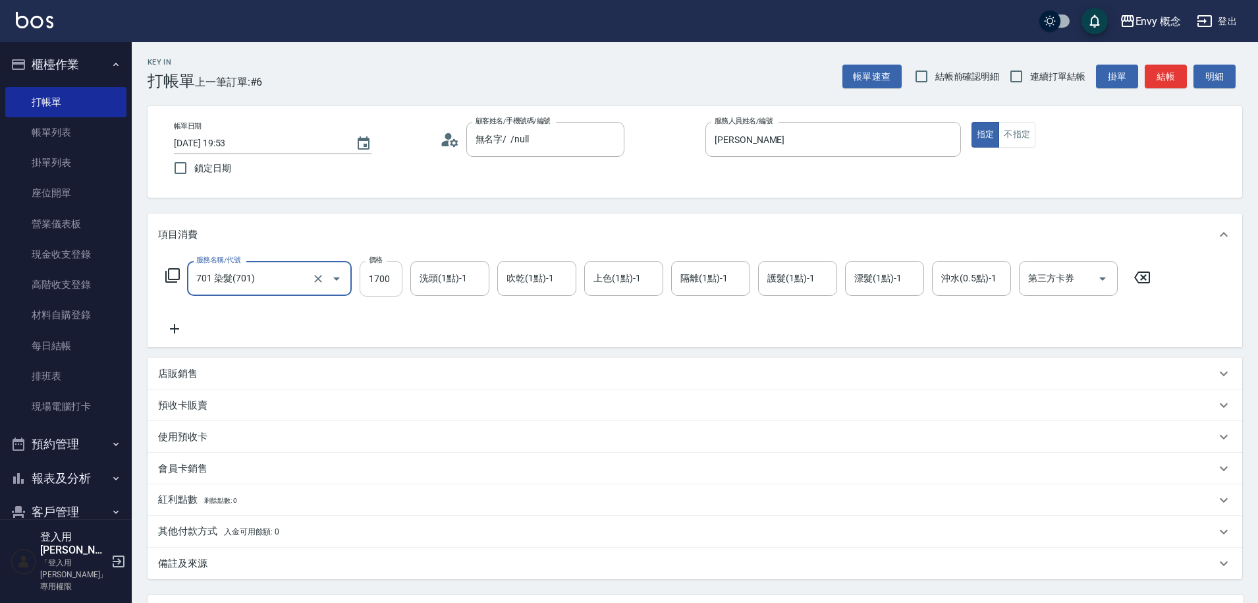
type input "701 染髮(701)"
click at [389, 275] on input "1700" at bounding box center [381, 279] width 43 height 36
type input "5979"
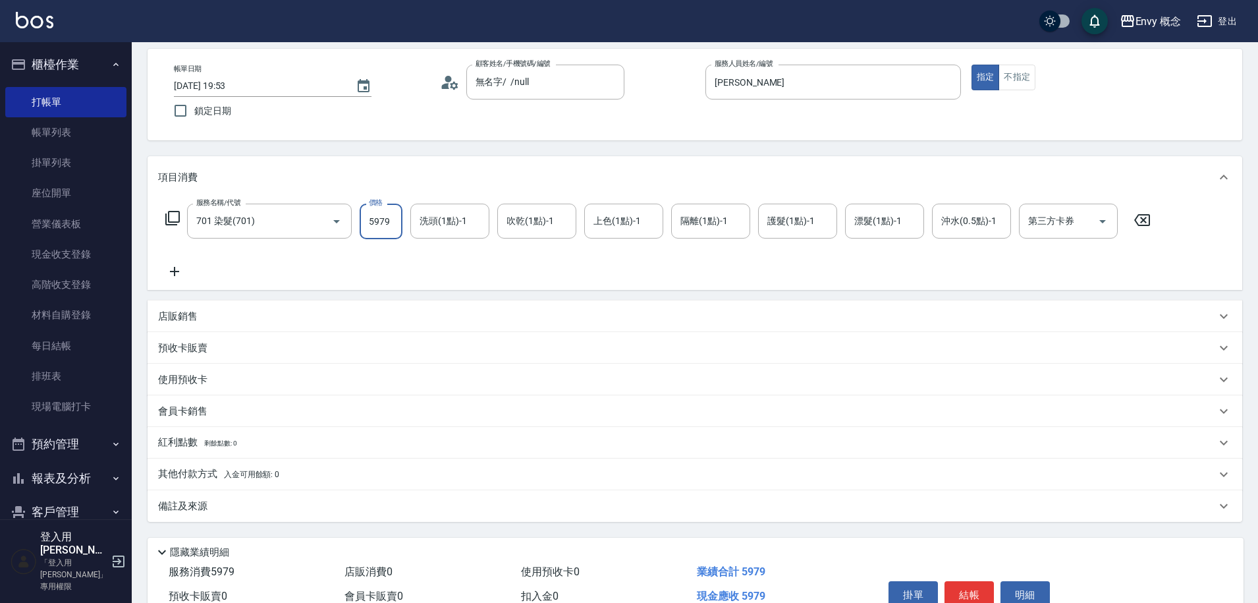
scroll to position [125, 0]
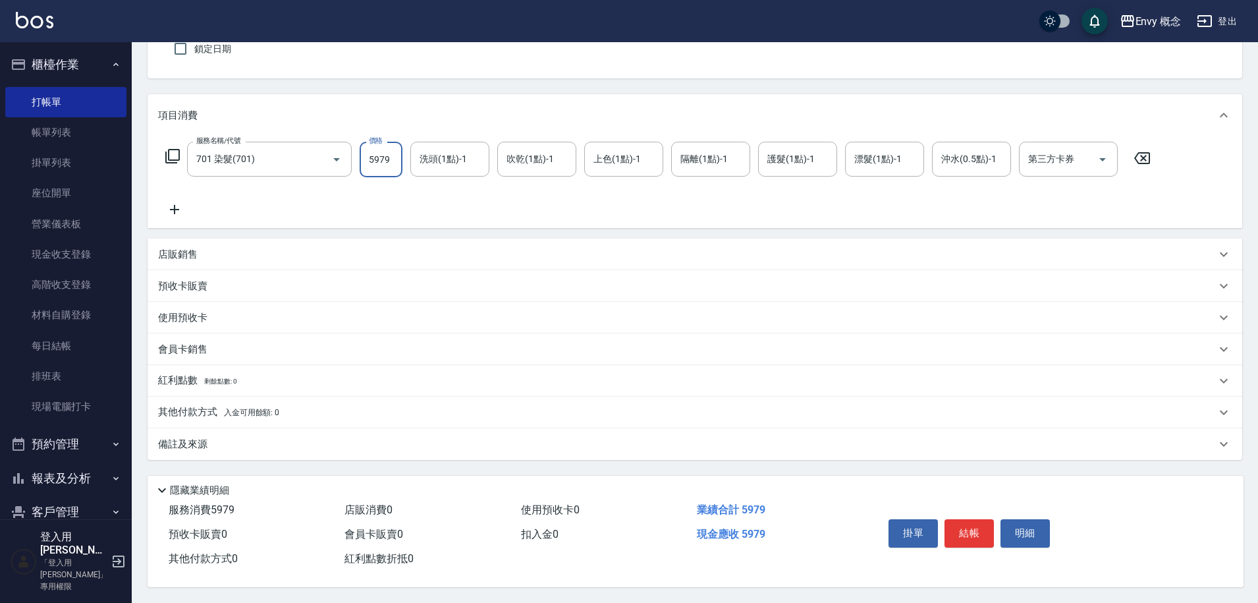
click at [213, 408] on p "其他付款方式 入金可用餘額: 0" at bounding box center [218, 412] width 121 height 14
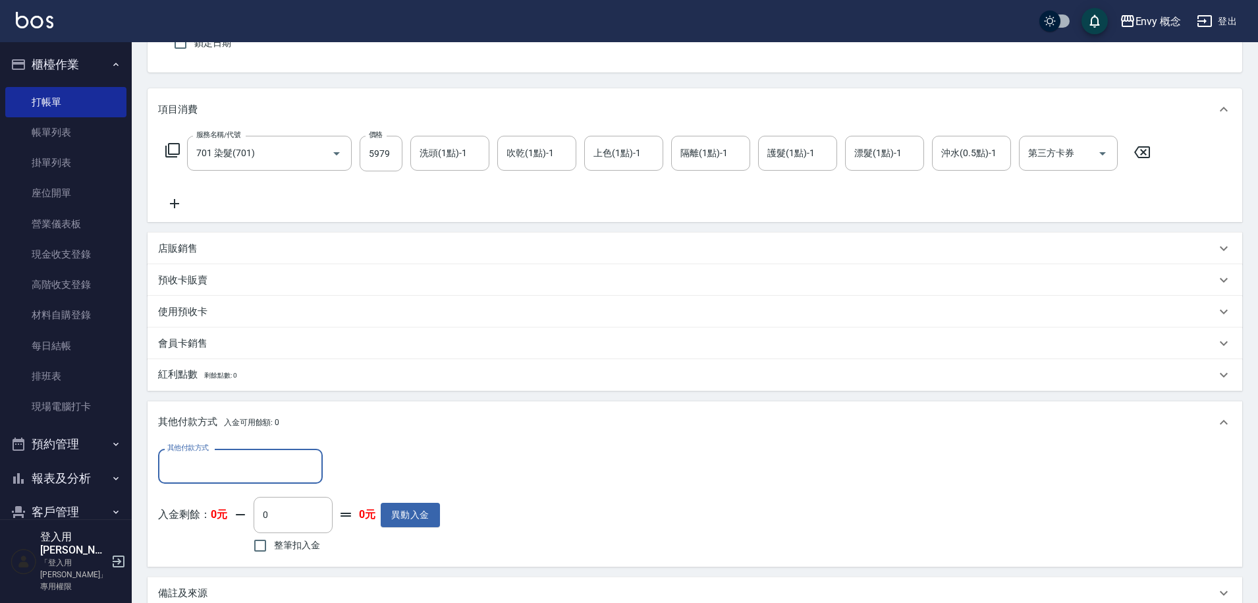
scroll to position [0, 0]
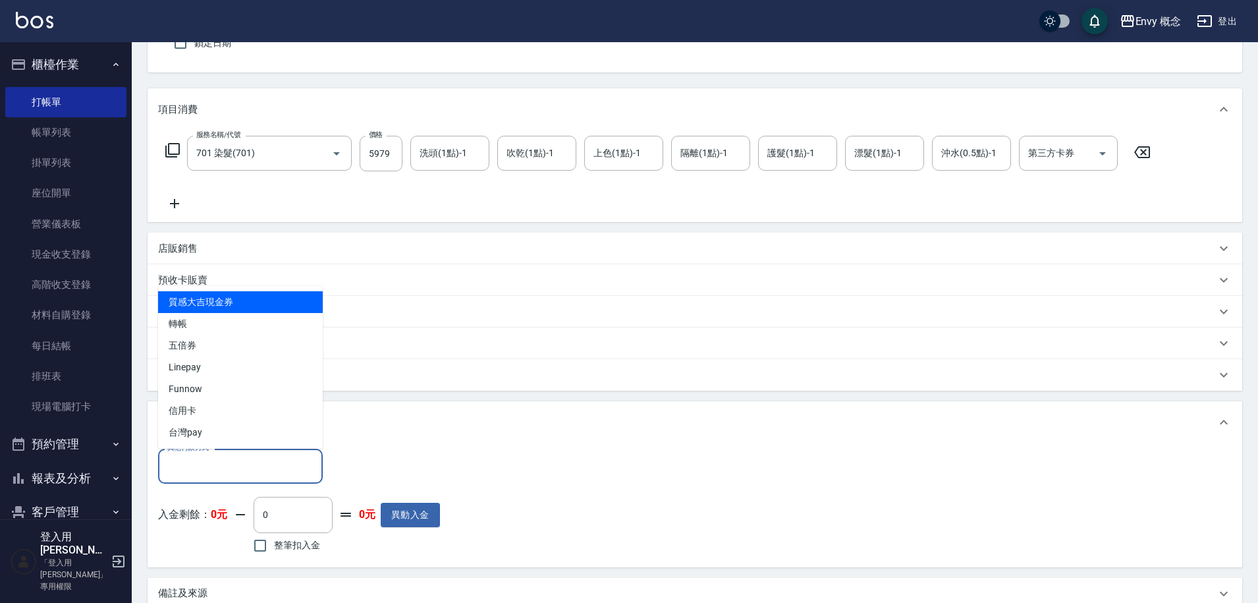
click at [214, 469] on input "其他付款方式" at bounding box center [240, 465] width 153 height 23
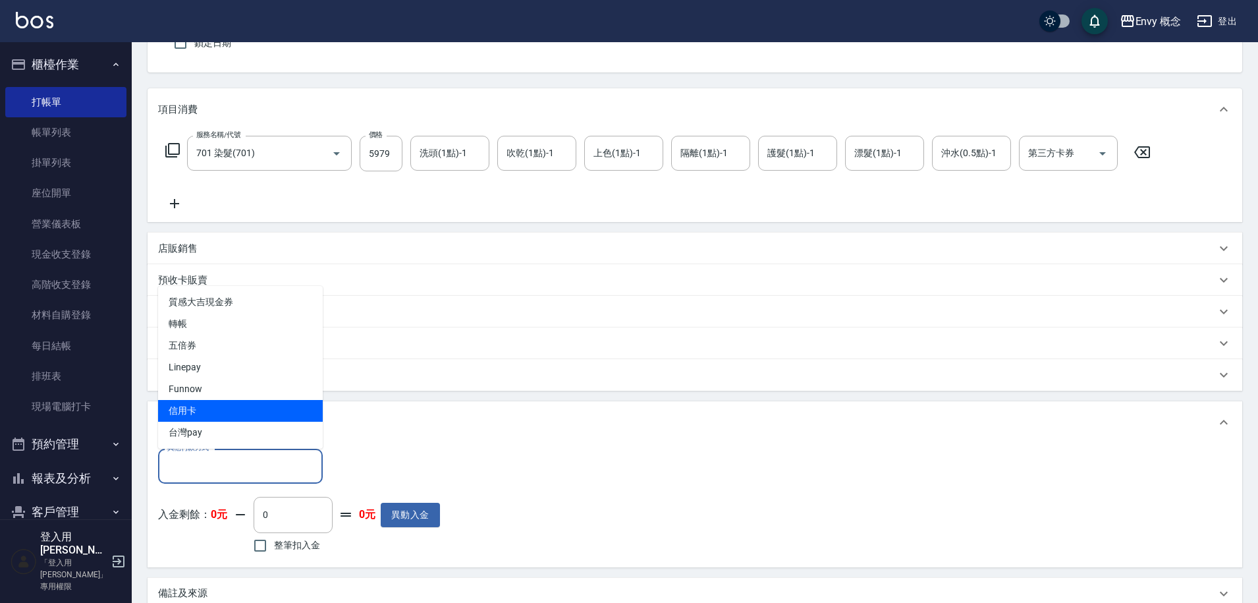
click at [223, 405] on span "信用卡" at bounding box center [240, 411] width 165 height 22
type input "信用卡"
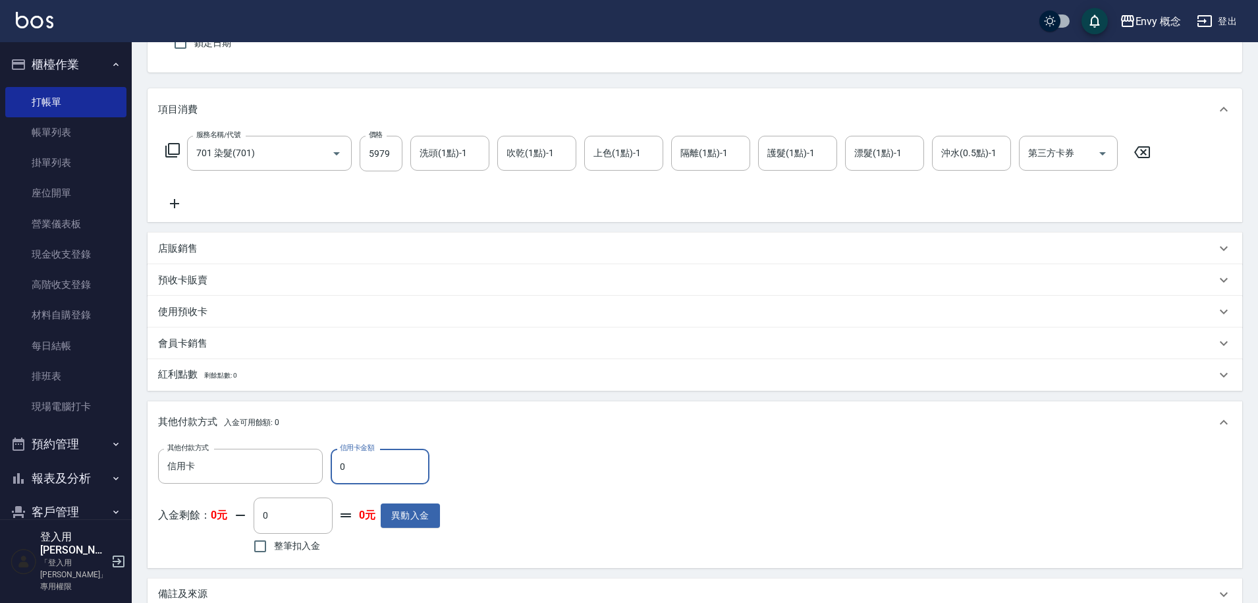
drag, startPoint x: 356, startPoint y: 464, endPoint x: 338, endPoint y: 465, distance: 18.5
click at [338, 465] on input "0" at bounding box center [380, 467] width 99 height 36
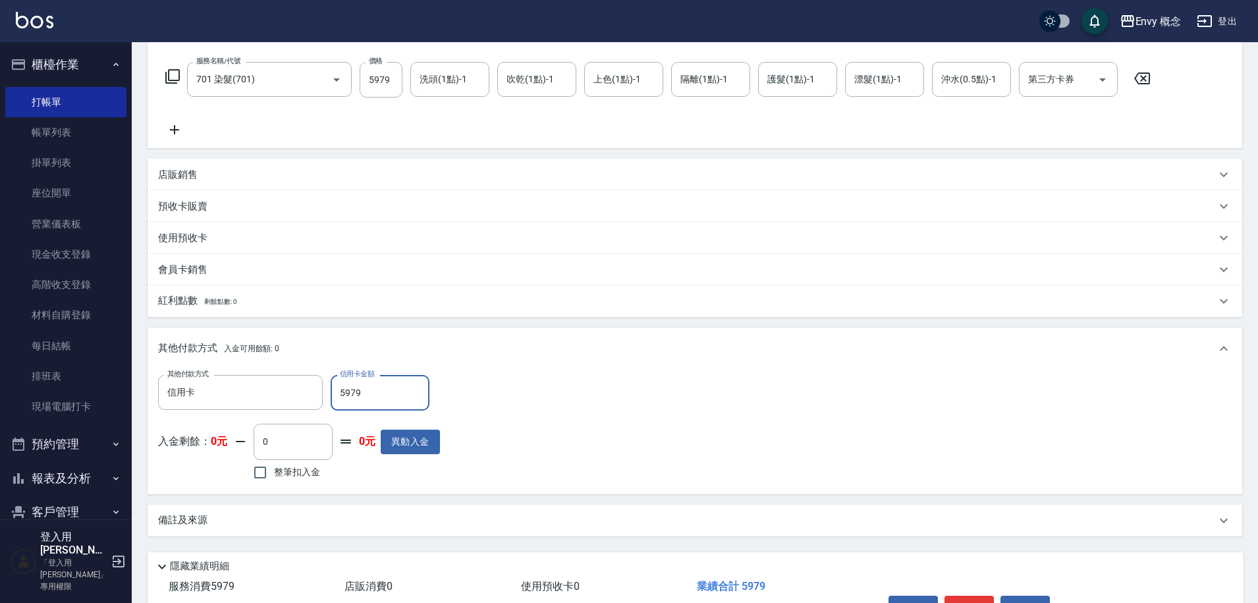
scroll to position [281, 0]
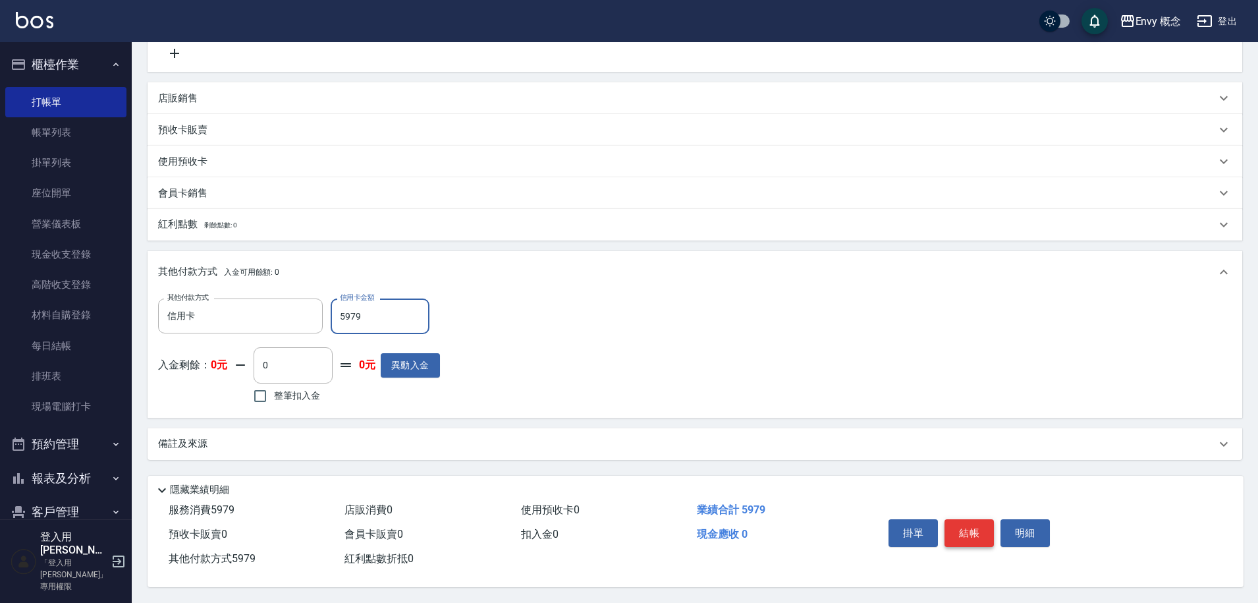
type input "5979"
click at [967, 523] on button "結帳" at bounding box center [968, 533] width 49 height 28
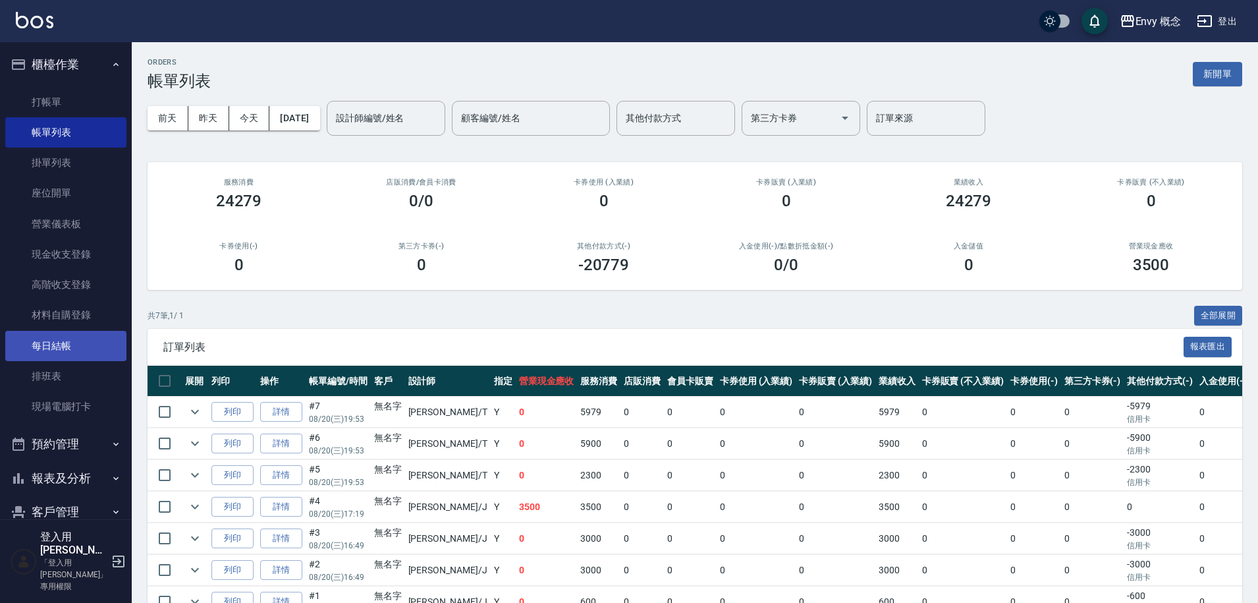
click at [51, 345] on link "每日結帳" at bounding box center [65, 346] width 121 height 30
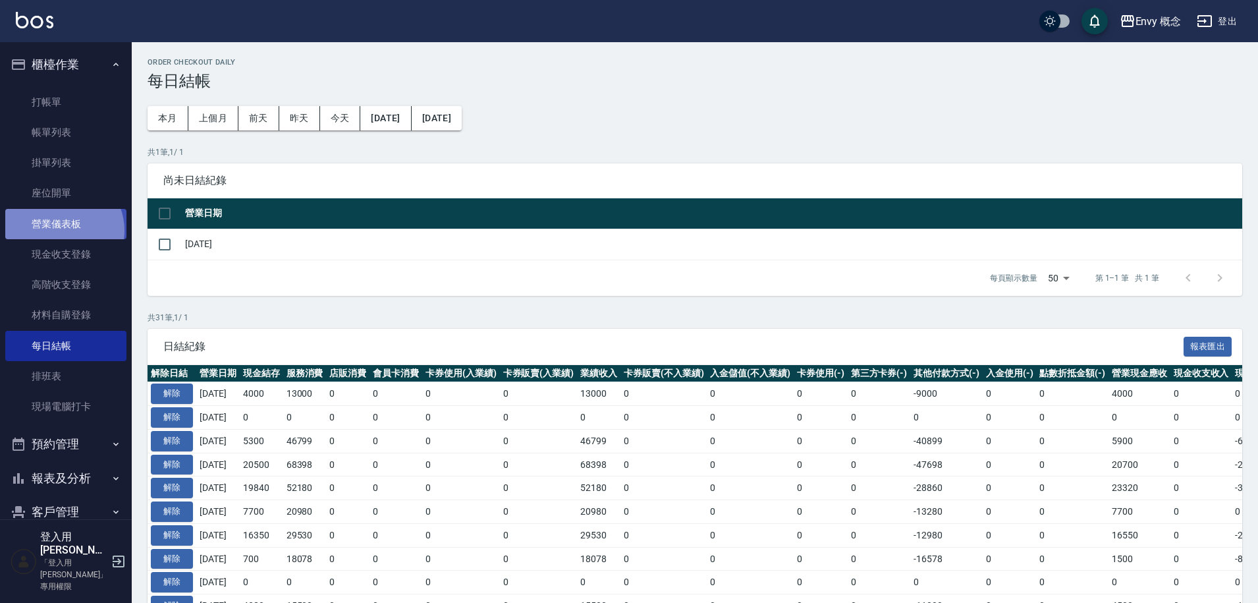
click at [63, 230] on link "營業儀表板" at bounding box center [65, 224] width 121 height 30
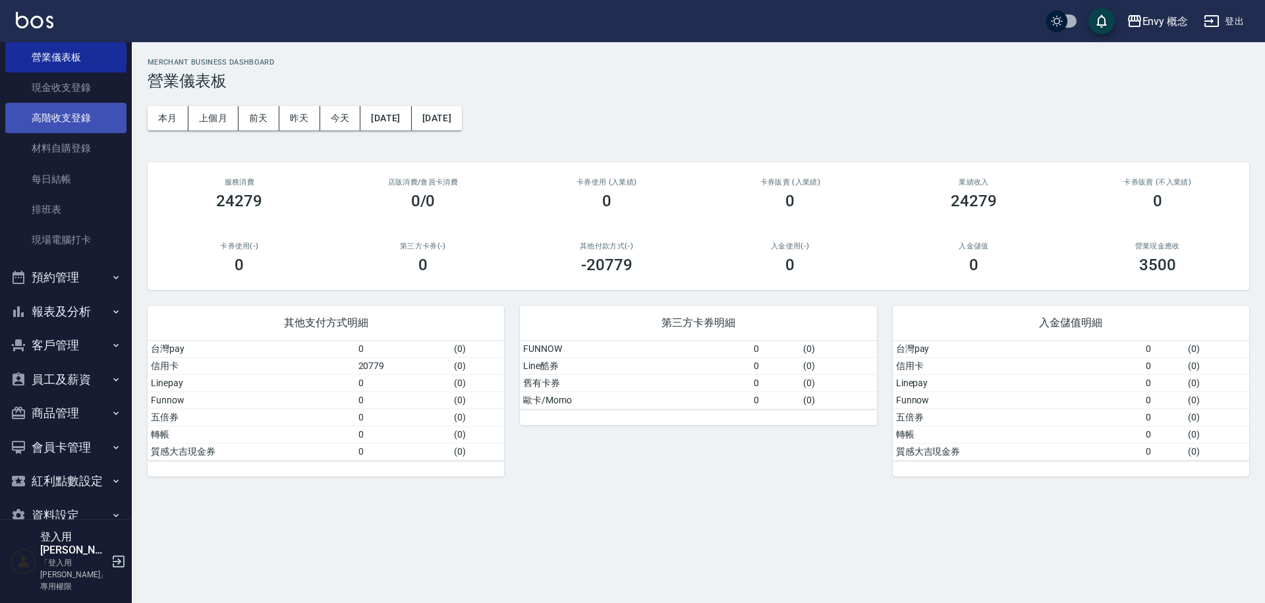
scroll to position [170, 0]
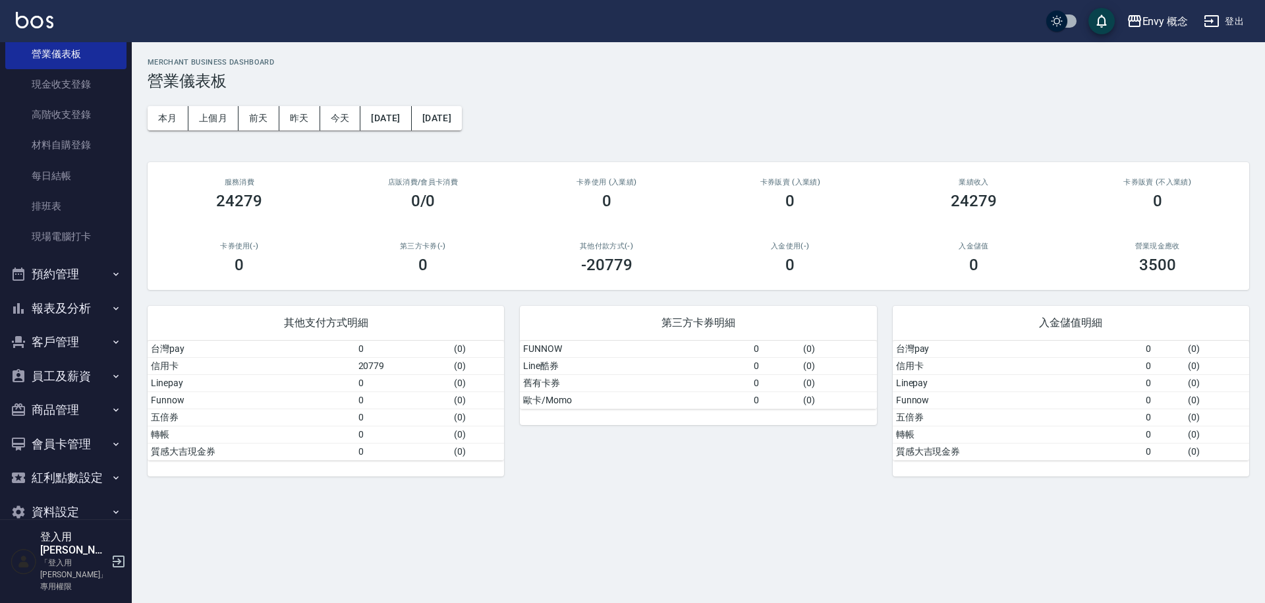
click at [68, 281] on button "預約管理" at bounding box center [65, 274] width 121 height 34
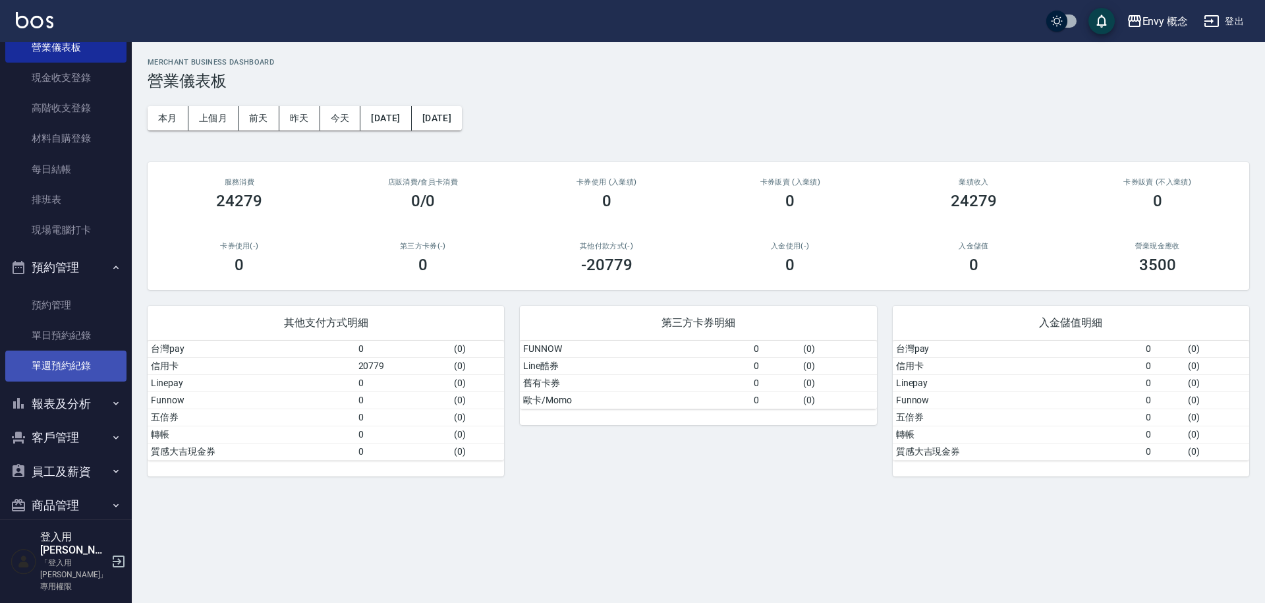
scroll to position [272, 0]
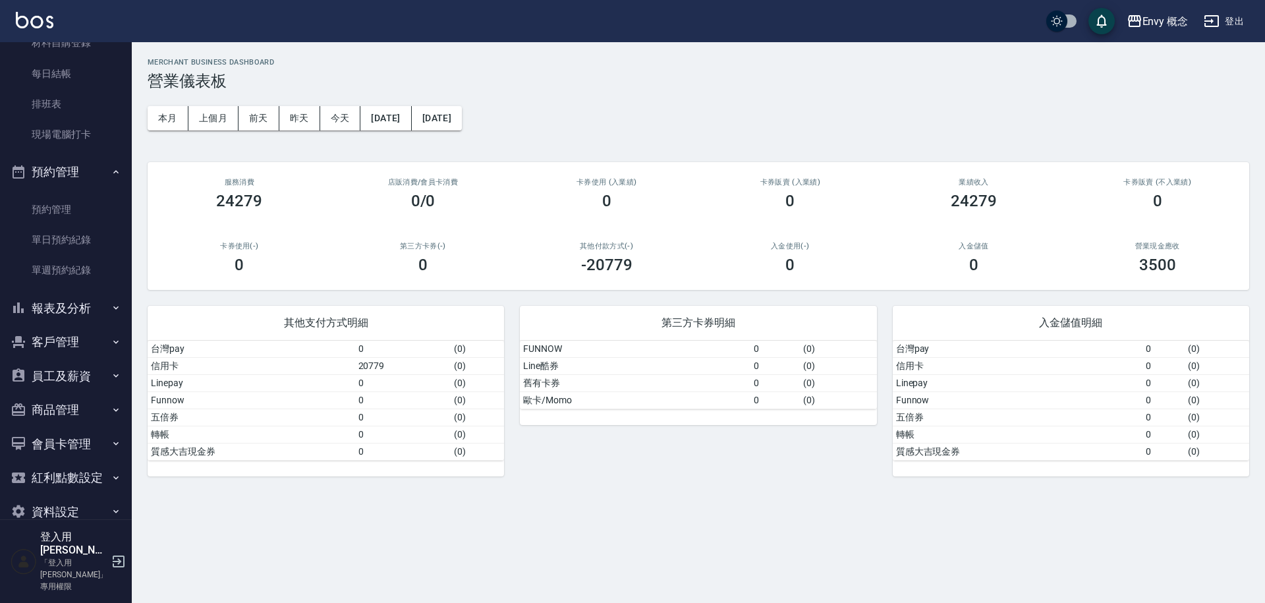
click at [74, 305] on button "報表及分析" at bounding box center [65, 308] width 121 height 34
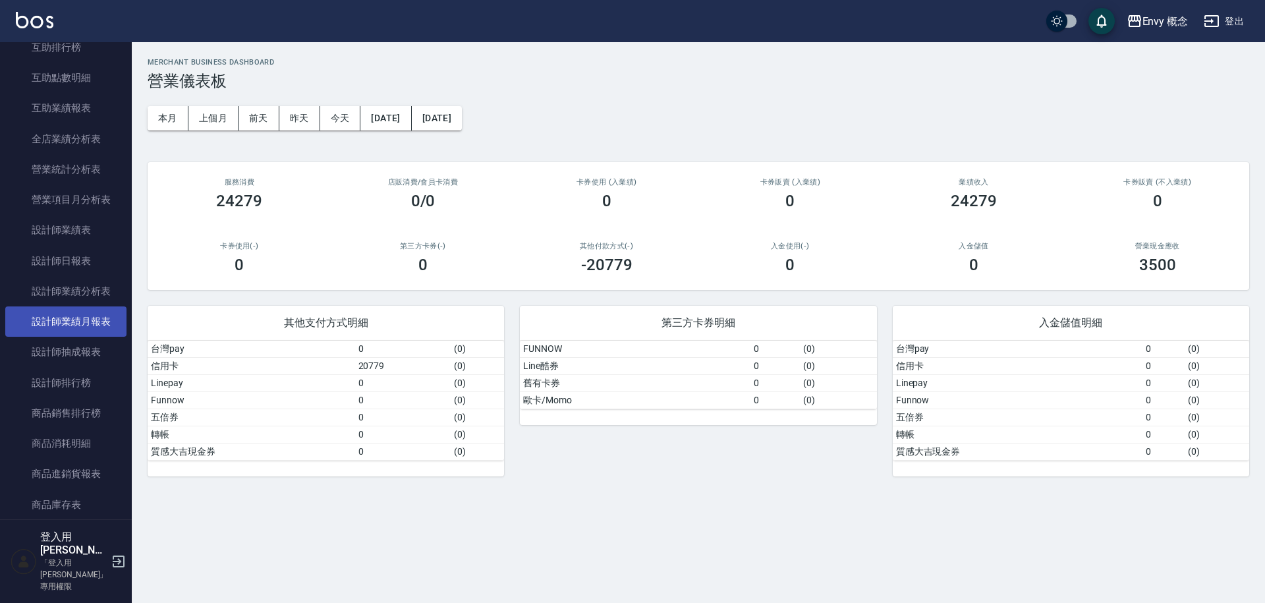
scroll to position [780, 0]
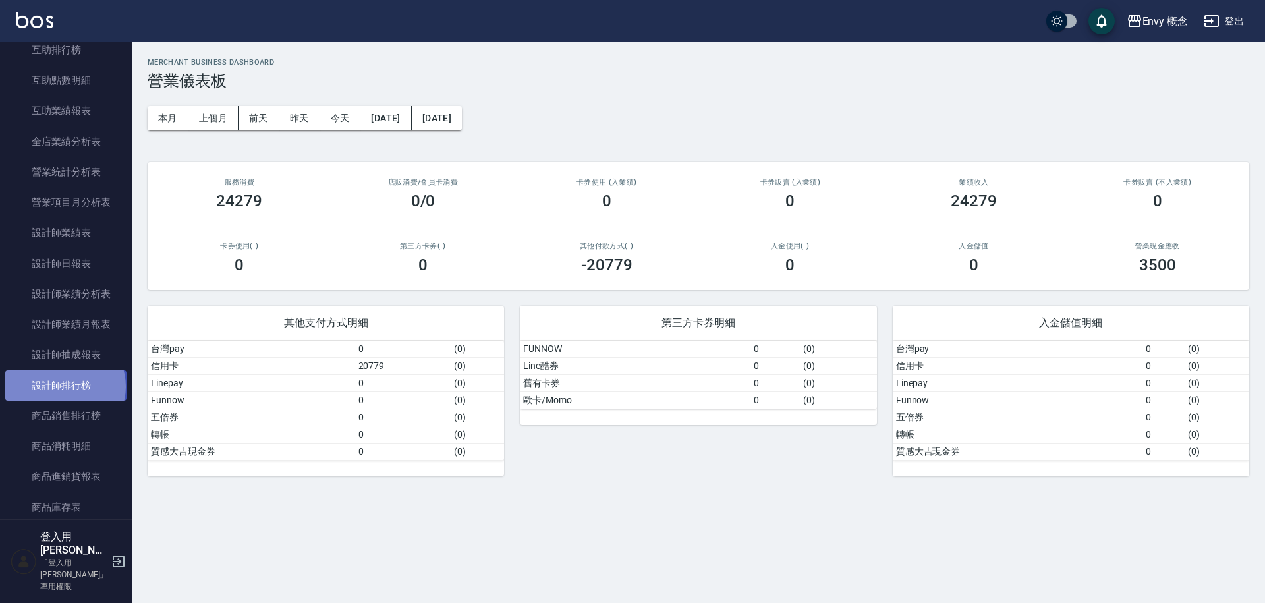
click at [64, 386] on link "設計師排行榜" at bounding box center [65, 385] width 121 height 30
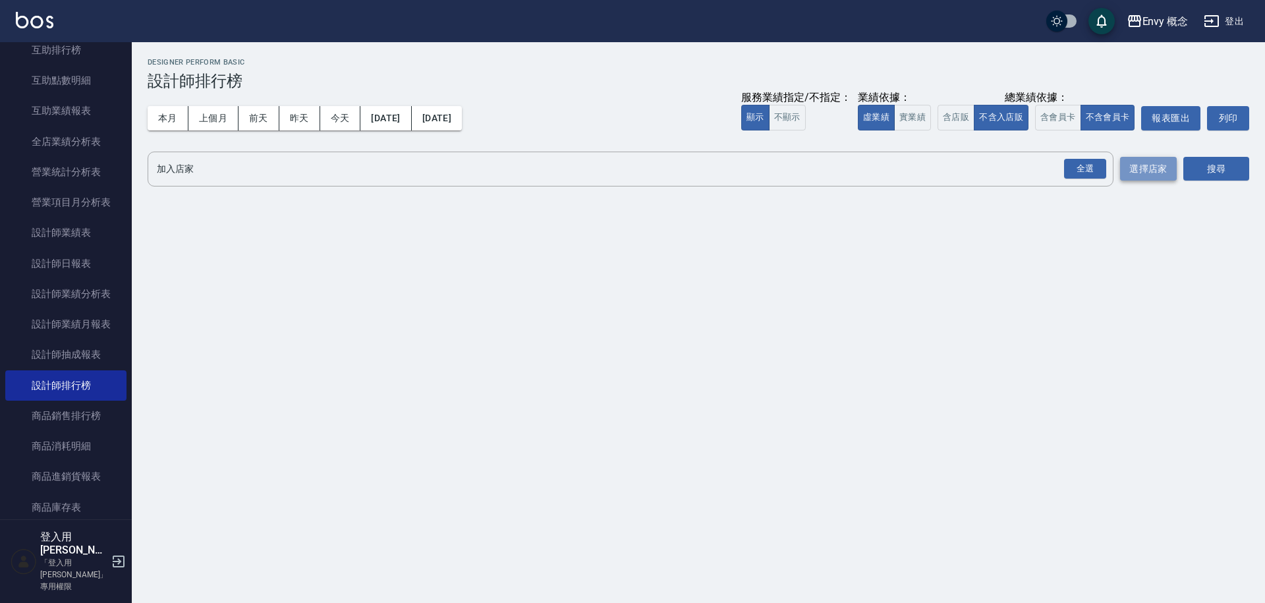
click at [1155, 169] on button "選擇店家" at bounding box center [1148, 169] width 57 height 24
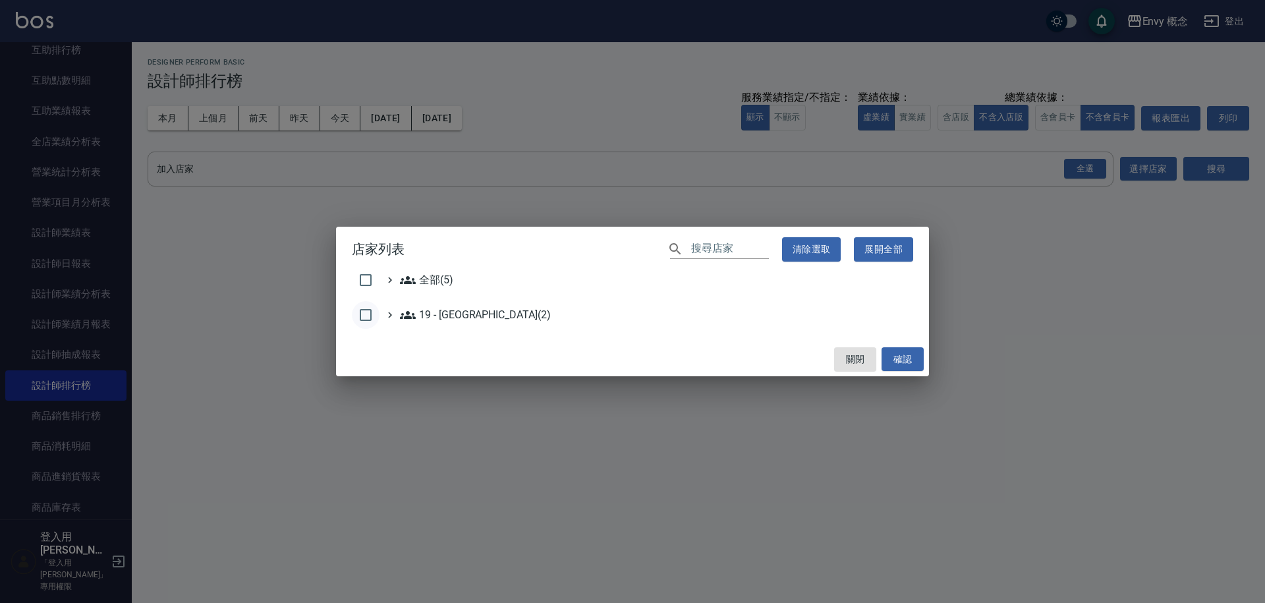
click at [358, 321] on input "checkbox" at bounding box center [366, 315] width 28 height 28
checkbox input "true"
click at [918, 362] on button "確認" at bounding box center [902, 359] width 42 height 24
checkbox input "false"
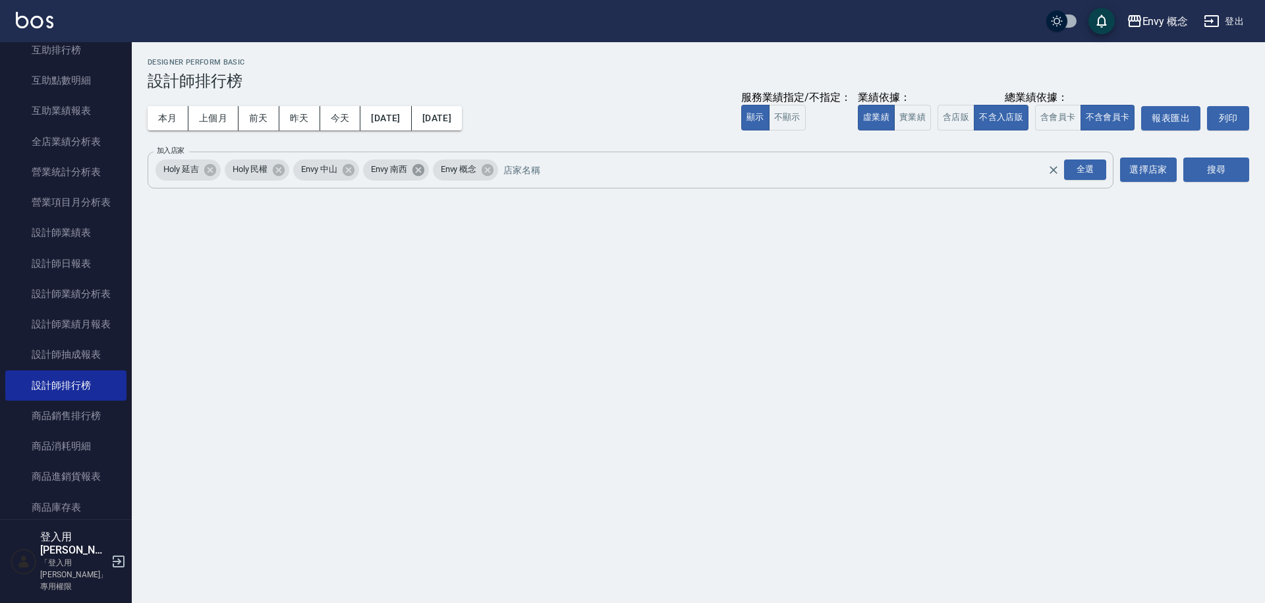
click at [423, 171] on icon at bounding box center [418, 170] width 14 height 14
click at [348, 173] on icon at bounding box center [348, 169] width 12 height 12
click at [277, 173] on icon at bounding box center [279, 169] width 12 height 12
click at [214, 171] on icon at bounding box center [210, 169] width 12 height 12
click at [1222, 167] on button "搜尋" at bounding box center [1216, 169] width 66 height 24
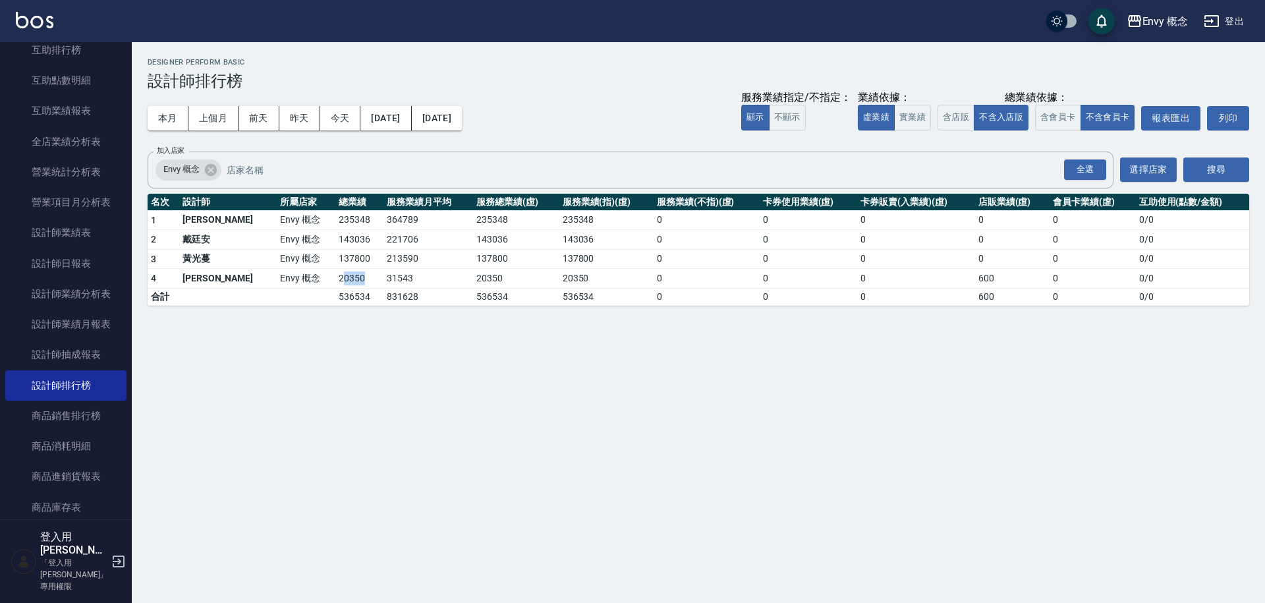
drag, startPoint x: 295, startPoint y: 279, endPoint x: 315, endPoint y: 277, distance: 20.5
click at [335, 277] on td "20350" at bounding box center [359, 279] width 48 height 20
click at [335, 285] on td "20350" at bounding box center [359, 279] width 48 height 20
drag, startPoint x: 290, startPoint y: 277, endPoint x: 319, endPoint y: 274, distance: 28.4
click at [335, 274] on td "20350" at bounding box center [359, 279] width 48 height 20
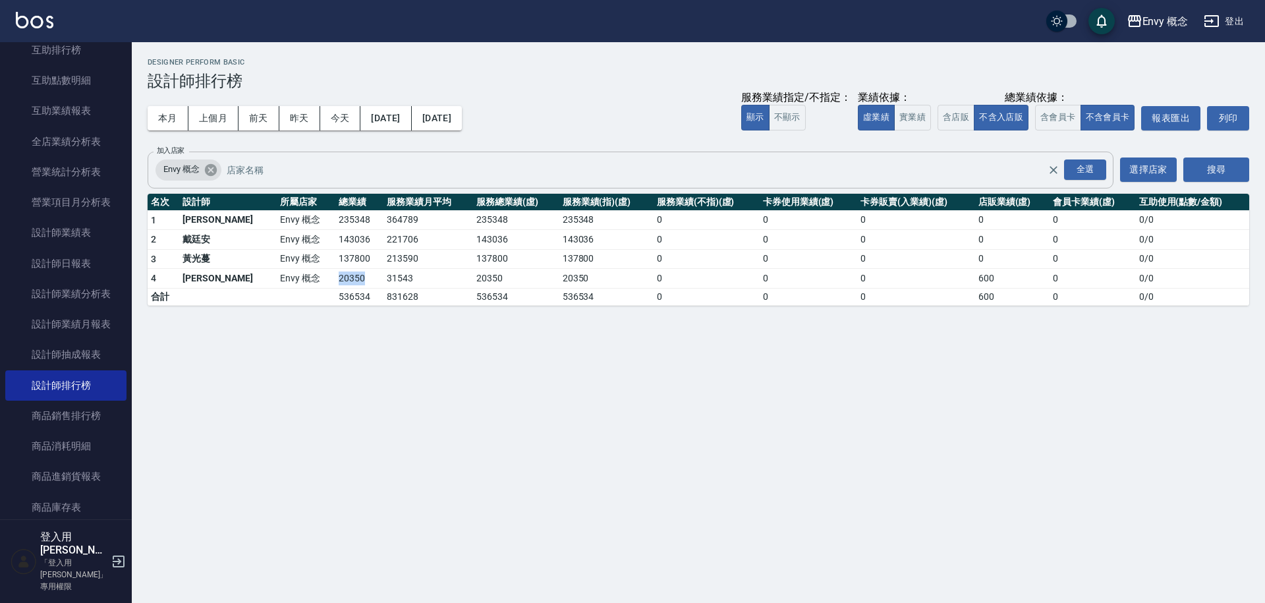
click at [215, 171] on icon at bounding box center [210, 169] width 12 height 12
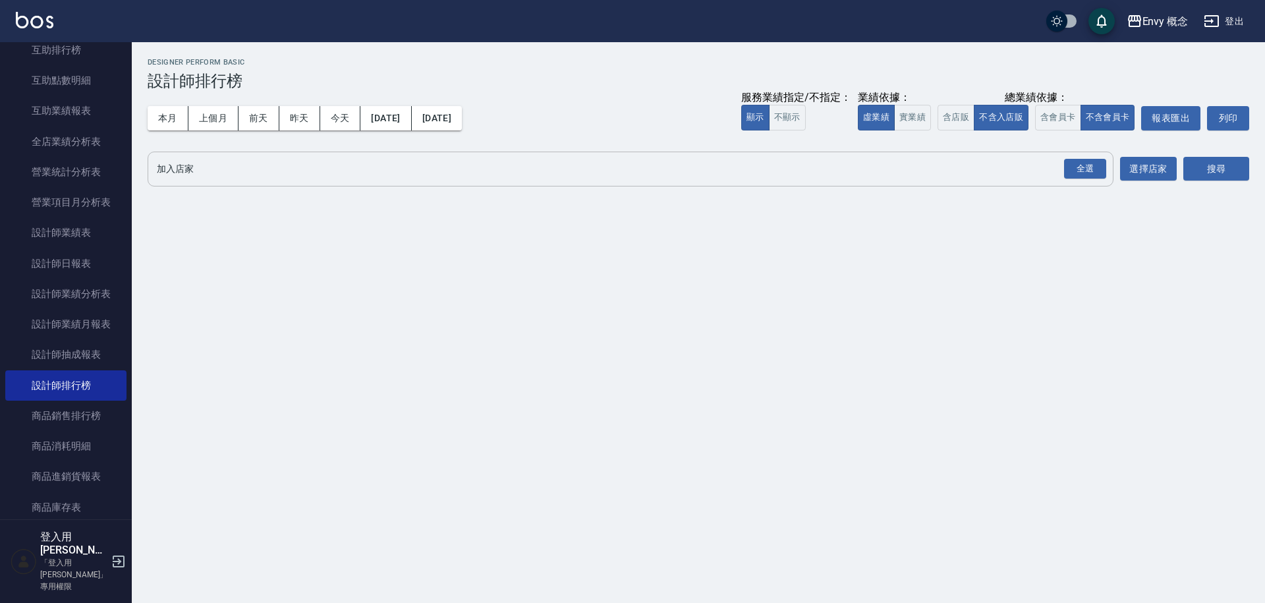
click at [1238, 20] on button "登出" at bounding box center [1223, 21] width 51 height 24
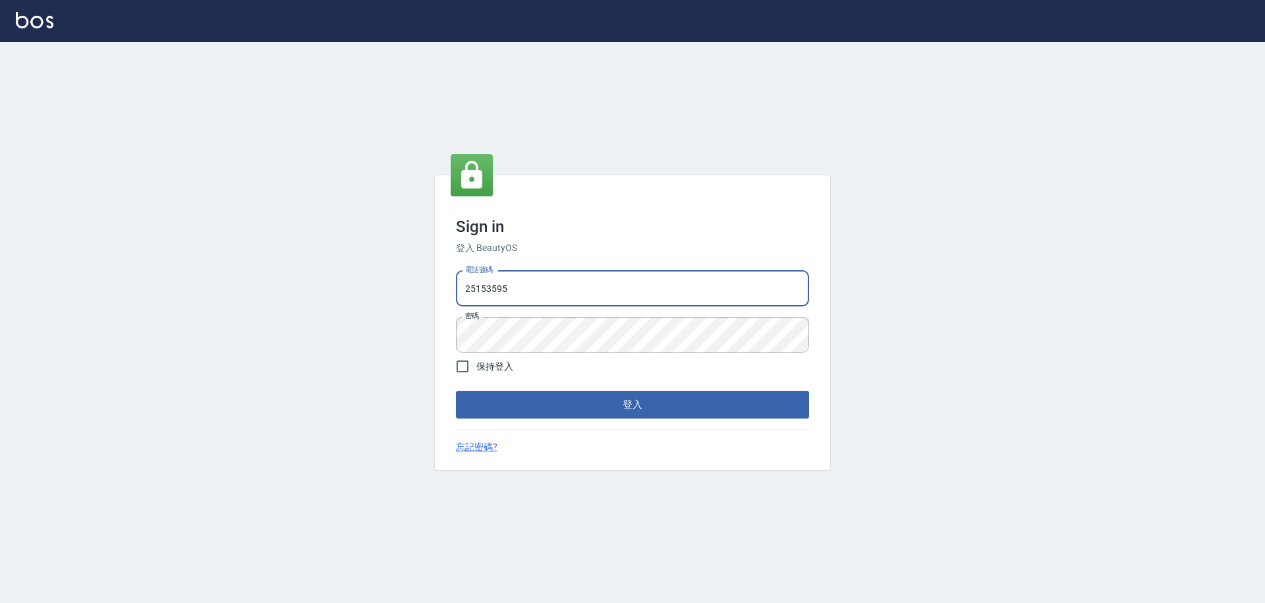
drag, startPoint x: 535, startPoint y: 291, endPoint x: 441, endPoint y: 288, distance: 93.6
click at [441, 288] on div "Sign in 登入 BeautyOS 電話號碼 [PHONE_NUMBER] 電話號碼 密碼 密碼 保持登入 登入 忘記密碼?" at bounding box center [632, 322] width 395 height 295
type input "9990001234567"
click at [578, 399] on button "登入" at bounding box center [632, 405] width 353 height 28
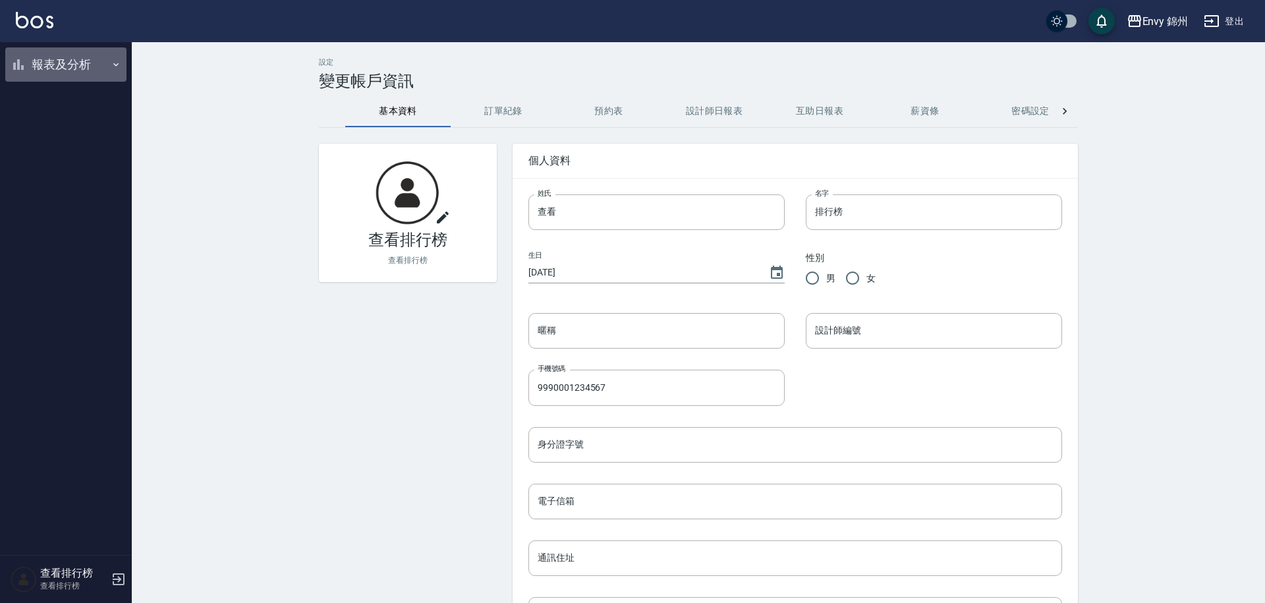
click at [68, 63] on button "報表及分析" at bounding box center [65, 64] width 121 height 34
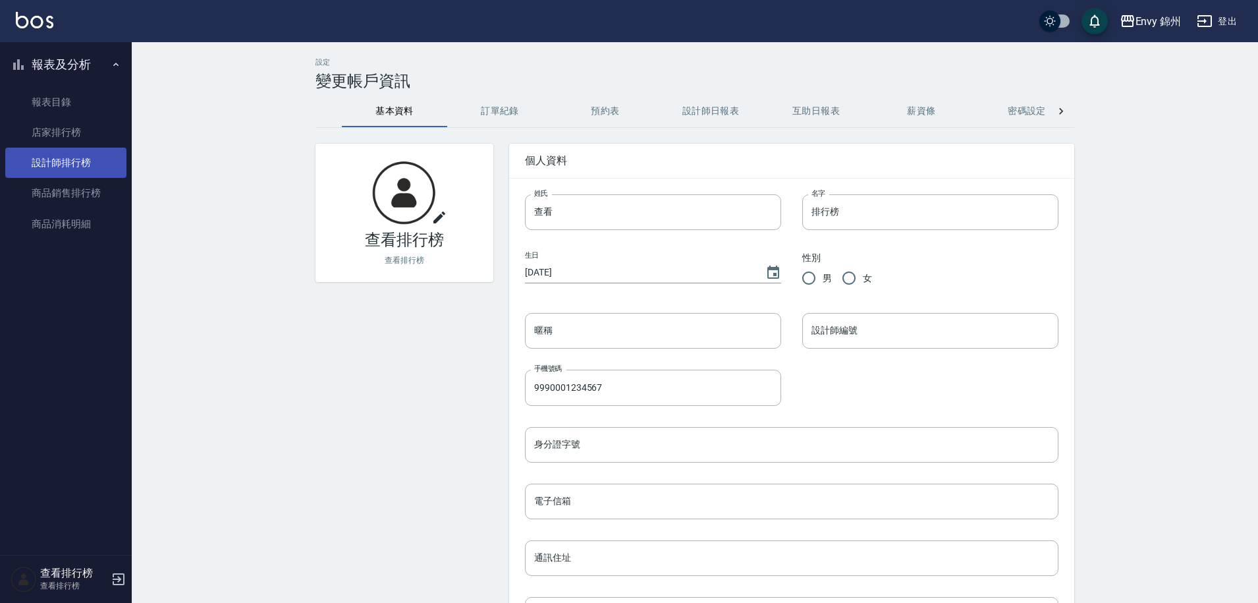
click at [67, 156] on link "設計師排行榜" at bounding box center [65, 163] width 121 height 30
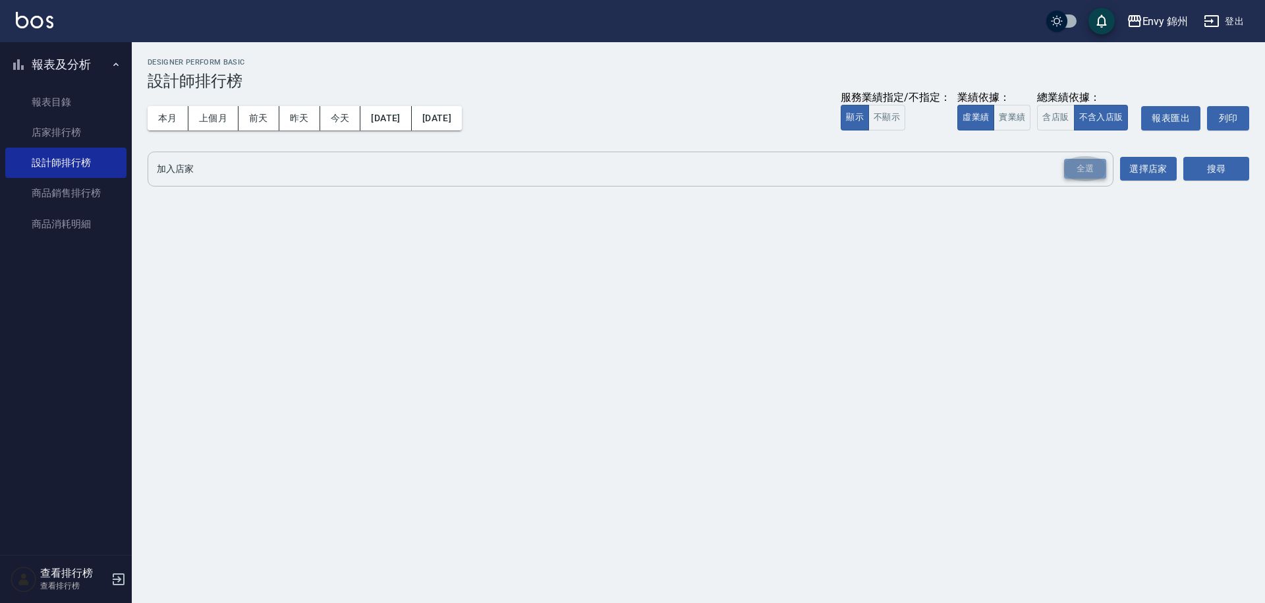
click at [1079, 170] on div "全選" at bounding box center [1085, 169] width 42 height 20
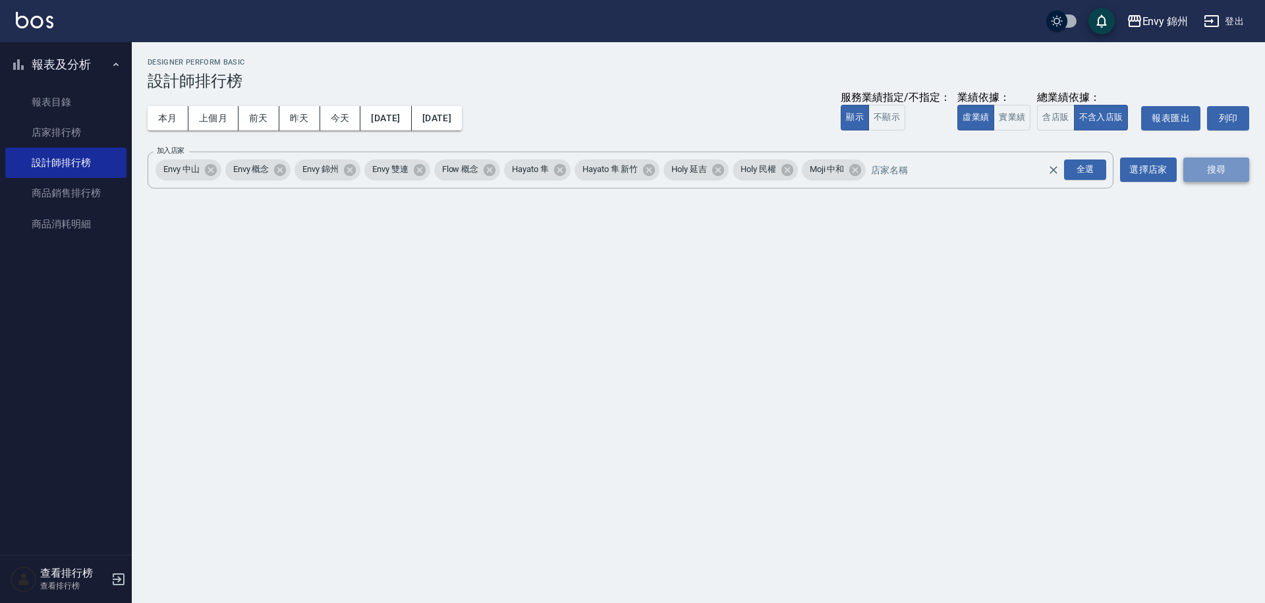
click at [1191, 167] on button "搜尋" at bounding box center [1216, 169] width 66 height 24
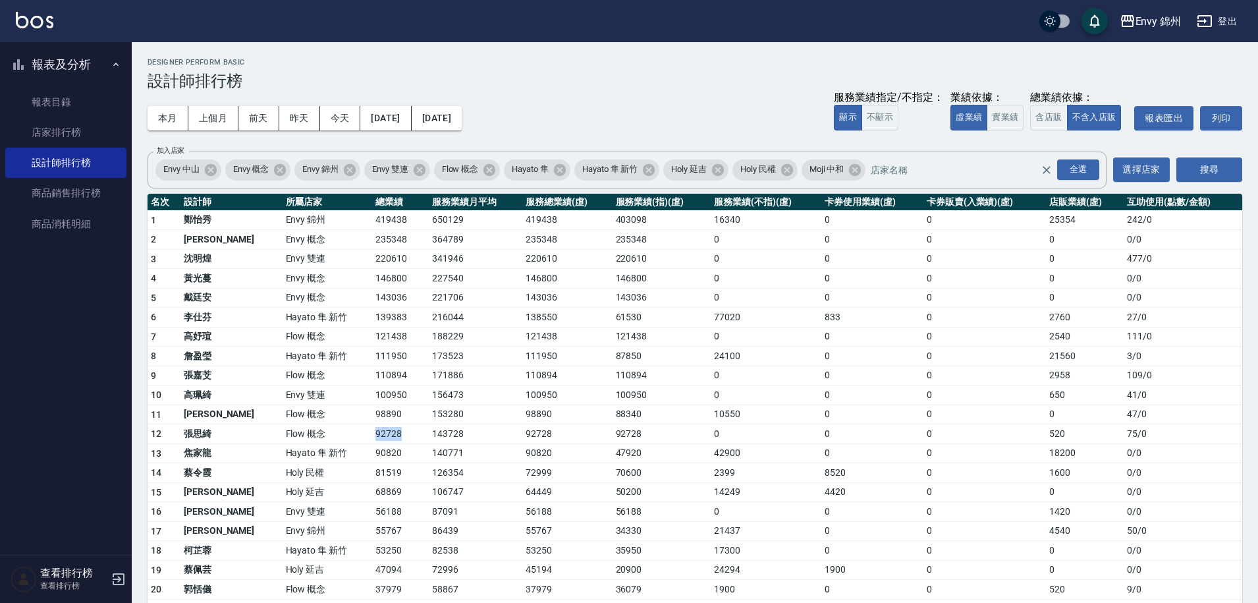
drag, startPoint x: 330, startPoint y: 435, endPoint x: 377, endPoint y: 435, distance: 46.8
click at [377, 435] on td "92728" at bounding box center [400, 434] width 57 height 20
click at [372, 437] on td "92728" at bounding box center [400, 434] width 57 height 20
drag, startPoint x: 328, startPoint y: 437, endPoint x: 358, endPoint y: 434, distance: 29.8
click at [372, 434] on td "92728" at bounding box center [400, 434] width 57 height 20
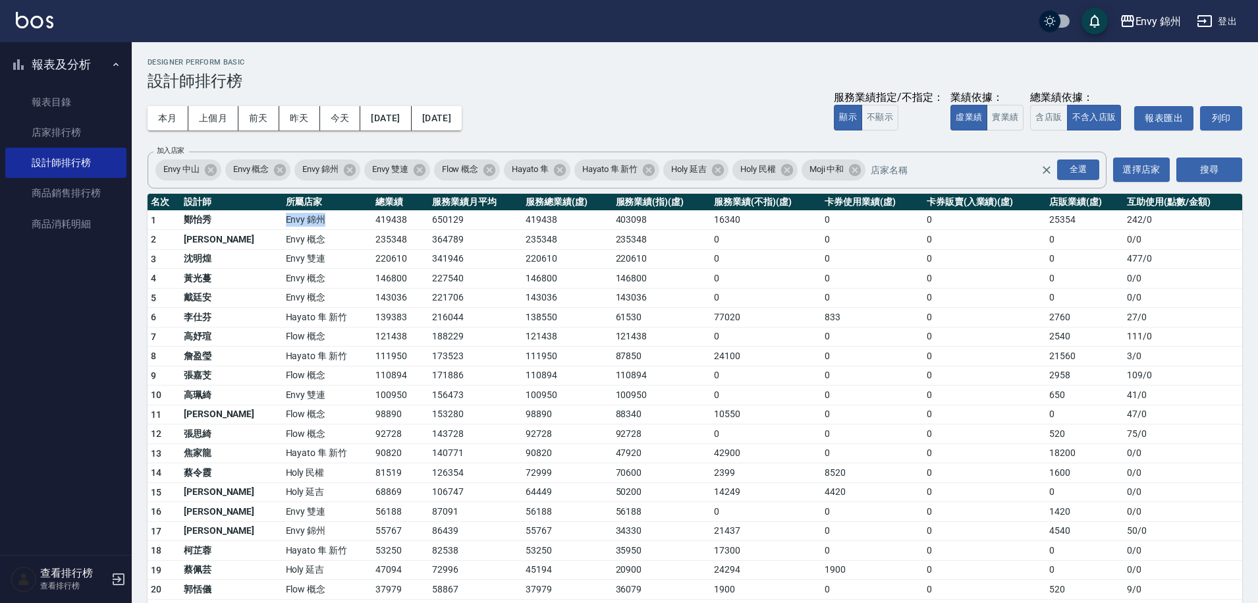
drag, startPoint x: 240, startPoint y: 220, endPoint x: 280, endPoint y: 216, distance: 40.4
click at [283, 216] on td "Envy 錦州" at bounding box center [328, 220] width 90 height 20
drag, startPoint x: 194, startPoint y: 338, endPoint x: 213, endPoint y: 342, distance: 20.1
click at [213, 342] on td "高妤瑄" at bounding box center [231, 337] width 102 height 20
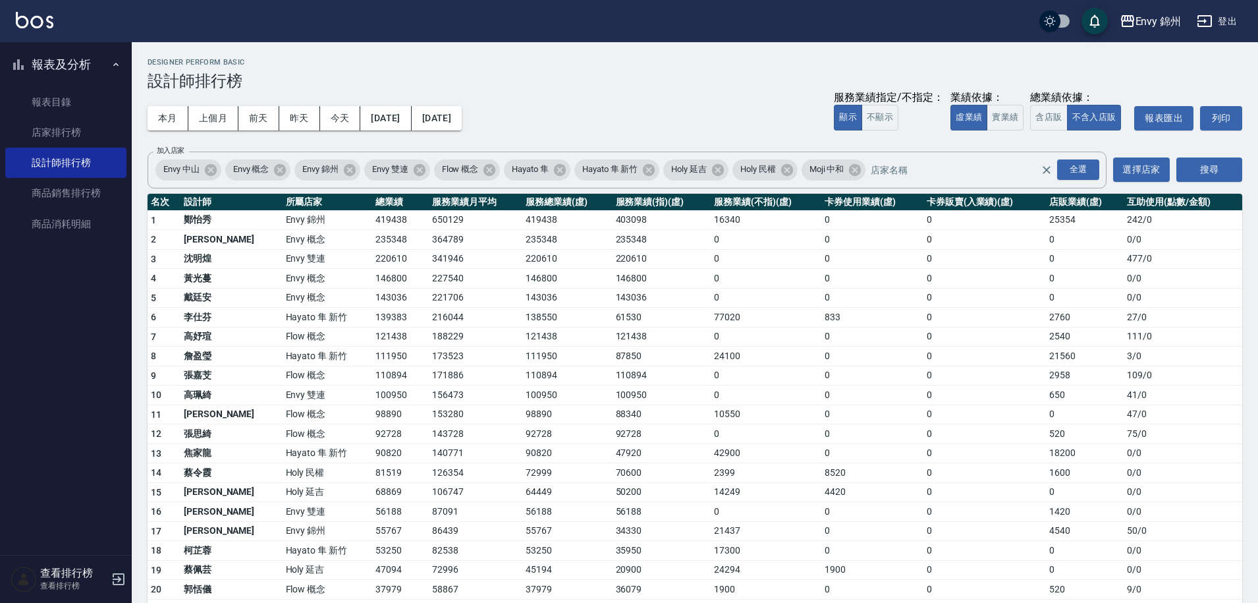
click at [216, 342] on td "高妤瑄" at bounding box center [231, 337] width 102 height 20
drag, startPoint x: 198, startPoint y: 377, endPoint x: 209, endPoint y: 376, distance: 10.6
click at [209, 376] on td "張嘉芠" at bounding box center [231, 376] width 102 height 20
drag, startPoint x: 187, startPoint y: 376, endPoint x: 211, endPoint y: 377, distance: 23.7
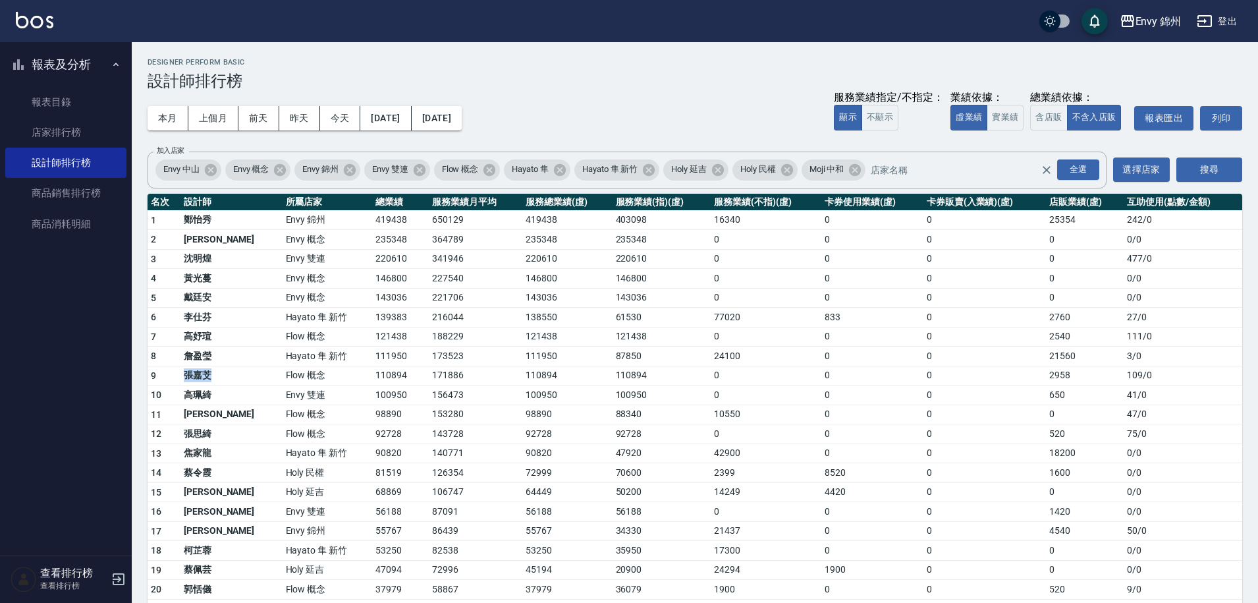
click at [211, 377] on td "張嘉芠" at bounding box center [231, 376] width 102 height 20
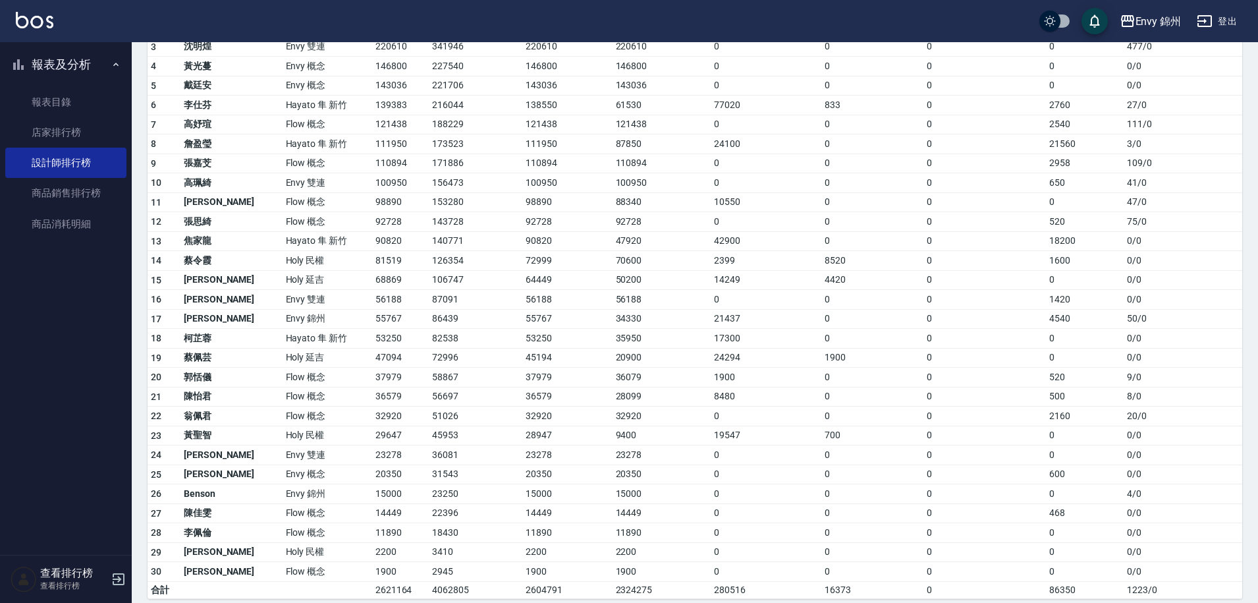
scroll to position [224, 0]
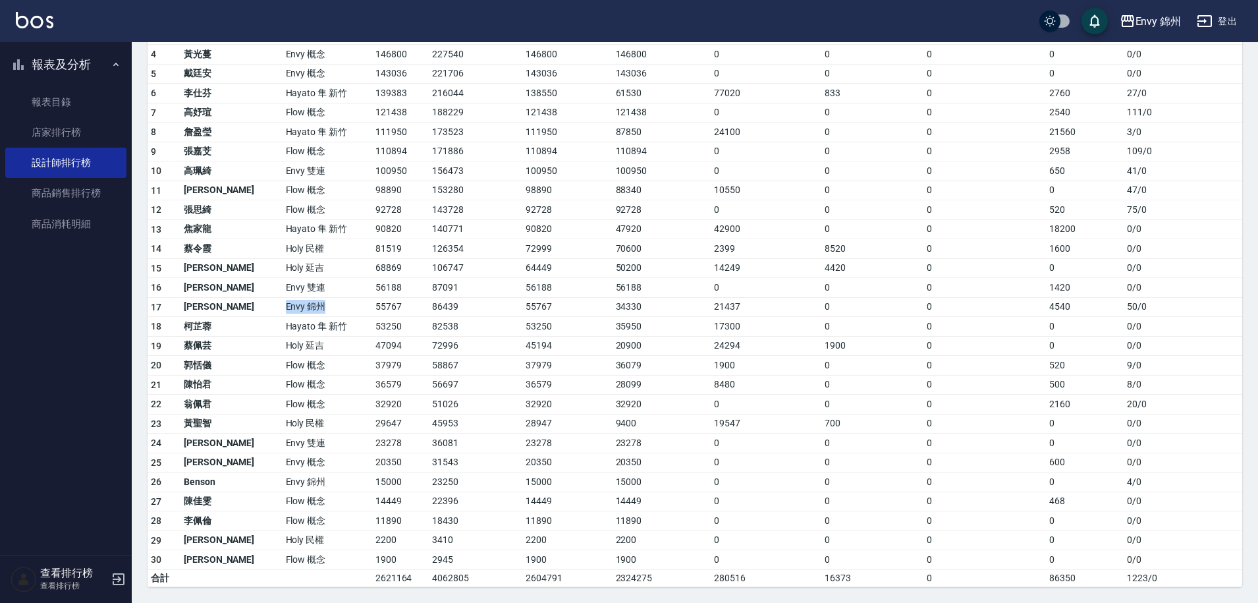
drag, startPoint x: 237, startPoint y: 308, endPoint x: 278, endPoint y: 302, distance: 41.2
click at [283, 302] on td "Envy 錦州" at bounding box center [328, 307] width 90 height 20
drag, startPoint x: 232, startPoint y: 305, endPoint x: 281, endPoint y: 304, distance: 48.7
click at [281, 304] on tr "17 [PERSON_NAME] [GEOGRAPHIC_DATA] 86439 55767 34330 21437 0 0 4540 50 / 0" at bounding box center [695, 307] width 1095 height 20
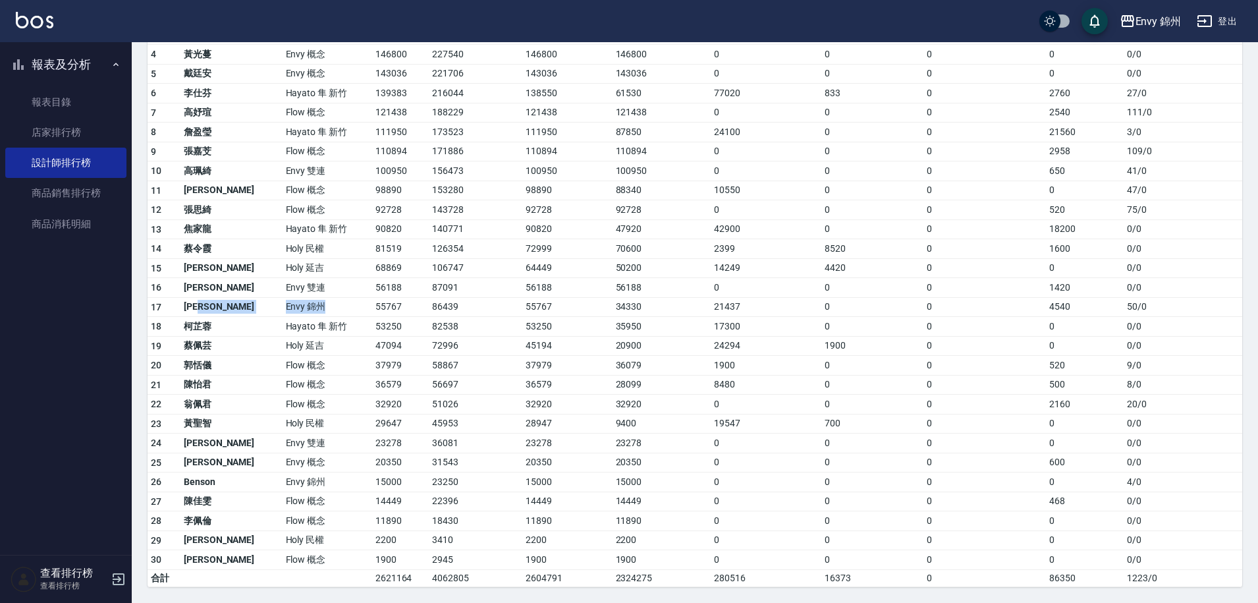
click at [283, 304] on td "Envy 錦州" at bounding box center [328, 307] width 90 height 20
drag, startPoint x: 240, startPoint y: 312, endPoint x: 283, endPoint y: 304, distance: 43.5
click at [283, 304] on td "Envy 錦州" at bounding box center [328, 307] width 90 height 20
drag, startPoint x: 231, startPoint y: 310, endPoint x: 276, endPoint y: 309, distance: 44.8
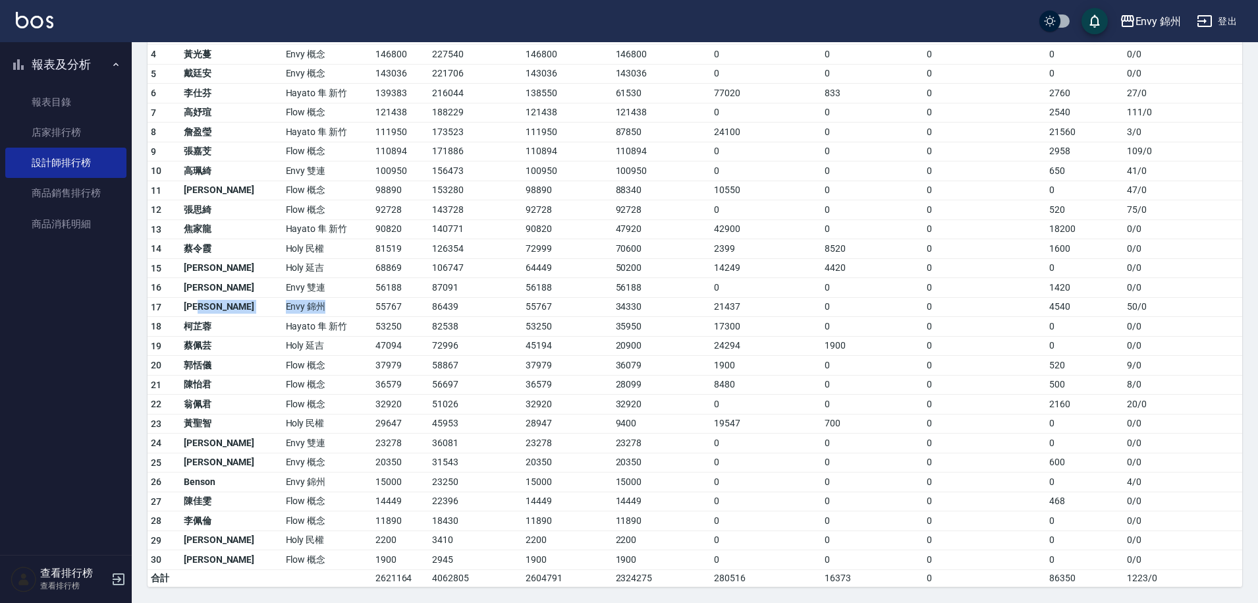
click at [276, 309] on tr "17 [PERSON_NAME] [GEOGRAPHIC_DATA] 86439 55767 34330 21437 0 0 4540 50 / 0" at bounding box center [695, 307] width 1095 height 20
click at [283, 309] on td "Envy 錦州" at bounding box center [328, 307] width 90 height 20
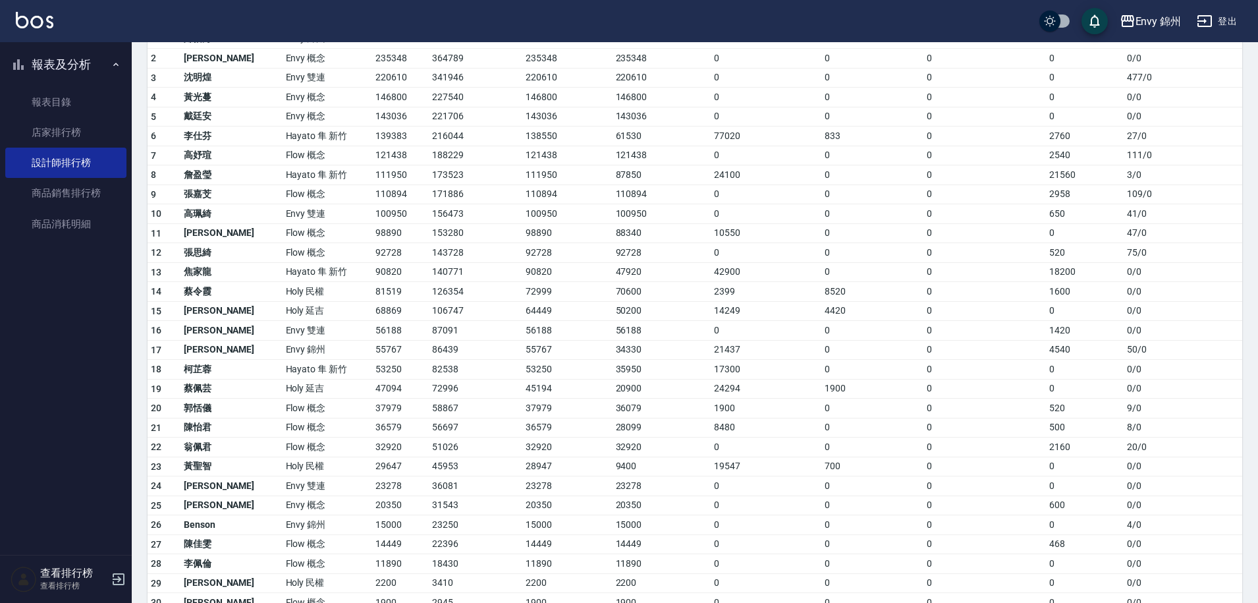
scroll to position [179, 0]
drag, startPoint x: 236, startPoint y: 274, endPoint x: 298, endPoint y: 271, distance: 61.3
click at [298, 271] on td "Hayato 隼 新竹" at bounding box center [328, 274] width 90 height 20
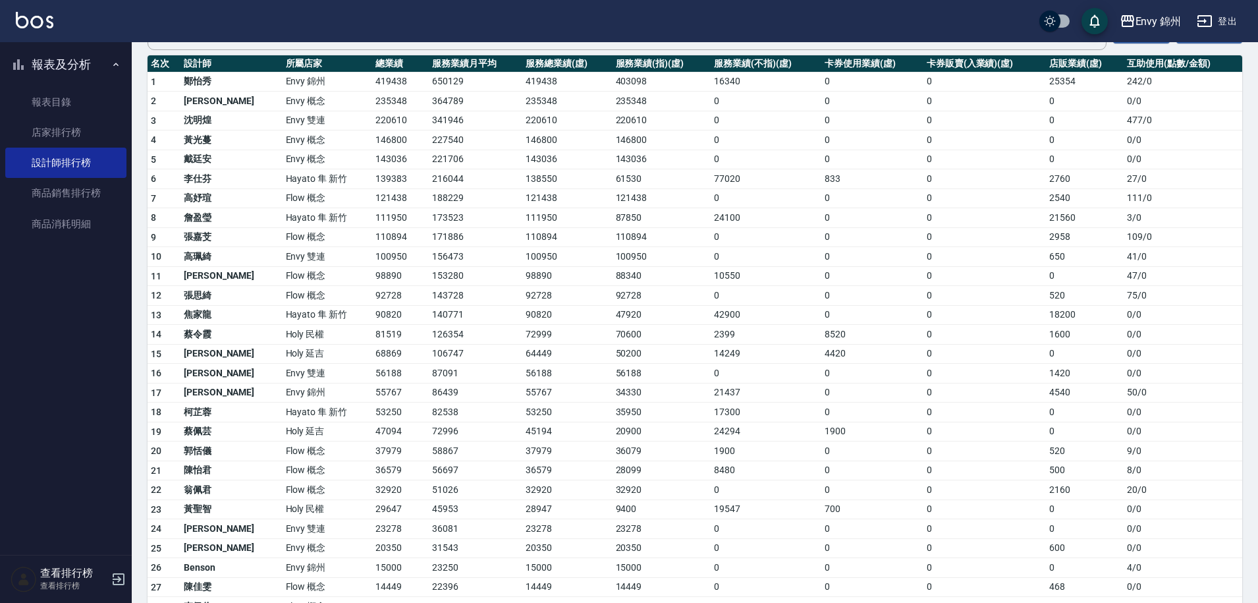
scroll to position [138, 0]
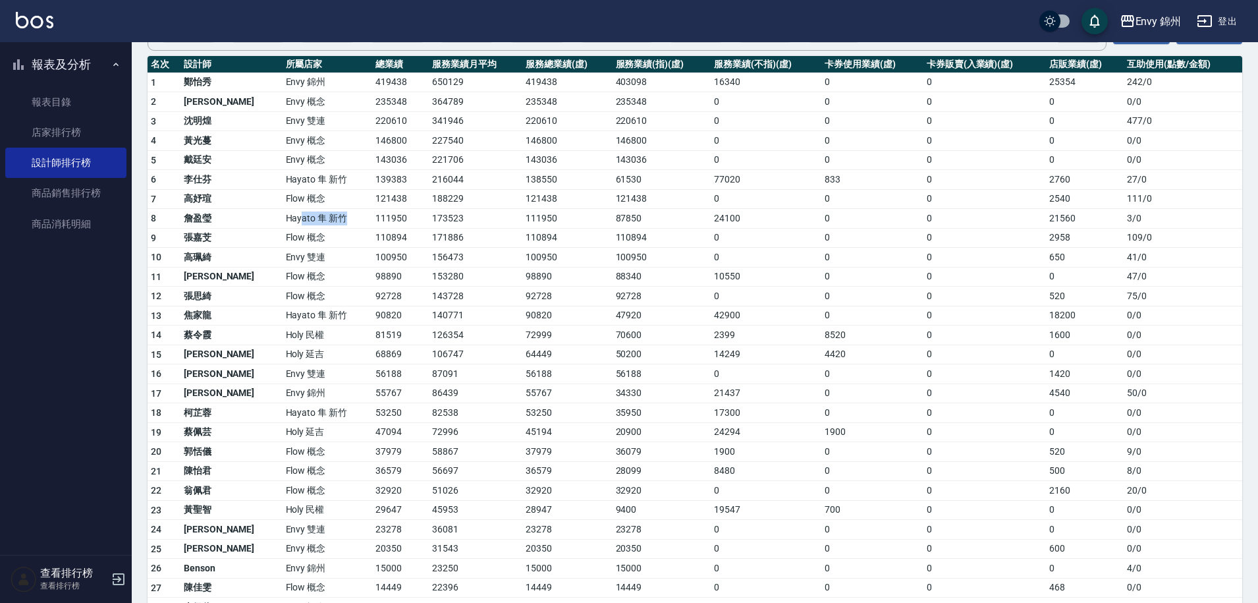
drag, startPoint x: 252, startPoint y: 216, endPoint x: 298, endPoint y: 222, distance: 46.5
click at [298, 222] on td "Hayato 隼 新竹" at bounding box center [328, 219] width 90 height 20
drag, startPoint x: 259, startPoint y: 256, endPoint x: 275, endPoint y: 261, distance: 17.3
click at [283, 261] on td "Envy 雙連" at bounding box center [328, 258] width 90 height 20
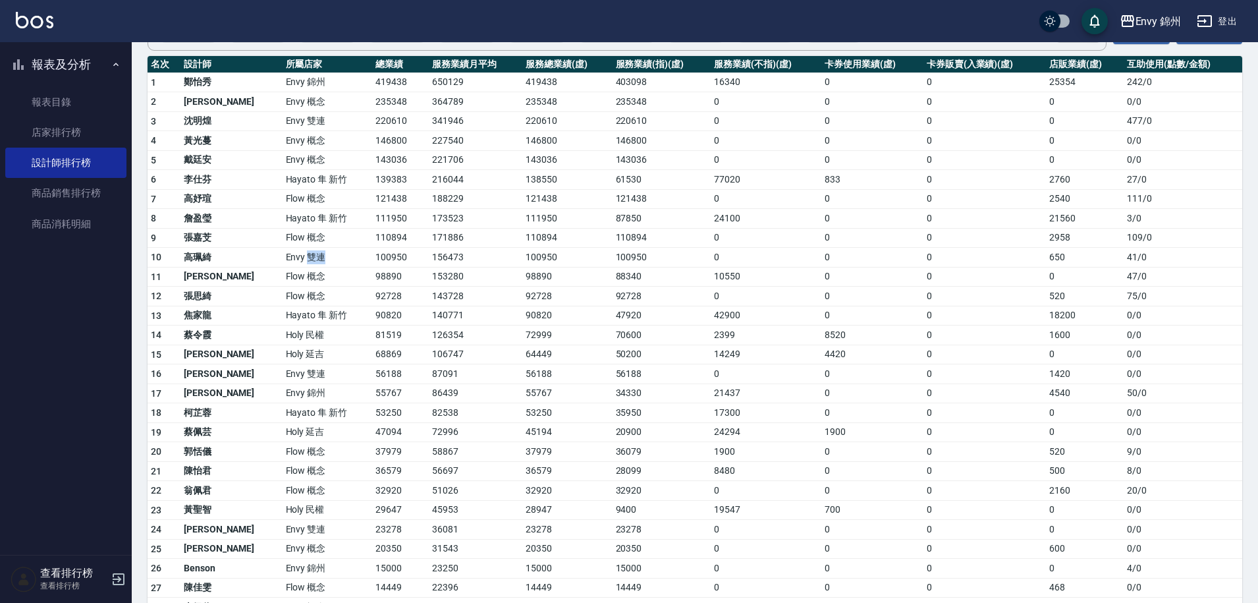
click at [283, 263] on td "Envy 雙連" at bounding box center [328, 258] width 90 height 20
drag, startPoint x: 262, startPoint y: 256, endPoint x: 276, endPoint y: 264, distance: 15.9
click at [283, 264] on td "Envy 雙連" at bounding box center [328, 258] width 90 height 20
click at [68, 202] on link "商品銷售排行榜" at bounding box center [65, 193] width 121 height 30
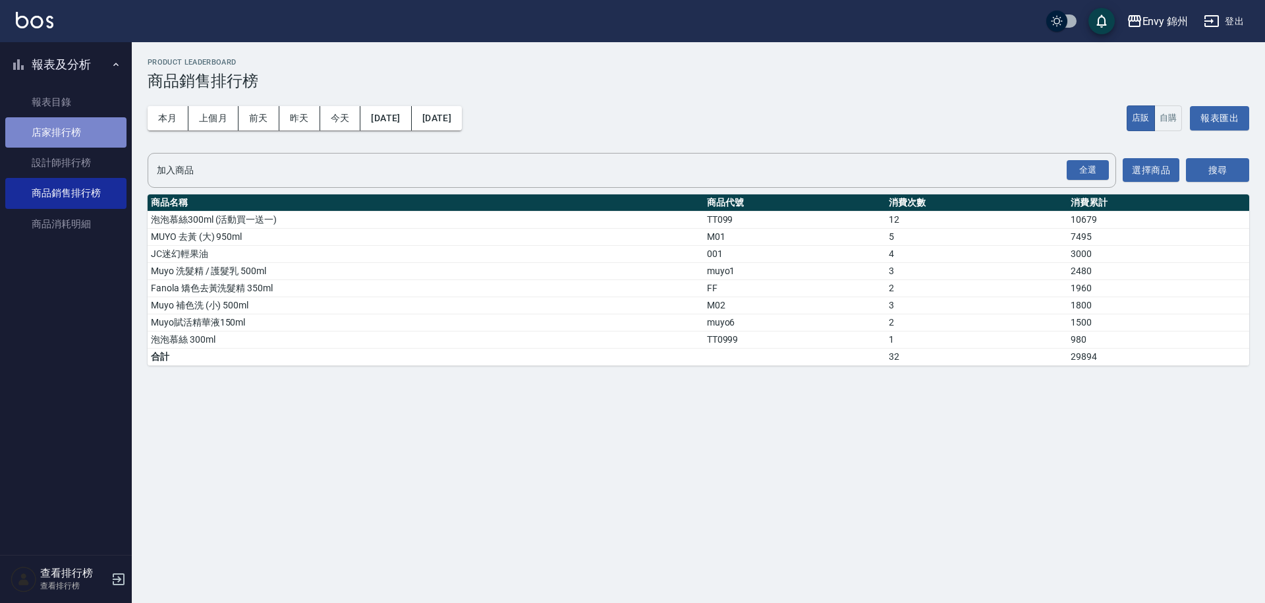
click at [71, 131] on link "店家排行榜" at bounding box center [65, 132] width 121 height 30
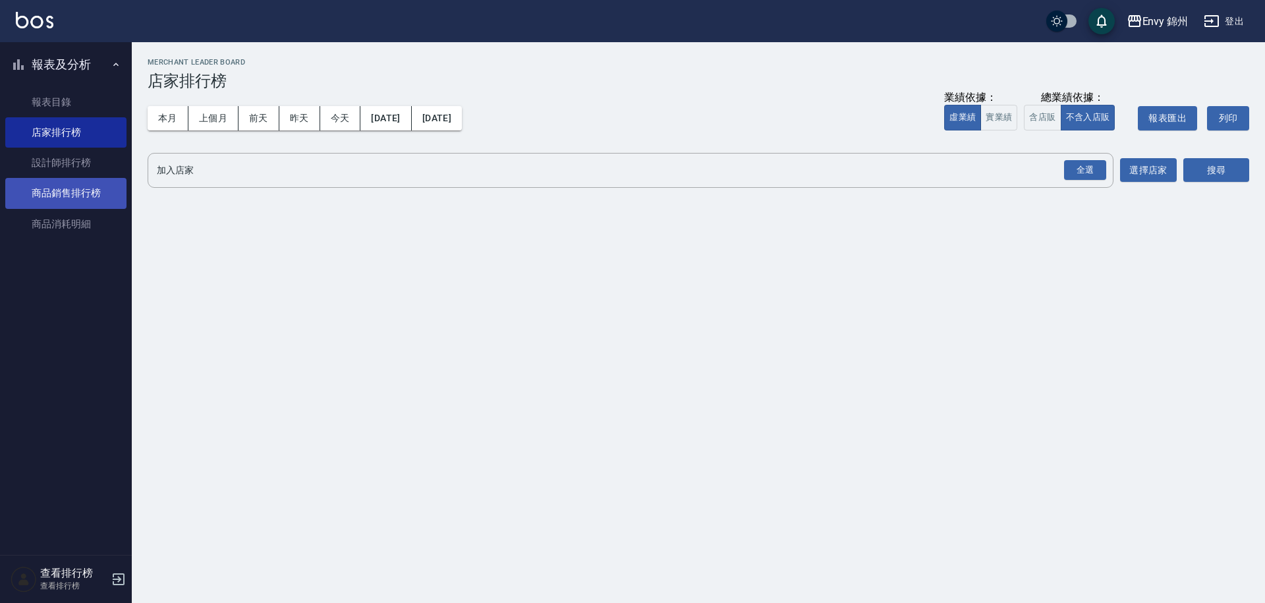
click at [86, 197] on link "商品銷售排行榜" at bounding box center [65, 193] width 121 height 30
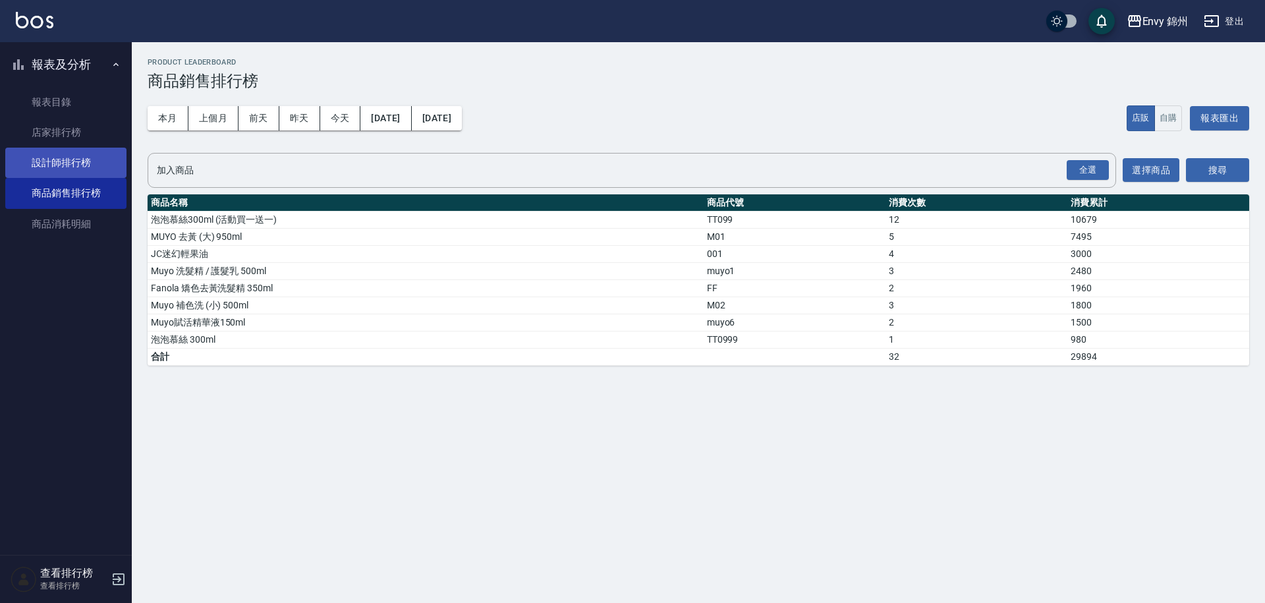
click at [83, 153] on link "設計師排行榜" at bounding box center [65, 163] width 121 height 30
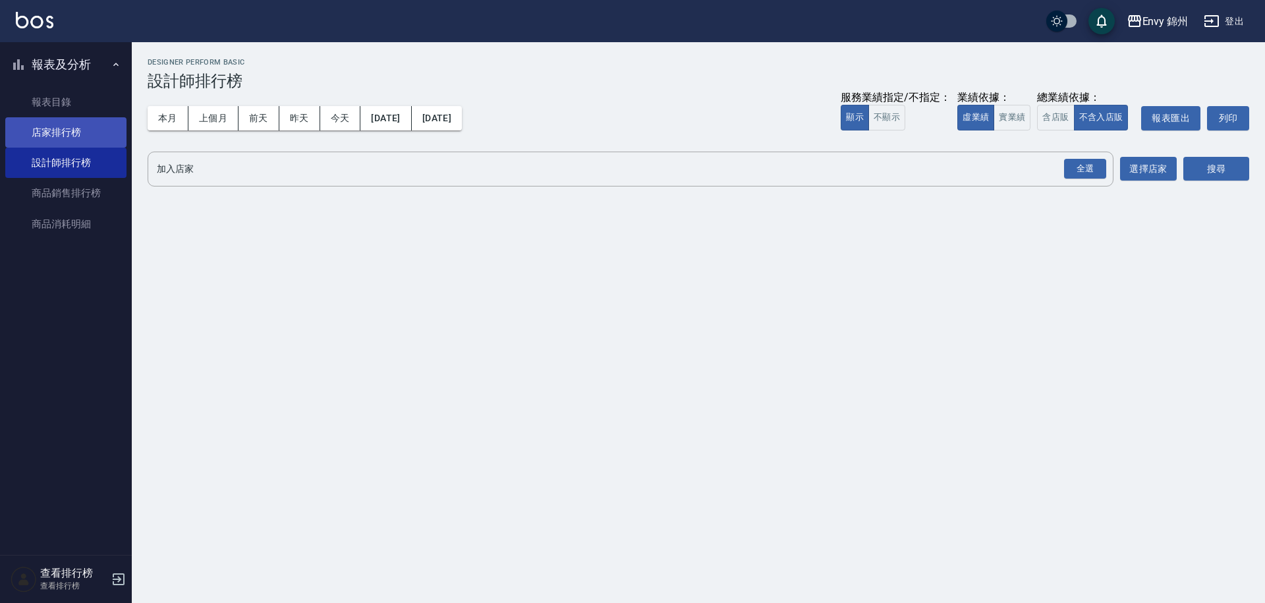
click at [74, 138] on link "店家排行榜" at bounding box center [65, 132] width 121 height 30
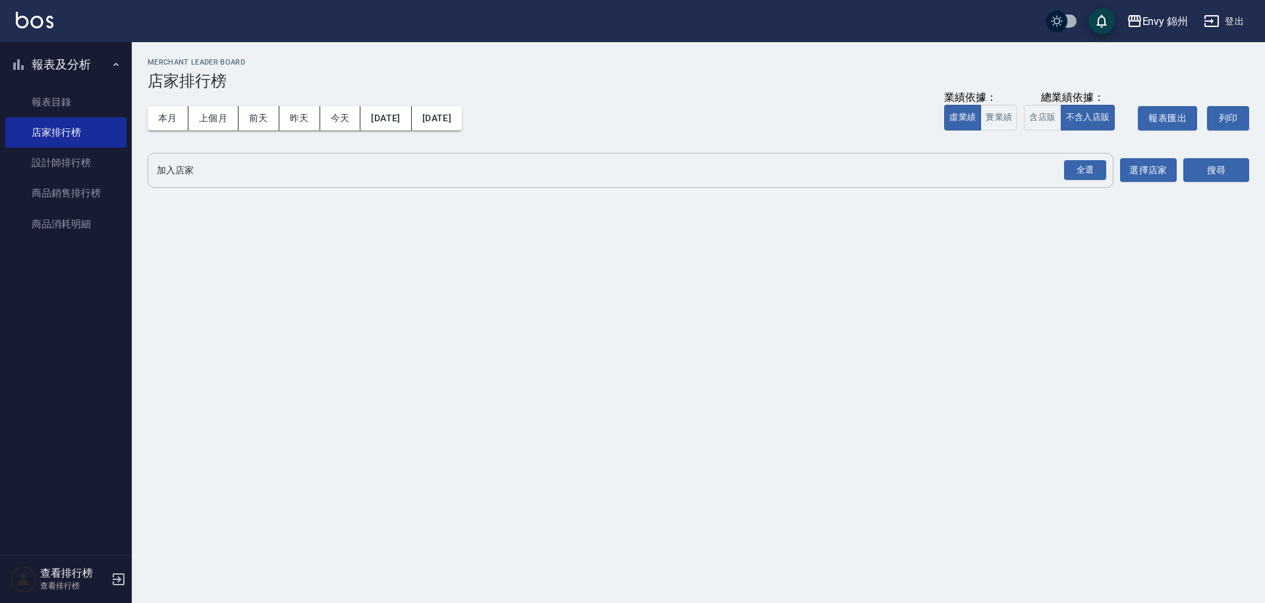
click at [1082, 181] on button "全選" at bounding box center [1084, 170] width 47 height 26
click at [1089, 175] on div "全選" at bounding box center [1085, 170] width 42 height 20
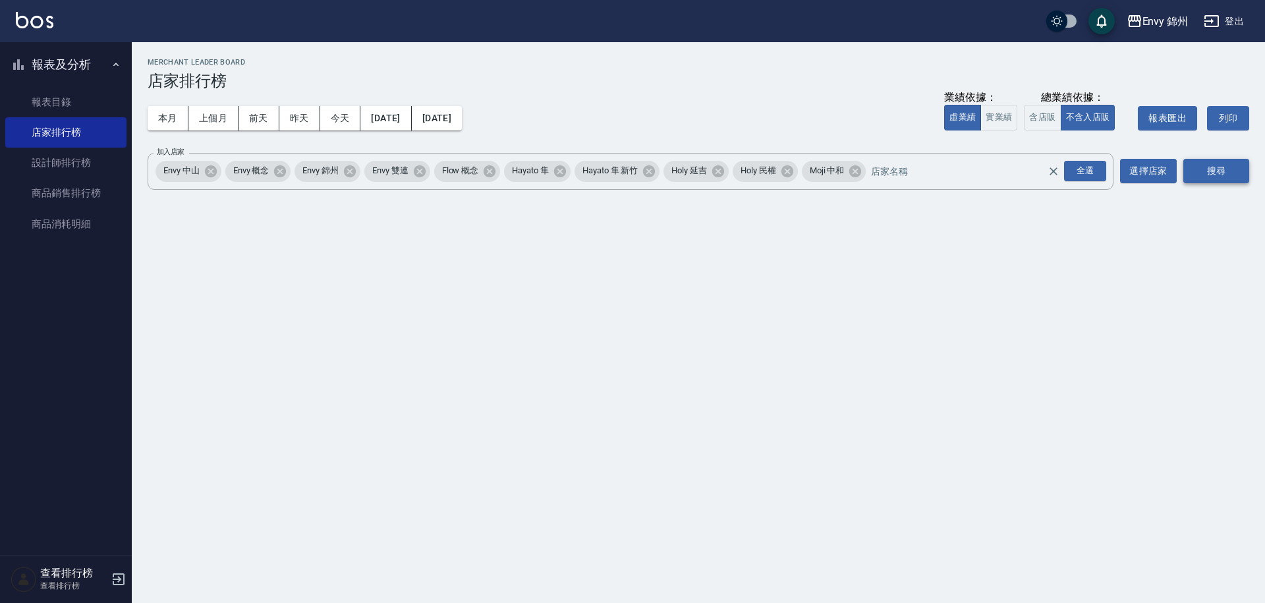
click at [1191, 175] on button "搜尋" at bounding box center [1216, 171] width 66 height 24
